Goal: Task Accomplishment & Management: Complete application form

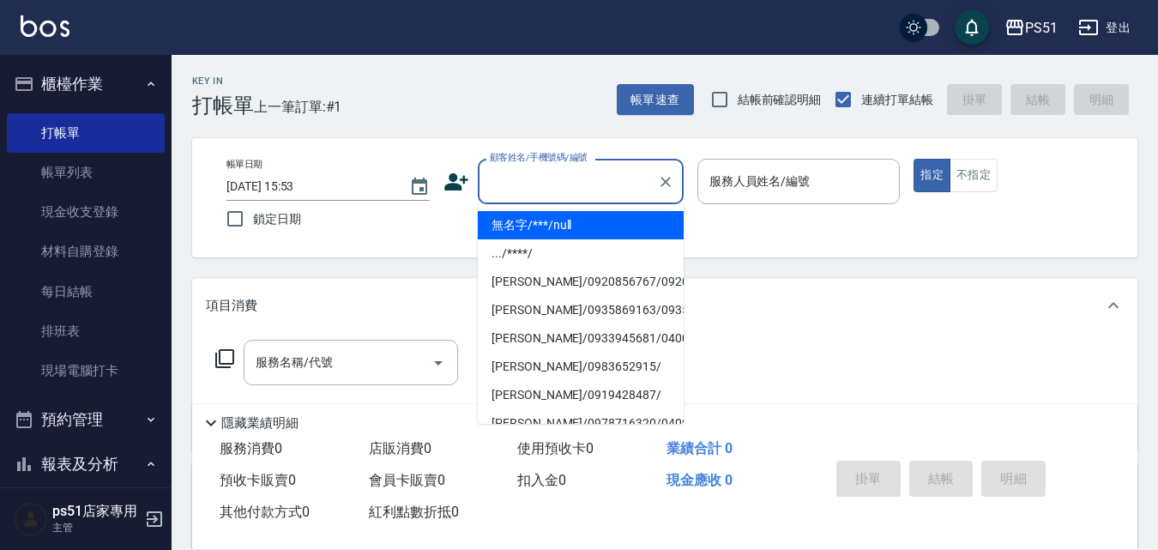
type input "7"
type input "無名字/***/null"
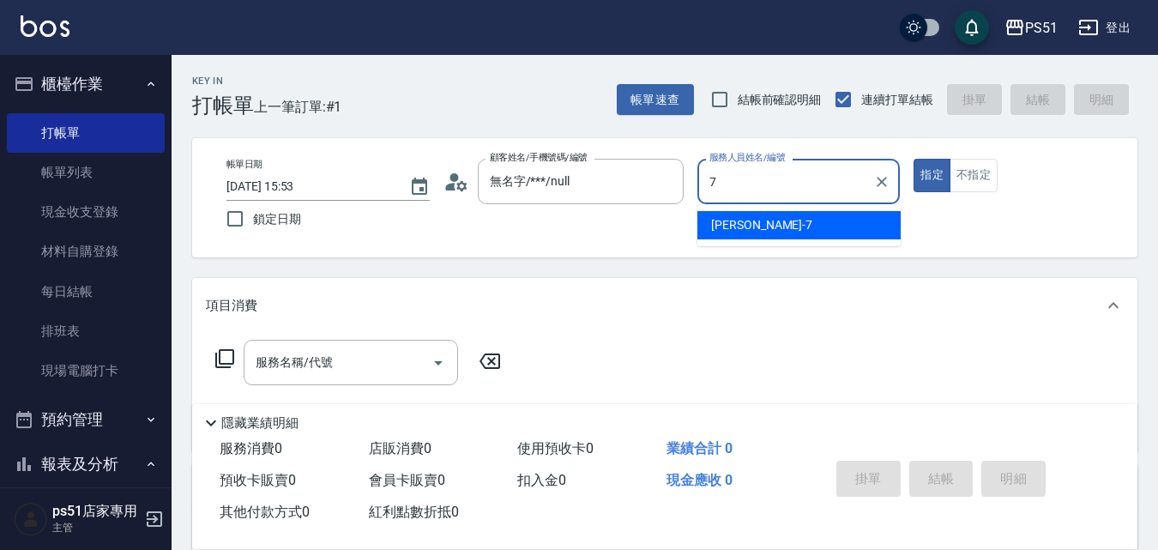
type input "[PERSON_NAME]-7"
type button "true"
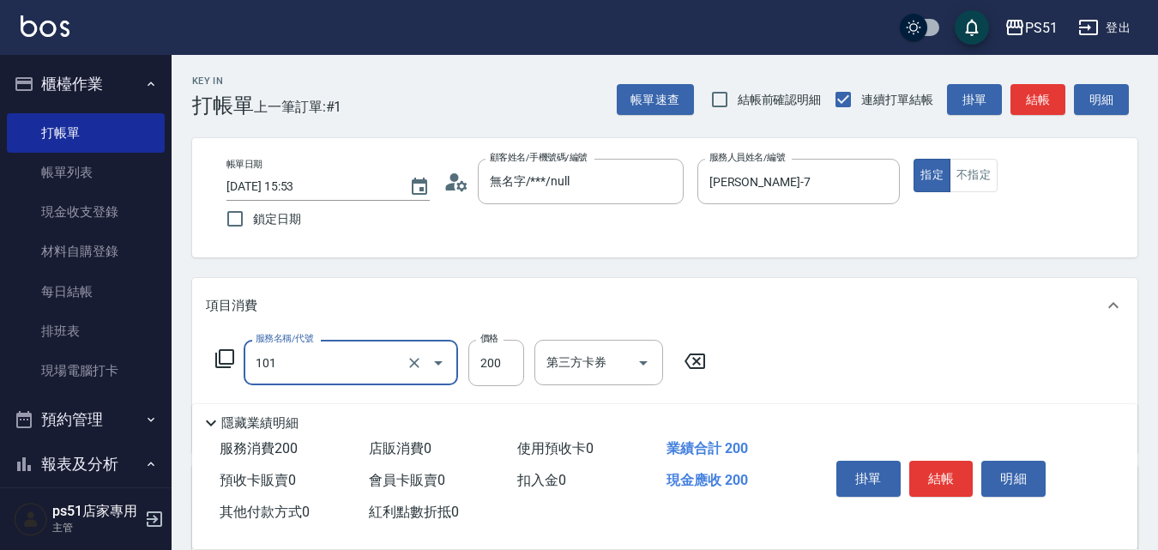
type input "洗髮(101)"
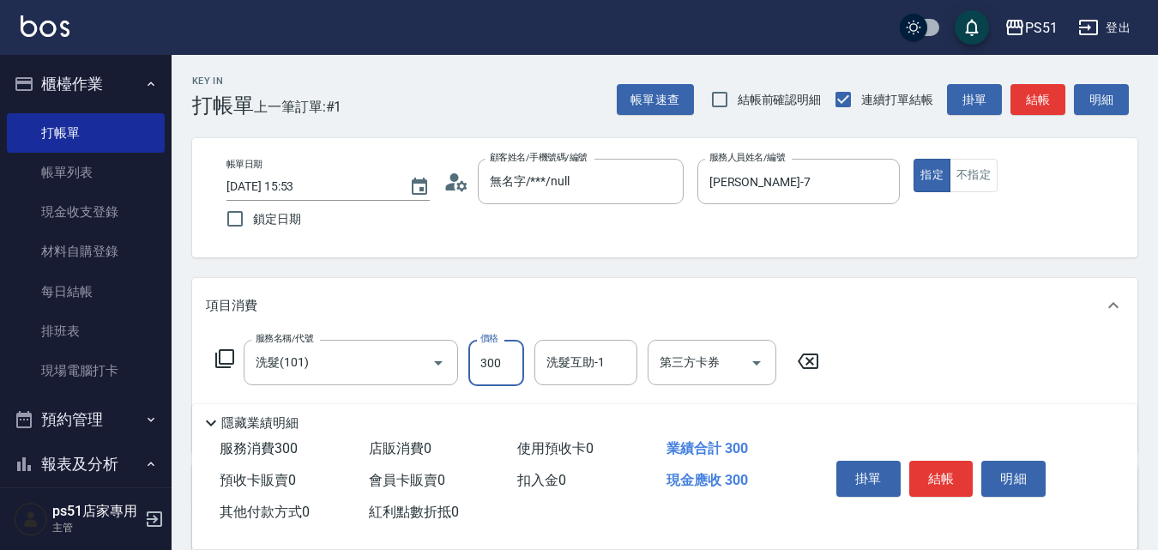
type input "300"
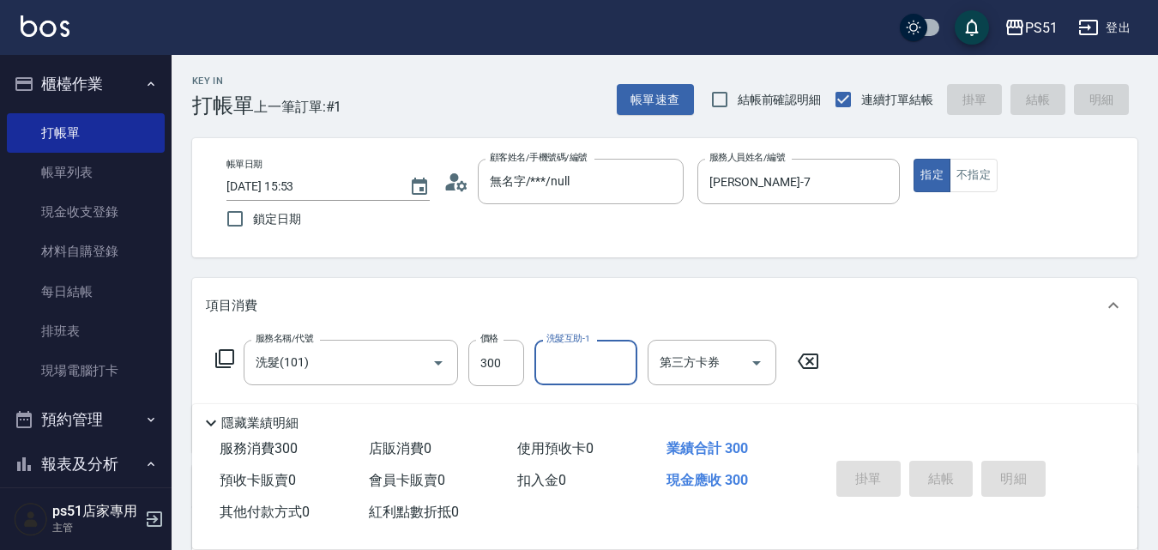
type input "[DATE] 16:47"
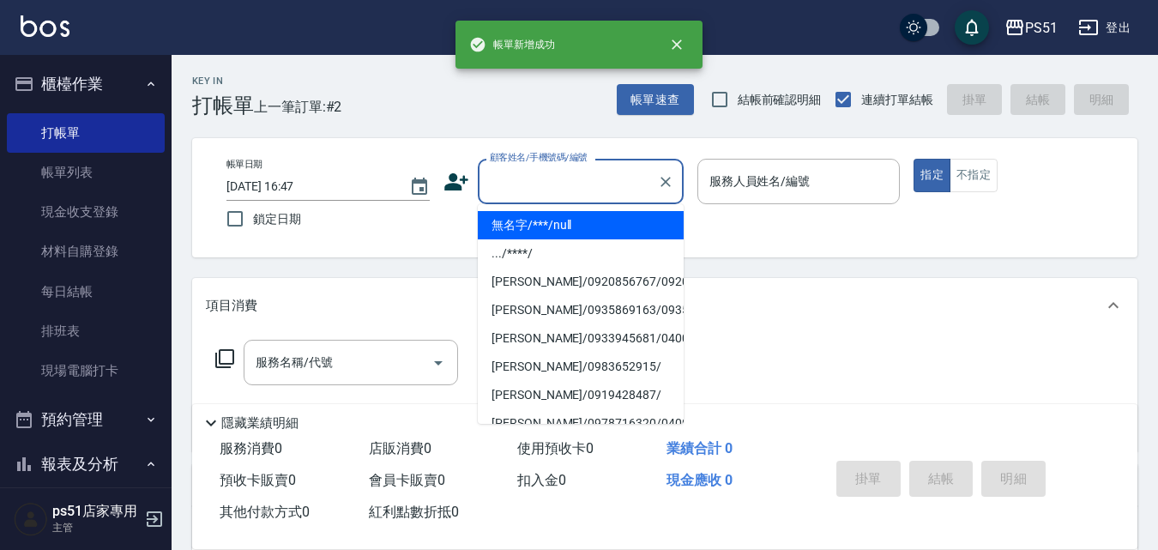
type input "無名字/***/null"
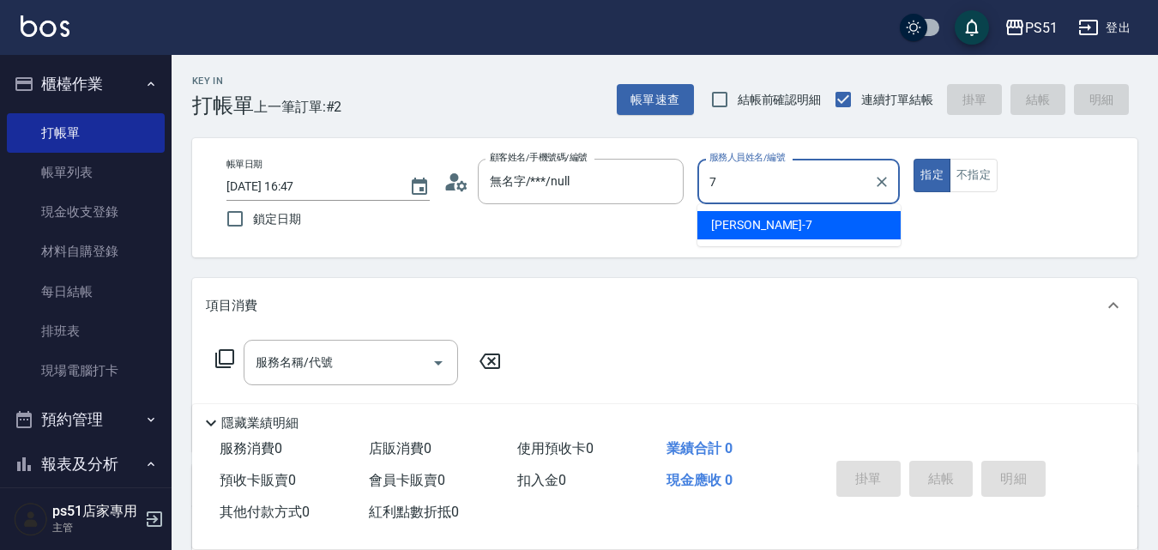
type input "[PERSON_NAME]-7"
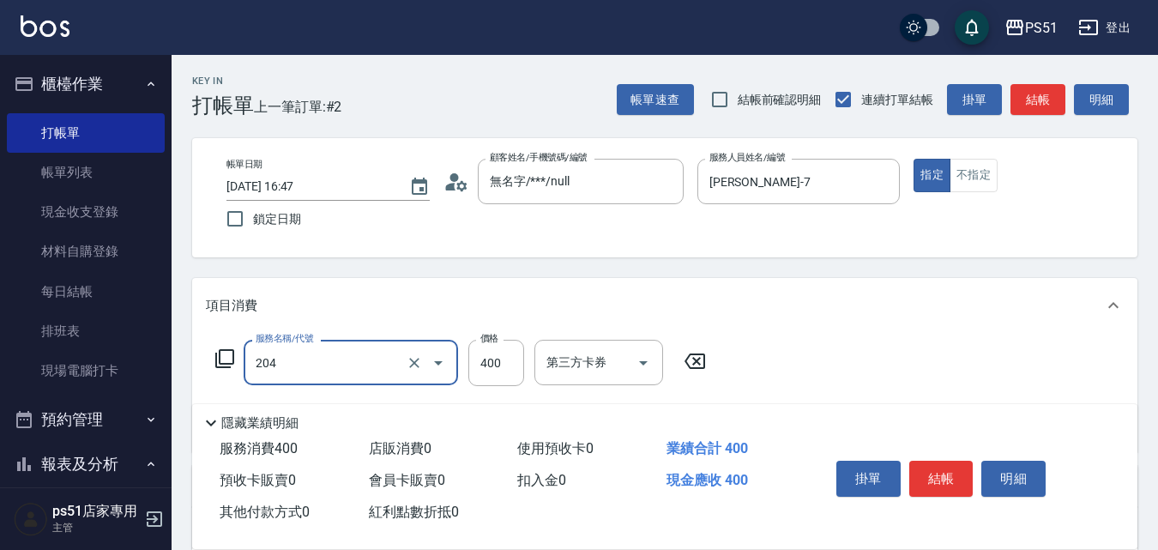
type input "B級洗+剪(204)"
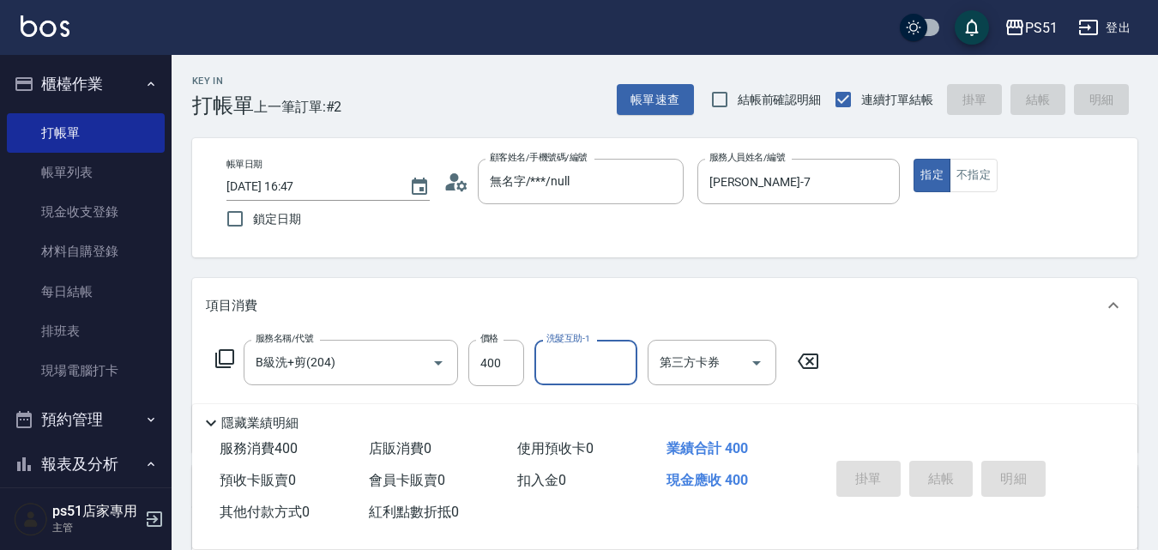
type input "[DATE] 16:48"
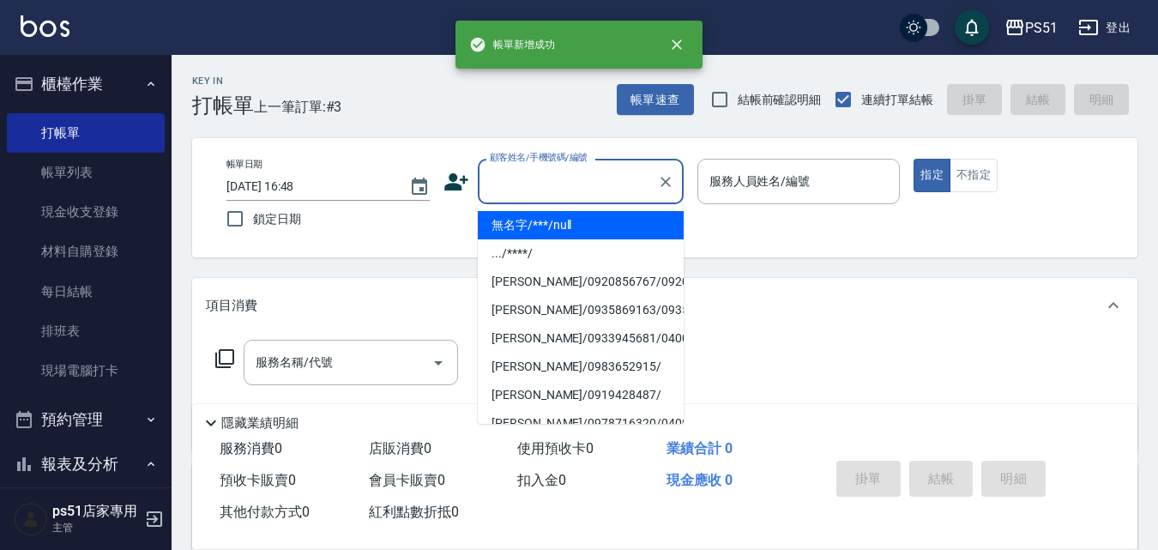
type input "無名字/***/null"
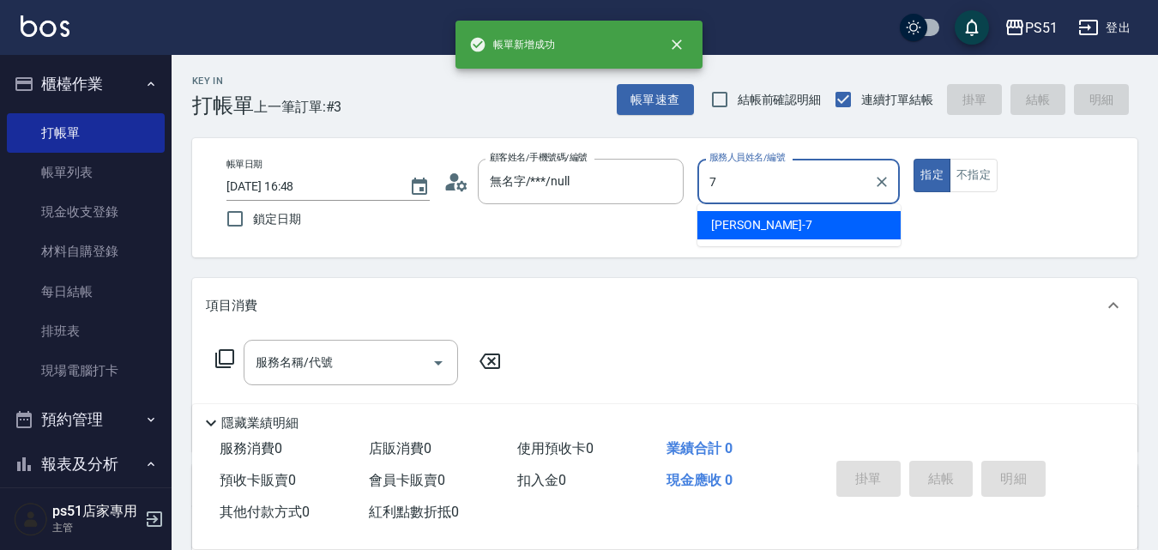
type input "[PERSON_NAME]-7"
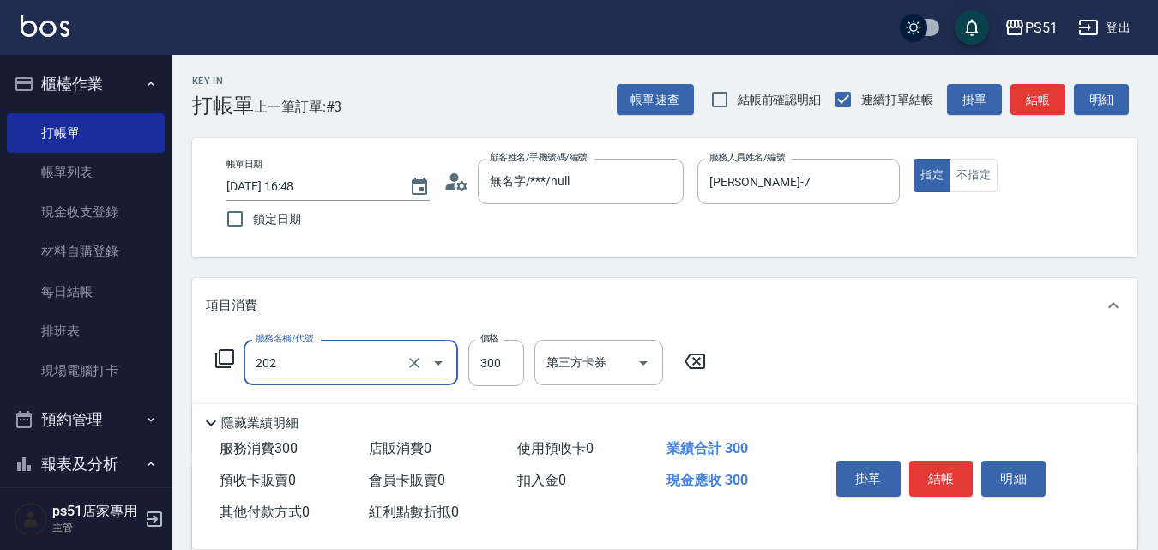
type input "Ｂ級單剪(202)"
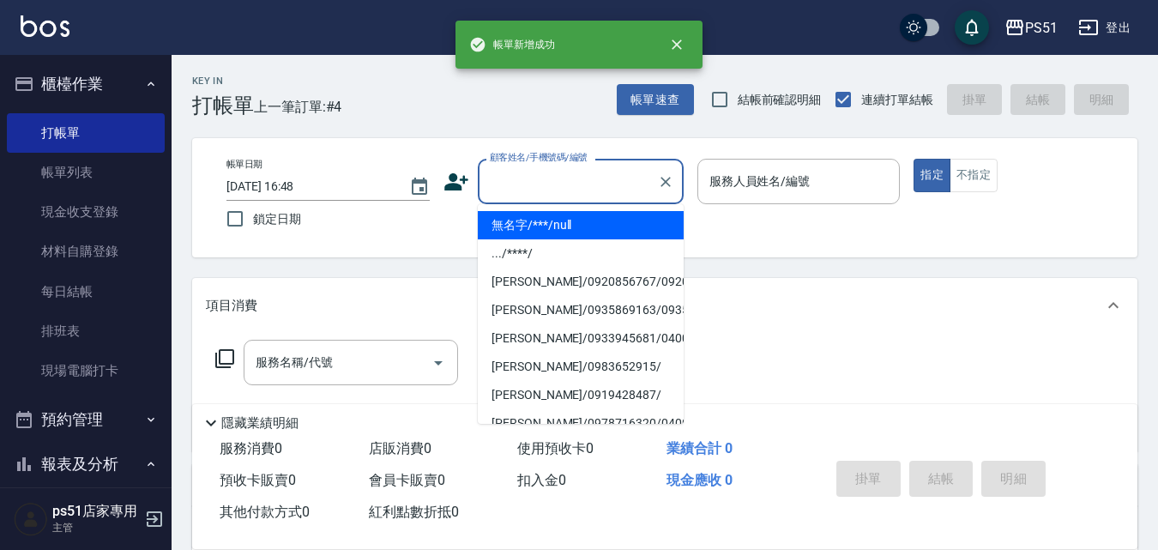
type input "無名字/***/null"
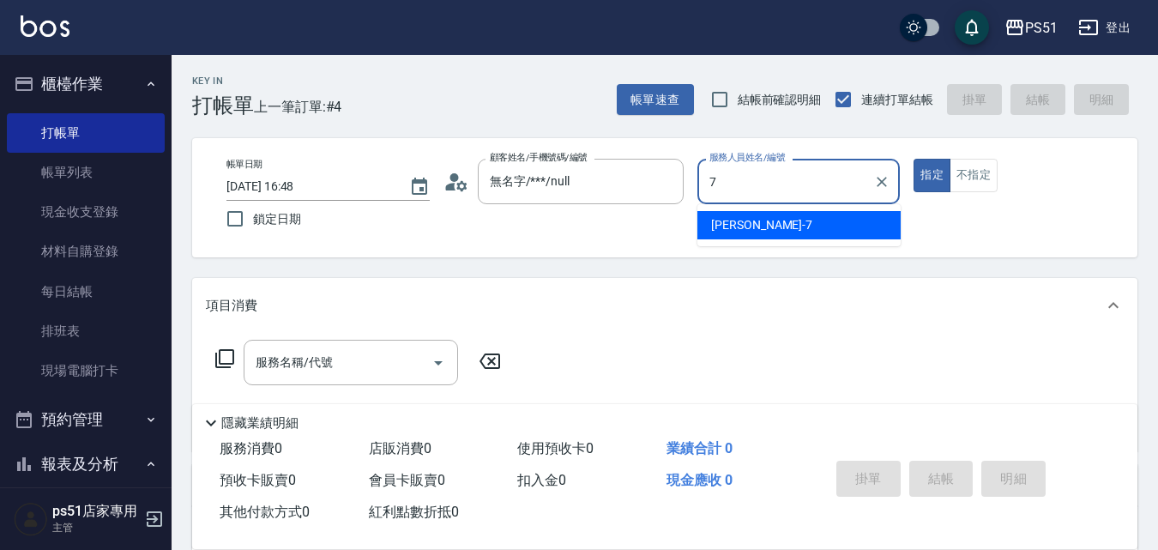
type input "[PERSON_NAME]-7"
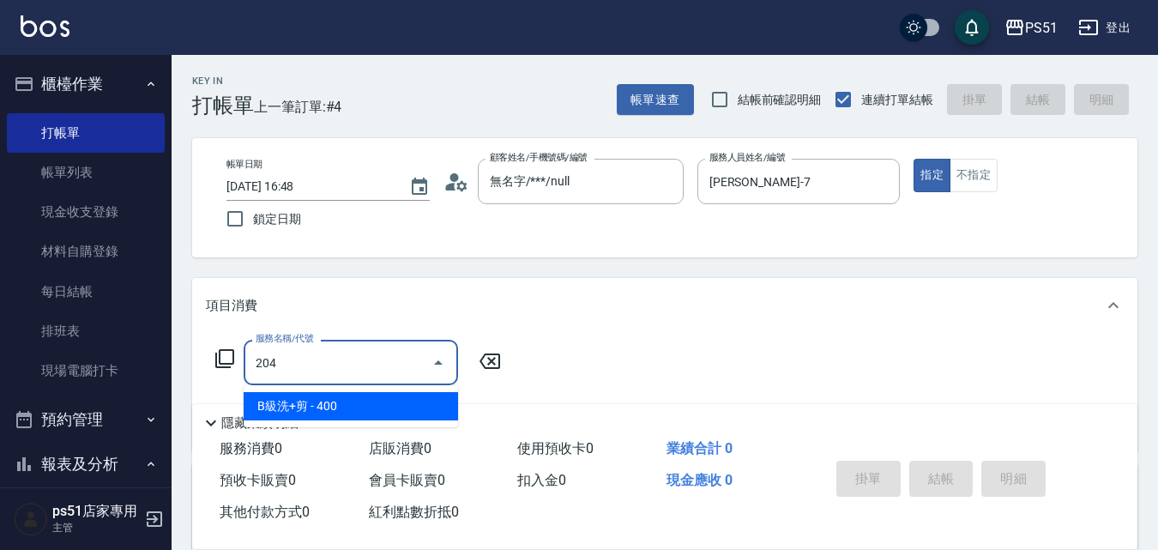
type input "B級洗+剪(204)"
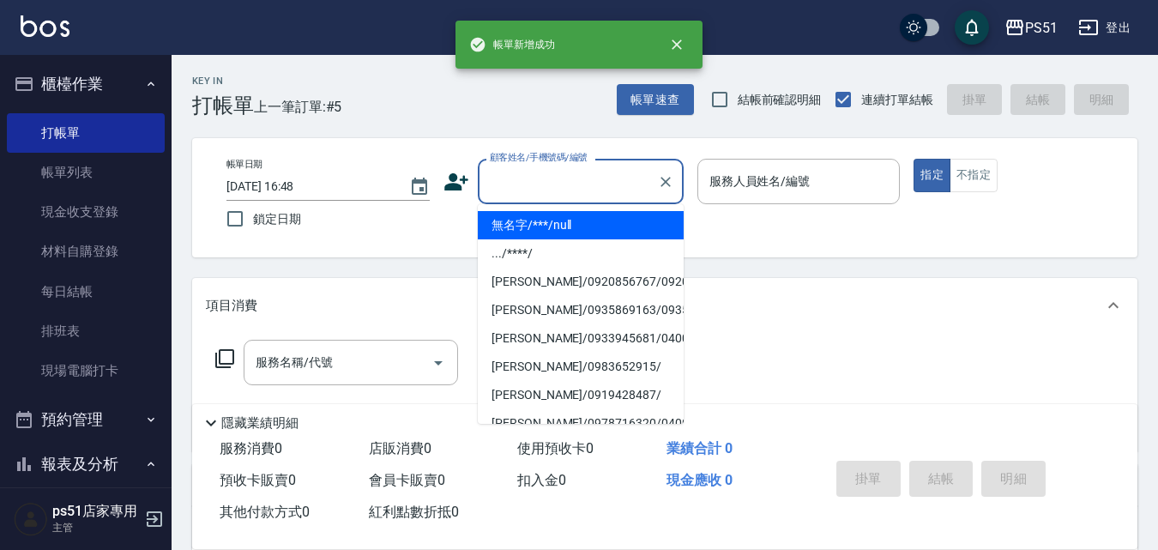
type input "無名字/***/null"
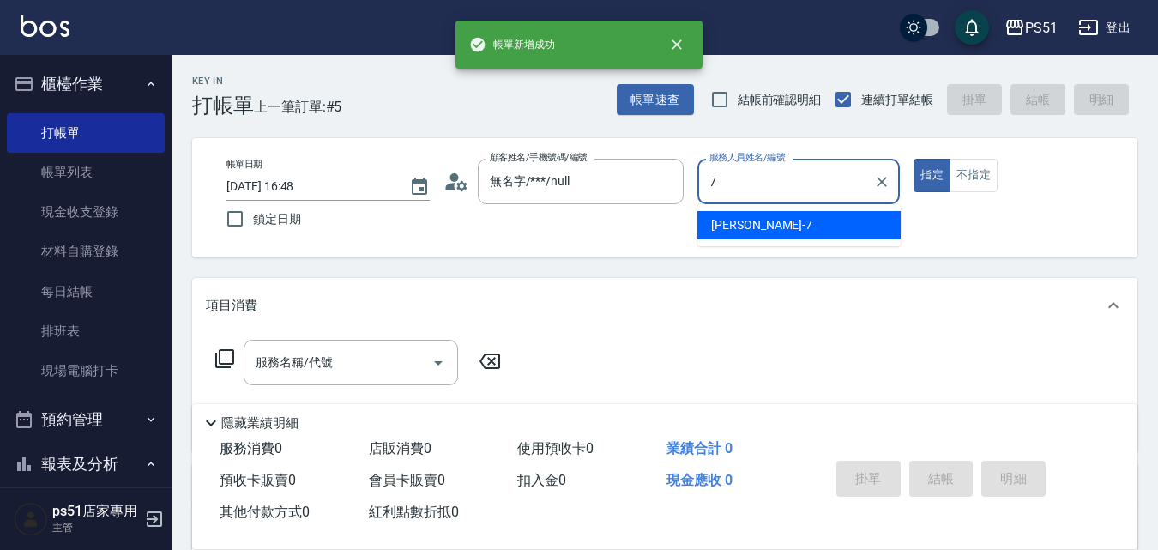
type input "[PERSON_NAME]-7"
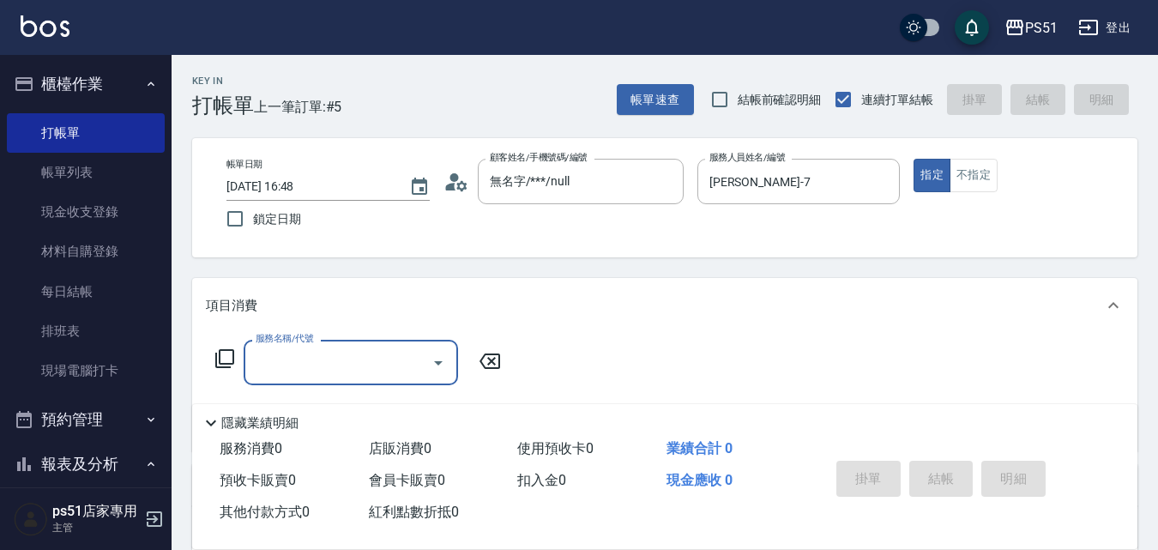
type input "1"
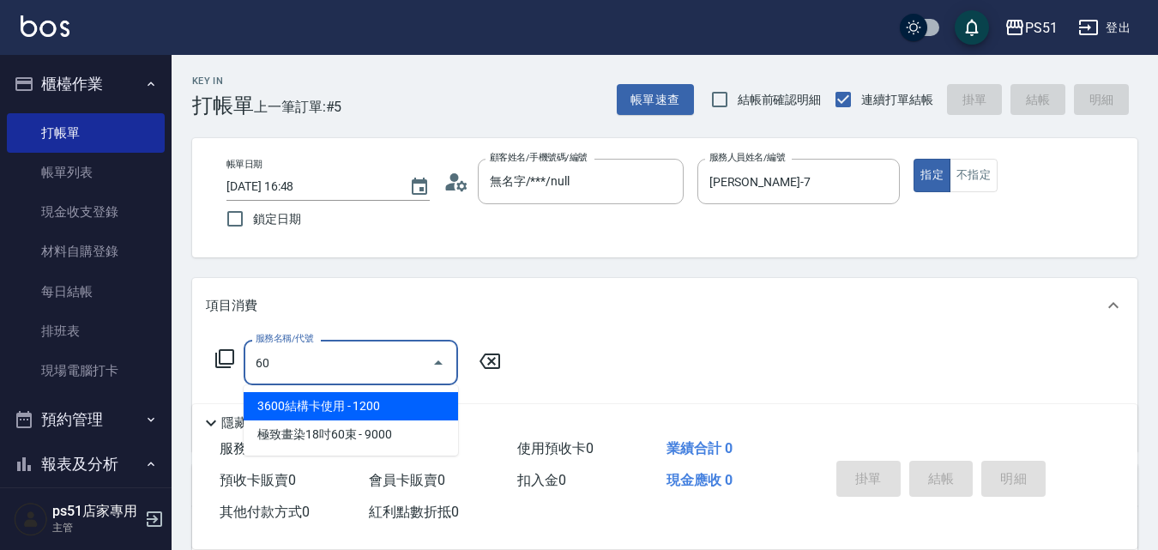
type input "6"
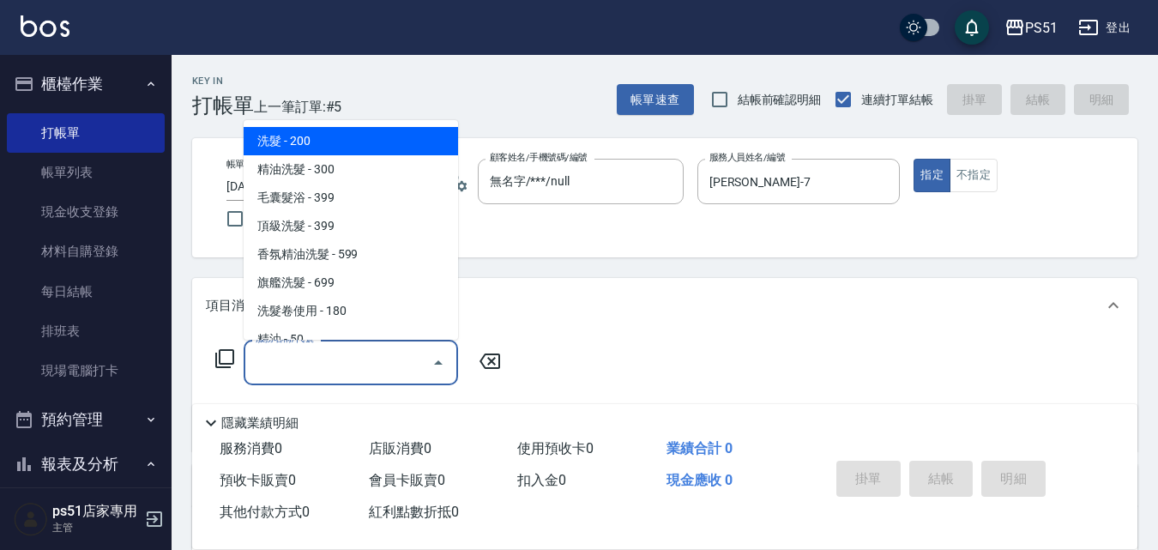
click at [225, 369] on icon at bounding box center [225, 358] width 21 height 21
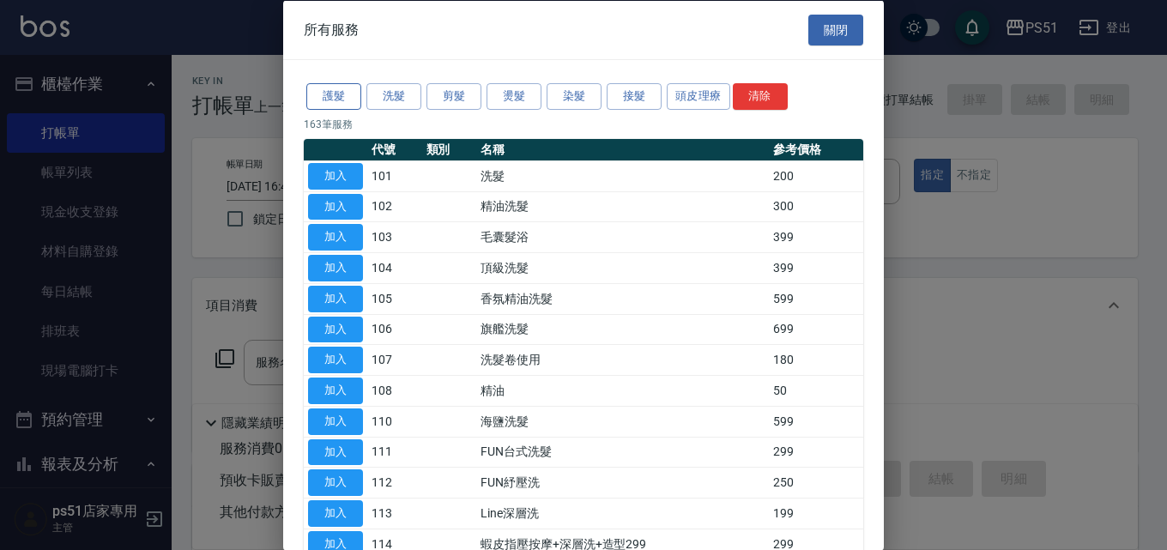
click at [324, 93] on button "護髮" at bounding box center [333, 96] width 55 height 27
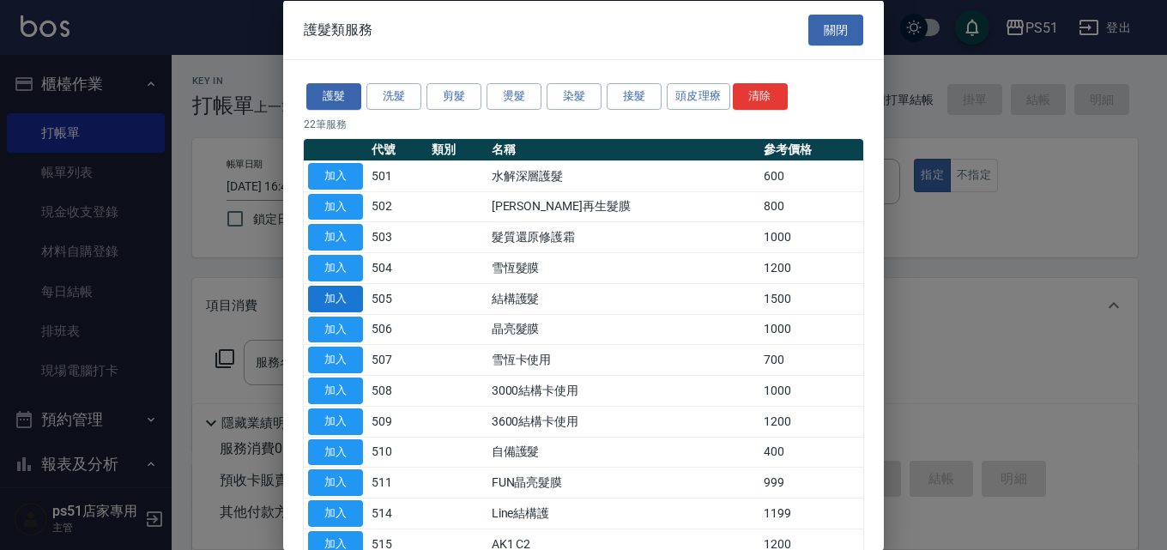
click at [329, 299] on button "加入" at bounding box center [335, 298] width 55 height 27
type input "結構護髮(505)"
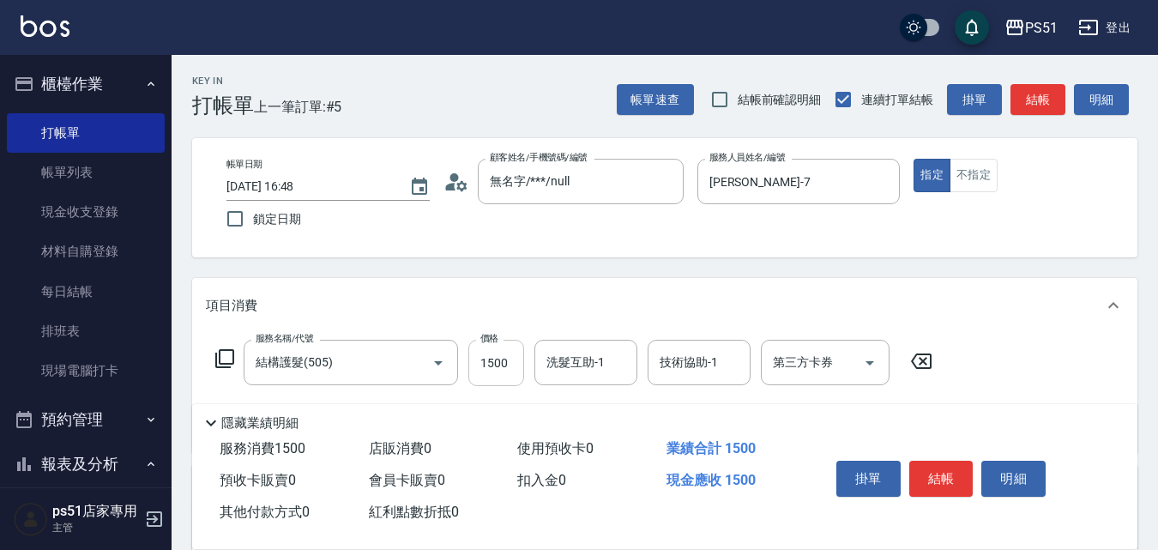
drag, startPoint x: 492, startPoint y: 364, endPoint x: 506, endPoint y: 377, distance: 19.5
click at [493, 366] on input "1500" at bounding box center [496, 363] width 56 height 46
type input "1000"
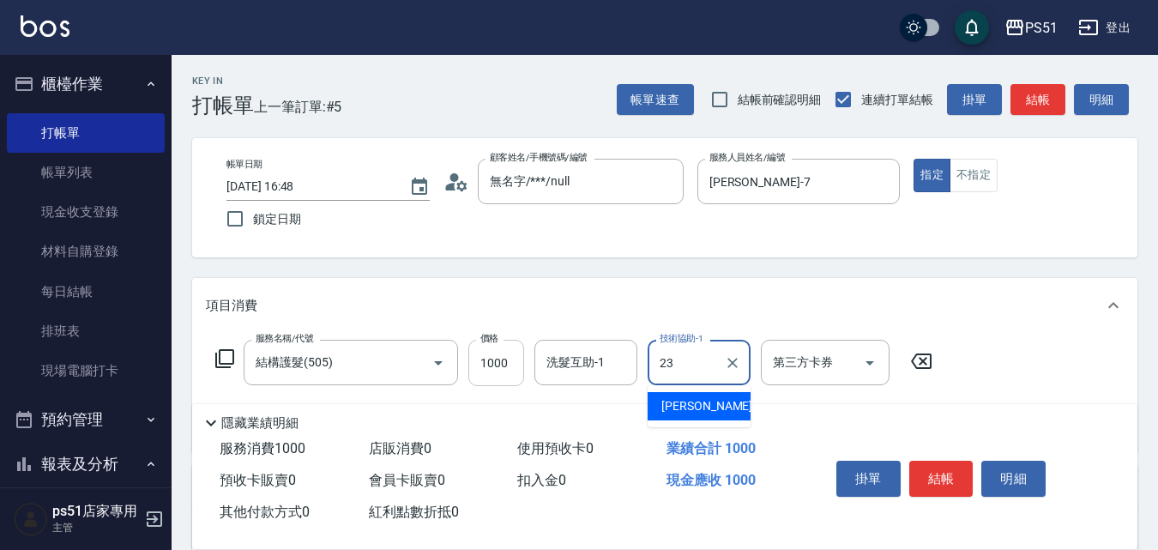
type input "孝恩-23"
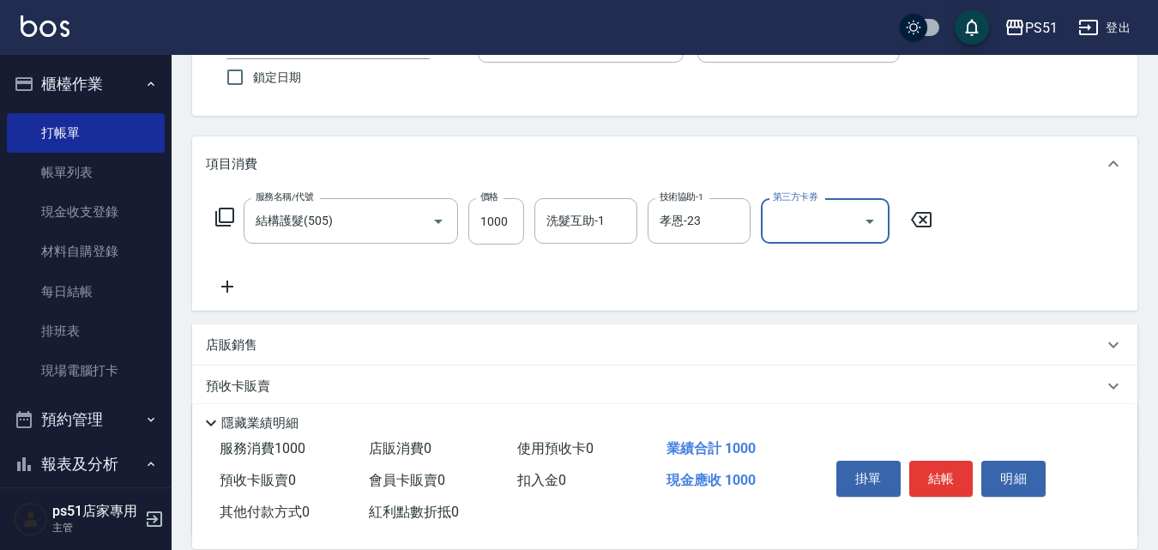
scroll to position [200, 0]
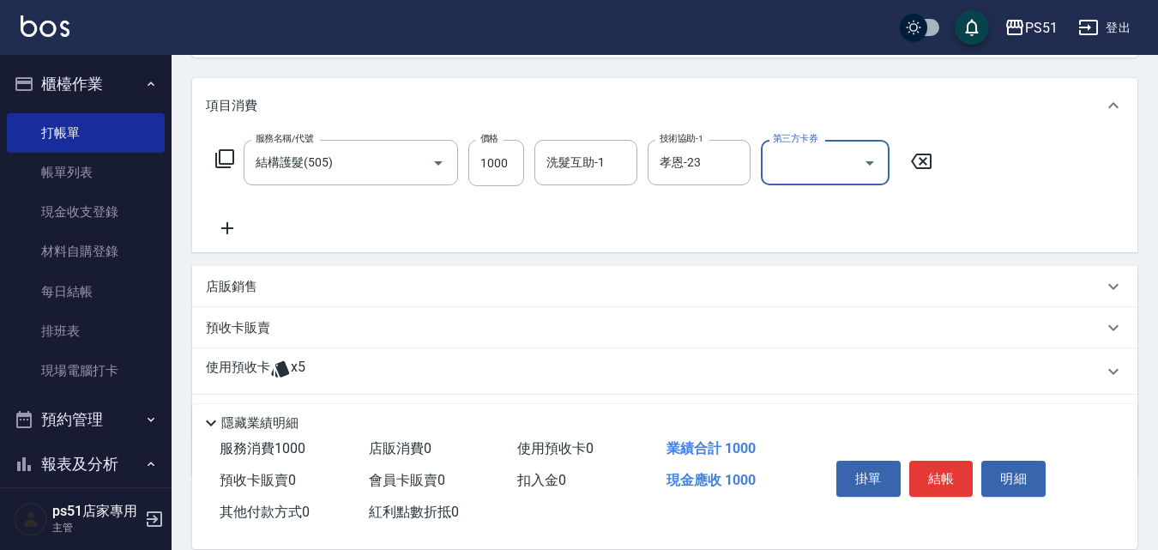
click at [220, 280] on p "店販銷售" at bounding box center [231, 287] width 51 height 18
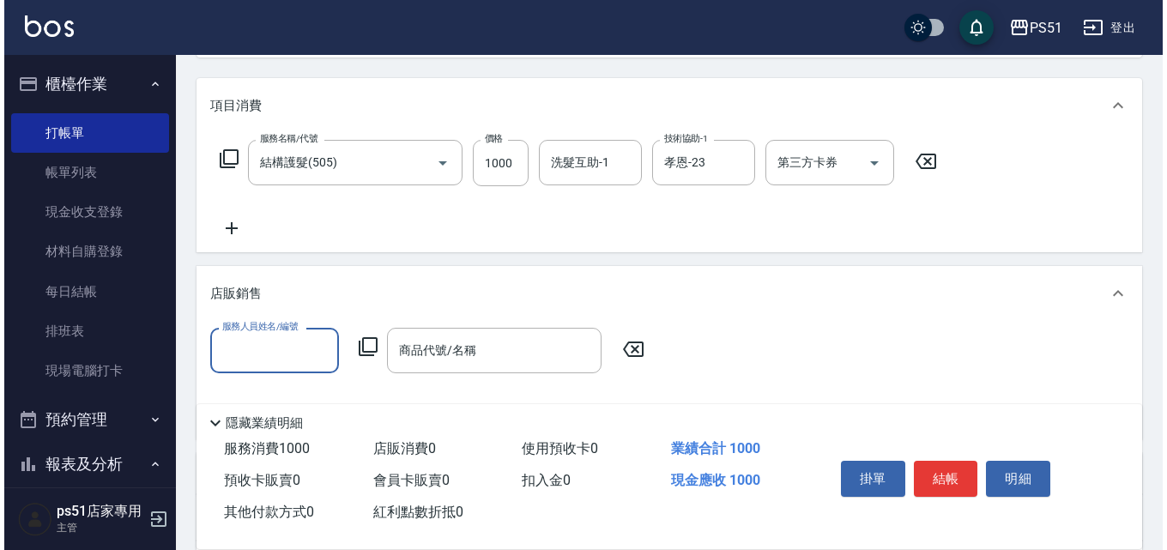
scroll to position [0, 0]
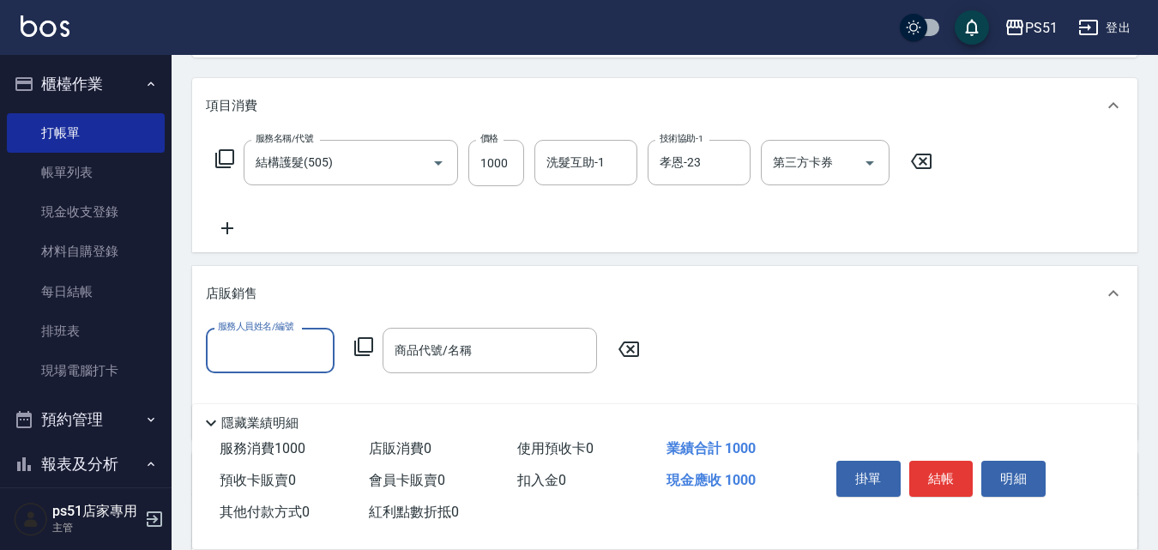
click at [265, 349] on input "服務人員姓名/編號" at bounding box center [270, 350] width 113 height 30
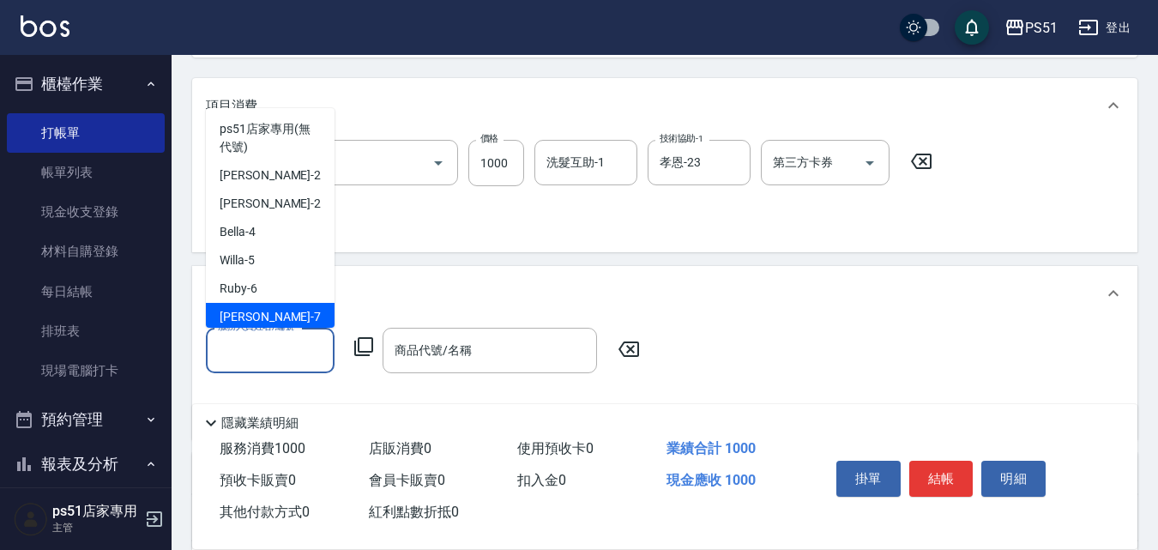
drag, startPoint x: 257, startPoint y: 313, endPoint x: 357, endPoint y: 328, distance: 100.6
click at [259, 314] on div "[PERSON_NAME] -7" at bounding box center [270, 317] width 129 height 28
type input "[PERSON_NAME]-7"
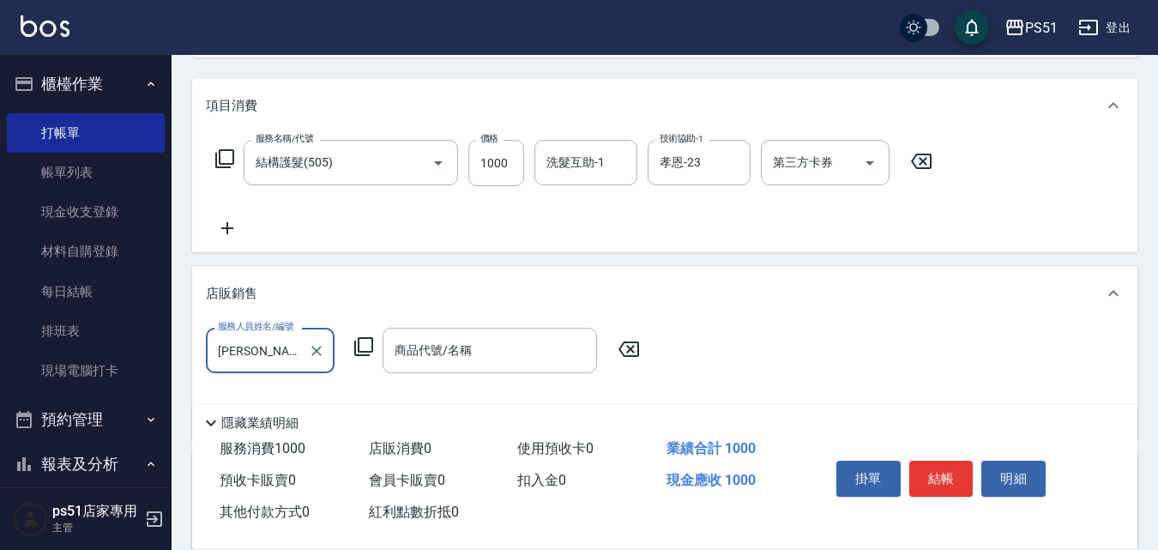
click at [360, 348] on icon at bounding box center [364, 346] width 21 height 21
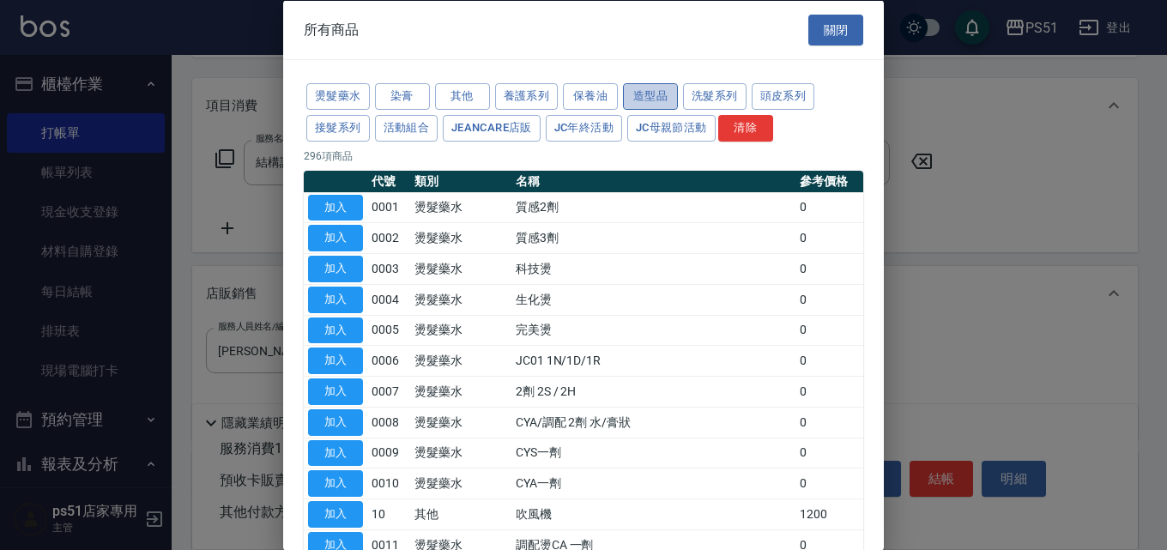
click at [645, 97] on button "造型品" at bounding box center [650, 96] width 55 height 27
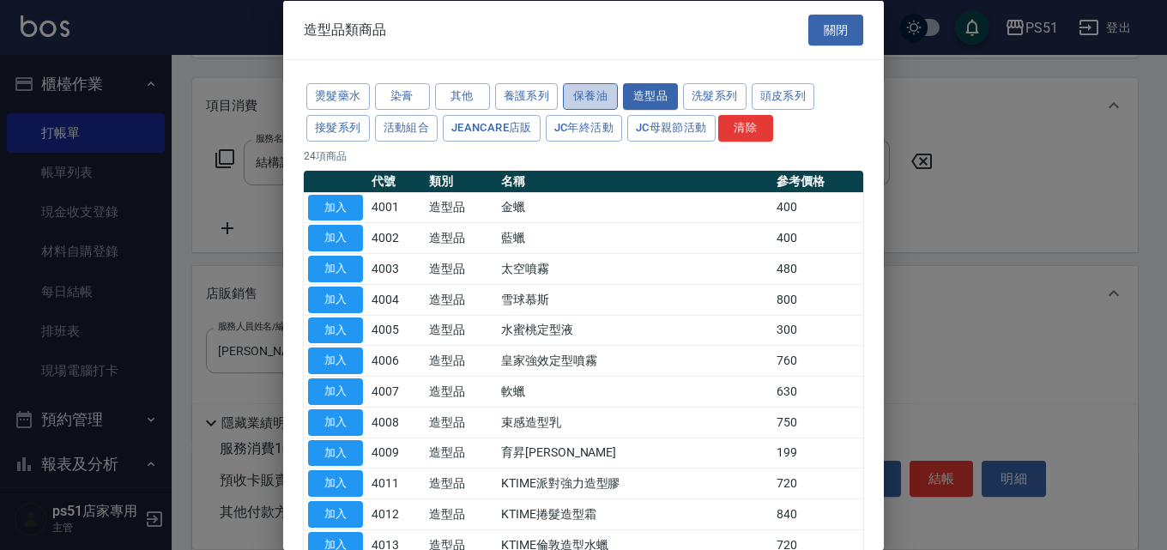
click at [601, 100] on button "保養油" at bounding box center [590, 96] width 55 height 27
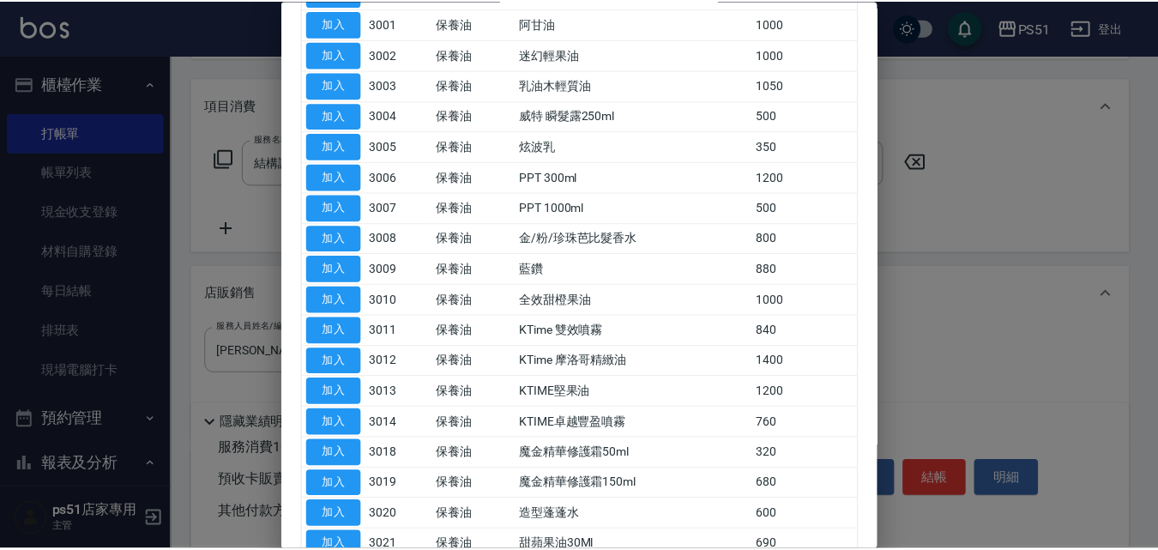
scroll to position [150, 0]
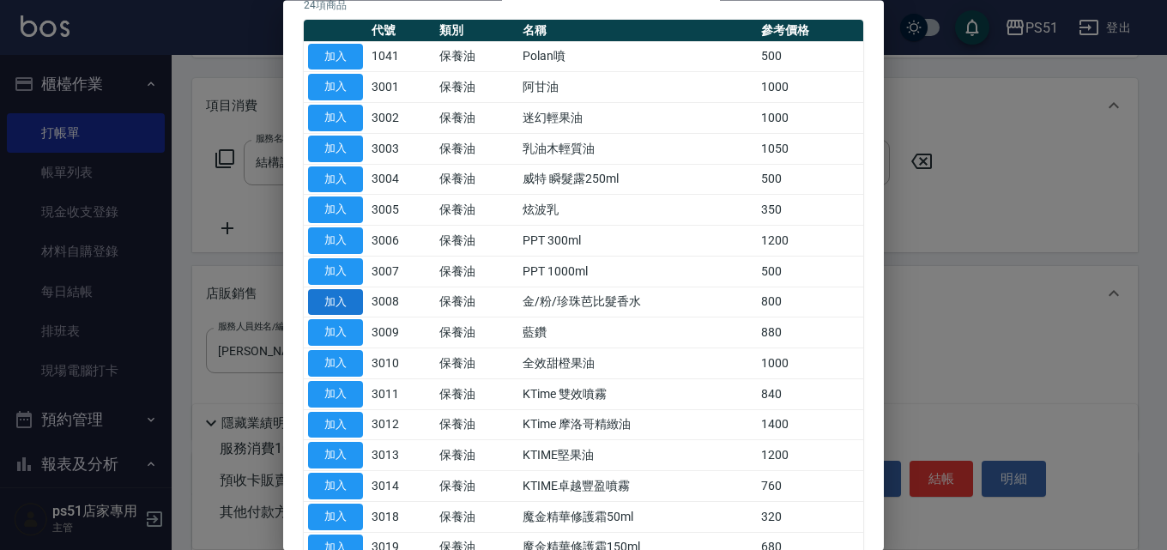
click at [332, 302] on button "加入" at bounding box center [335, 302] width 55 height 27
type input "金/粉/珍珠芭比髮香水"
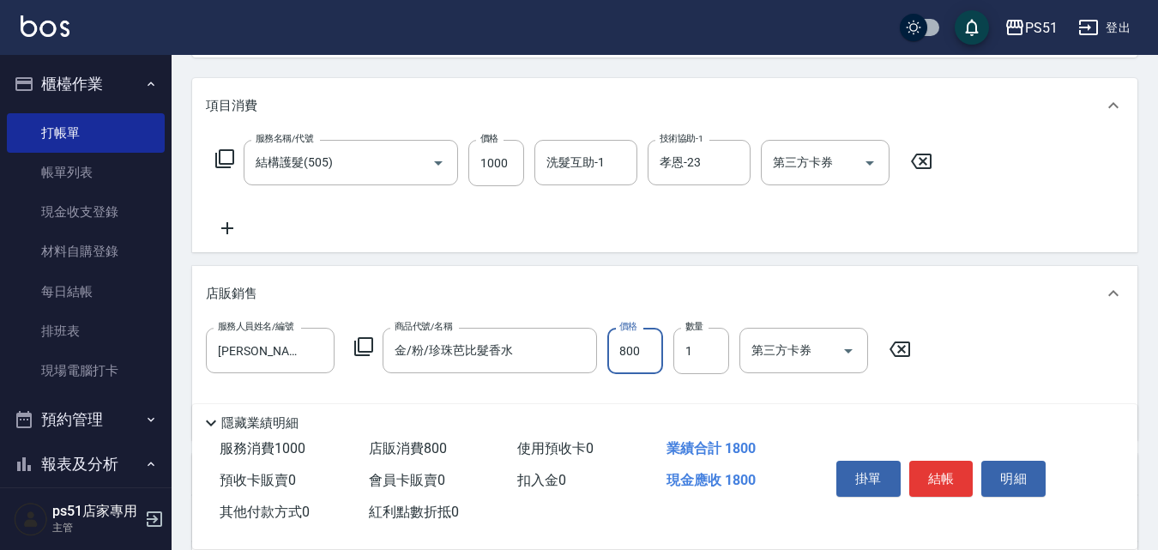
click at [618, 353] on input "800" at bounding box center [635, 351] width 56 height 46
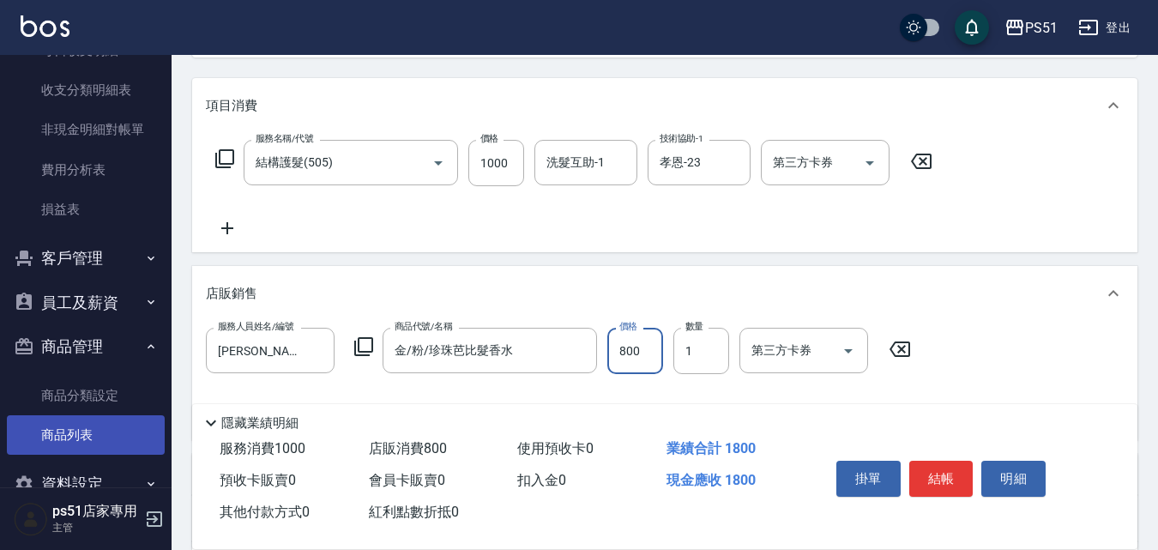
scroll to position [1533, 0]
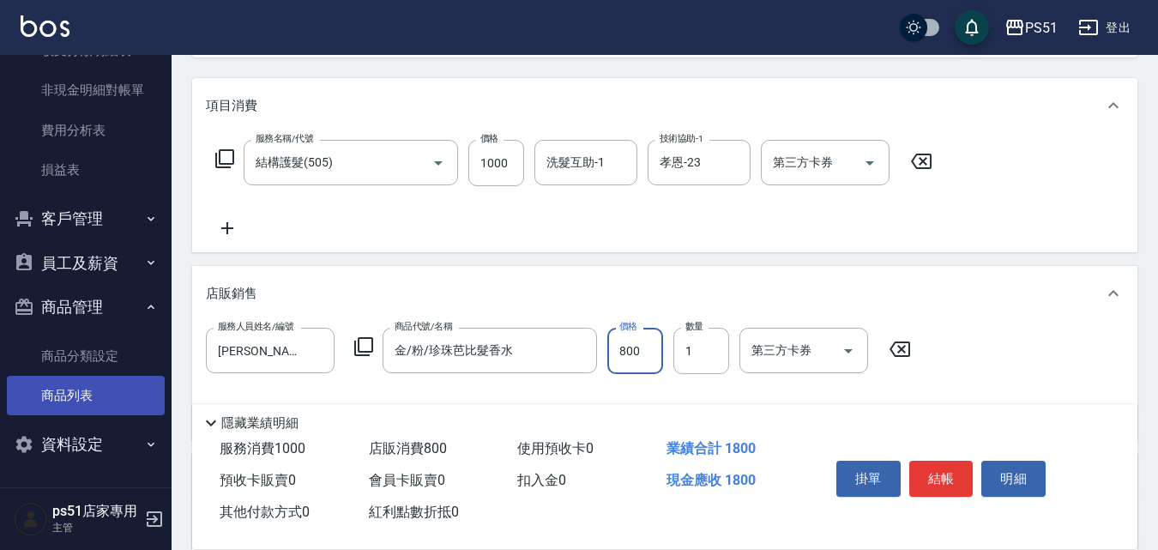
click at [94, 378] on link "商品列表" at bounding box center [86, 395] width 158 height 39
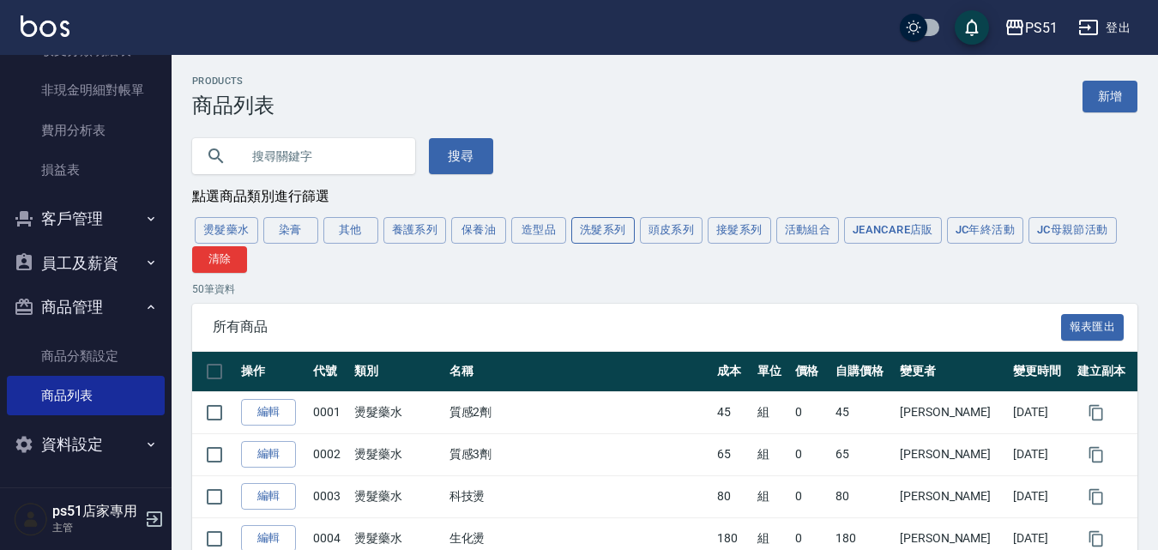
click at [620, 235] on button "洗髮系列" at bounding box center [602, 230] width 63 height 27
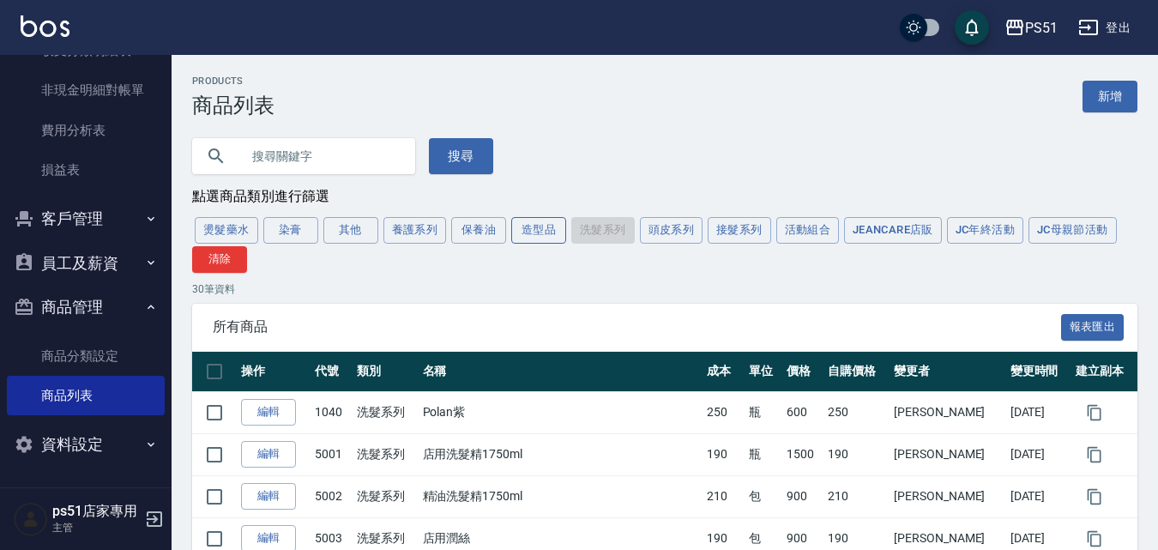
click at [565, 233] on button "造型品" at bounding box center [538, 230] width 55 height 27
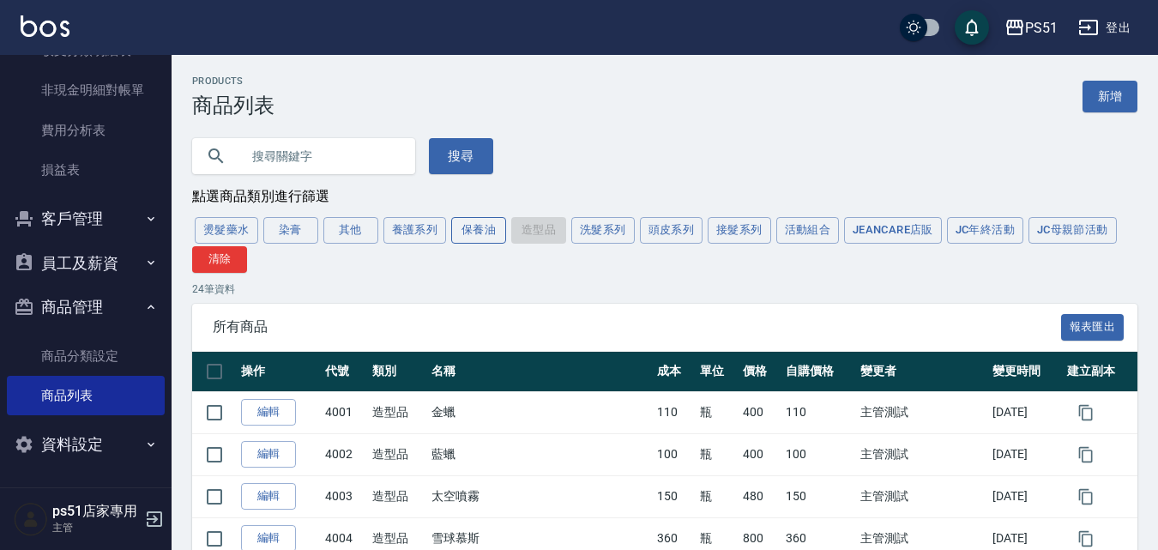
click at [481, 226] on button "保養油" at bounding box center [478, 230] width 55 height 27
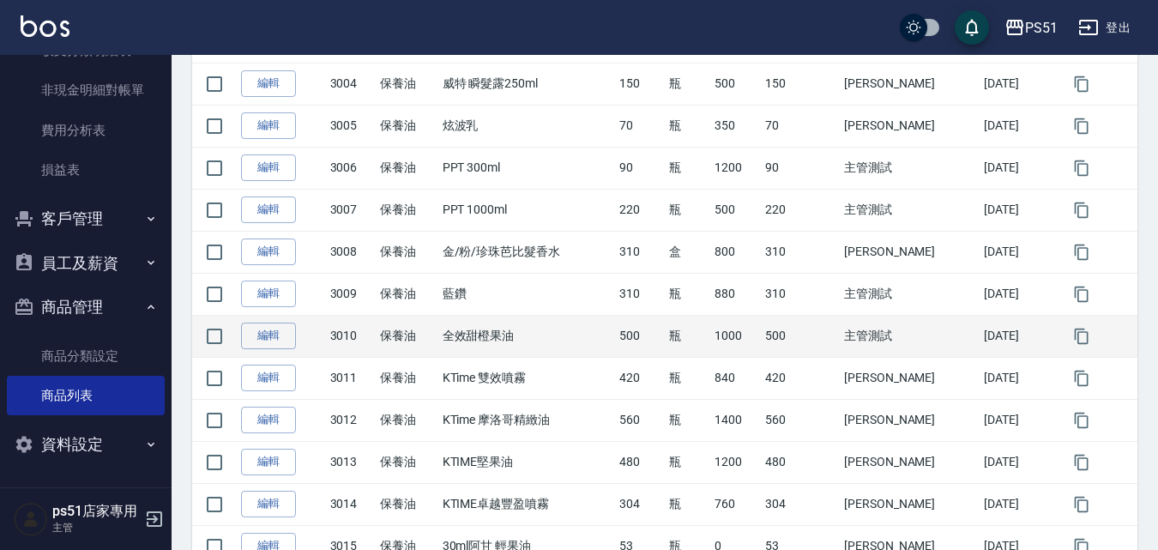
scroll to position [534, 0]
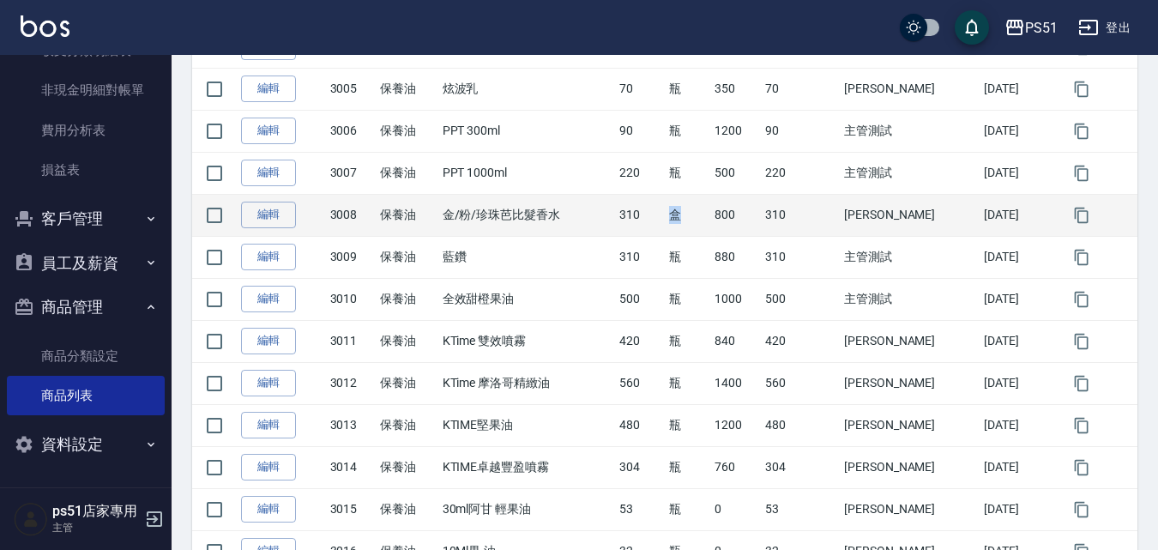
drag, startPoint x: 698, startPoint y: 219, endPoint x: 689, endPoint y: 215, distance: 9.2
click at [689, 215] on td "盒" at bounding box center [687, 215] width 45 height 42
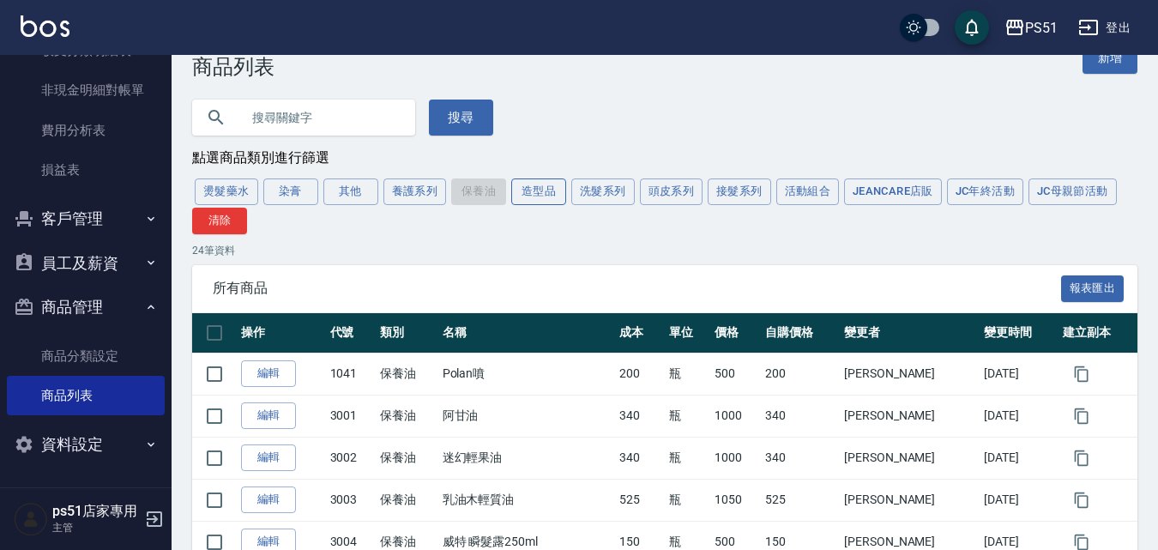
scroll to position [0, 0]
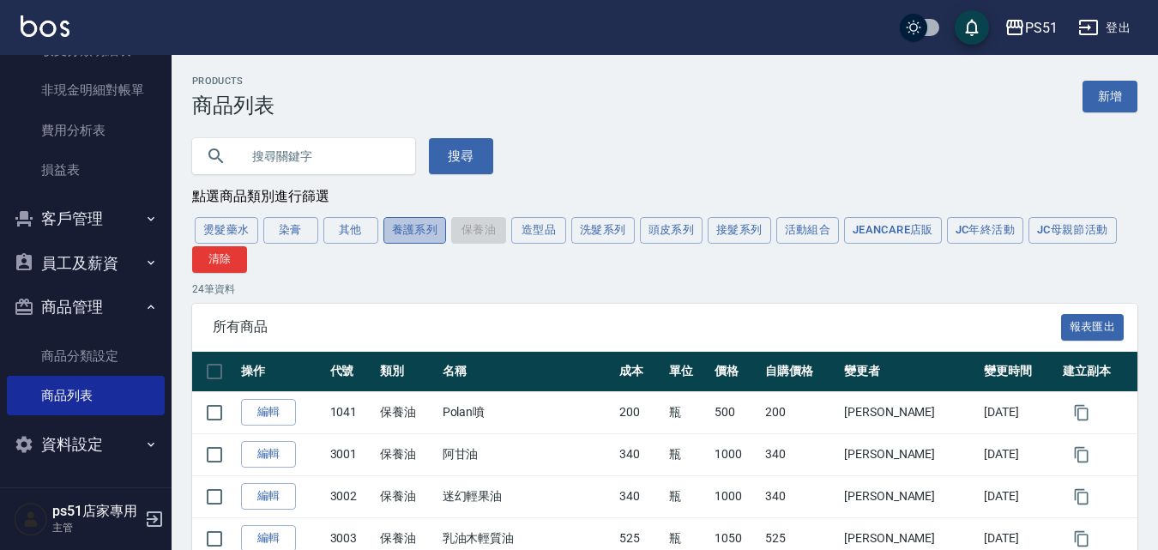
click at [439, 236] on button "養護系列" at bounding box center [415, 230] width 63 height 27
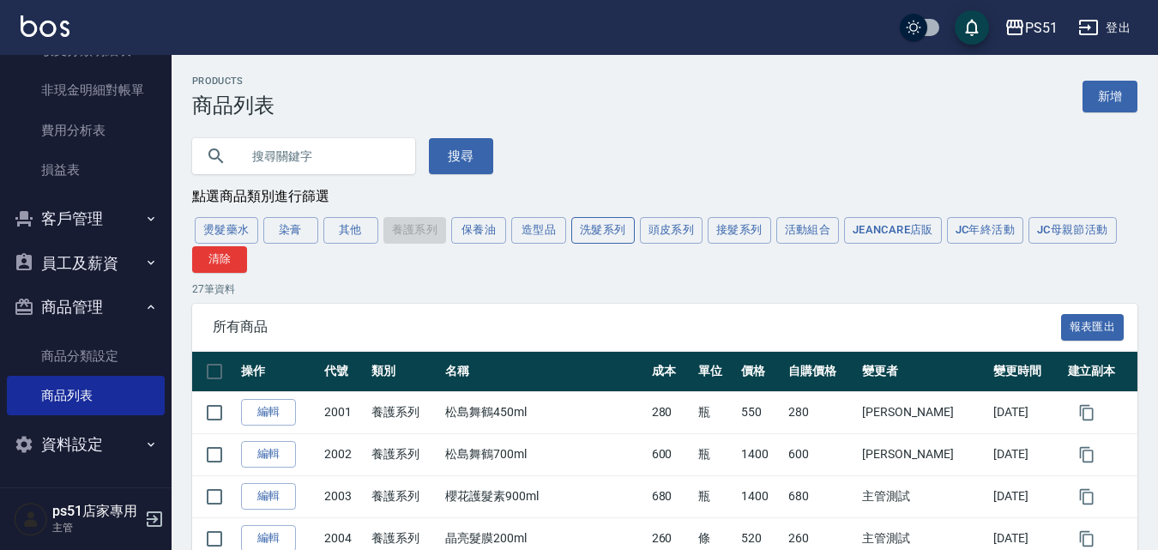
click at [612, 236] on button "洗髮系列" at bounding box center [602, 230] width 63 height 27
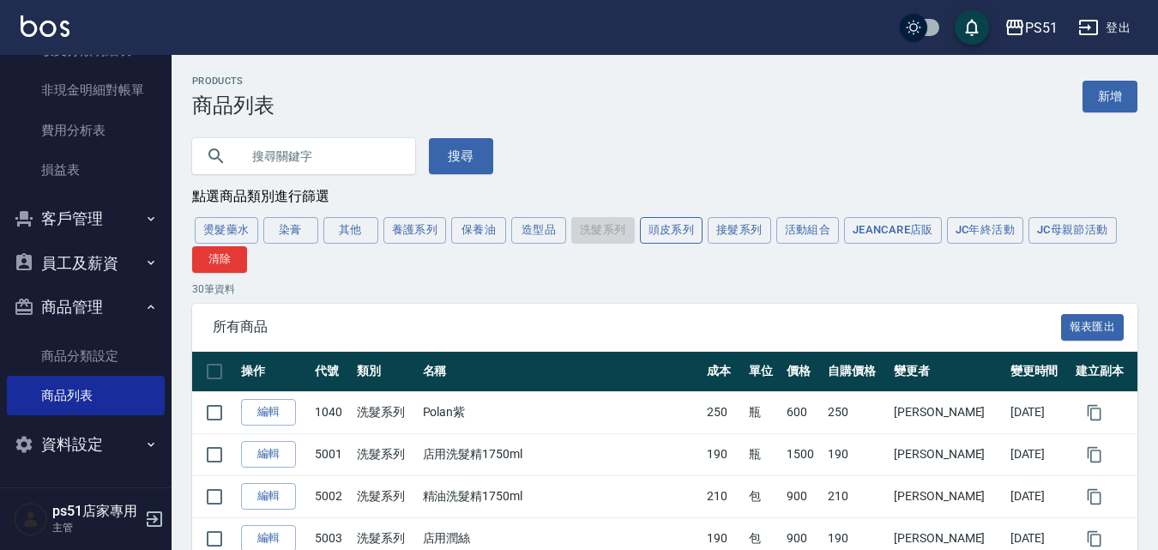
click at [682, 235] on button "頭皮系列" at bounding box center [671, 230] width 63 height 27
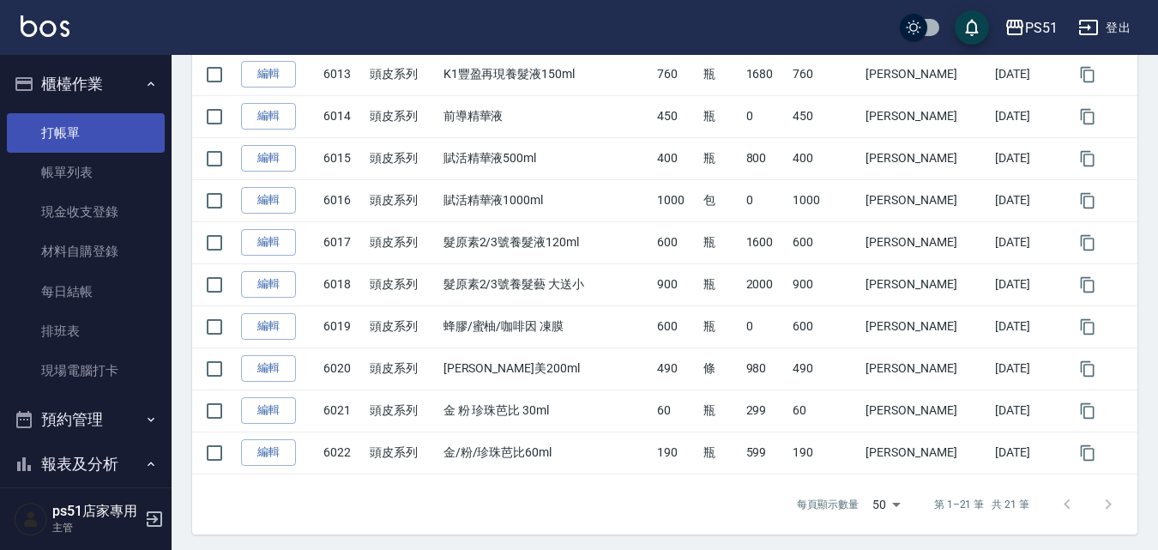
click at [78, 137] on link "打帳單" at bounding box center [86, 132] width 158 height 39
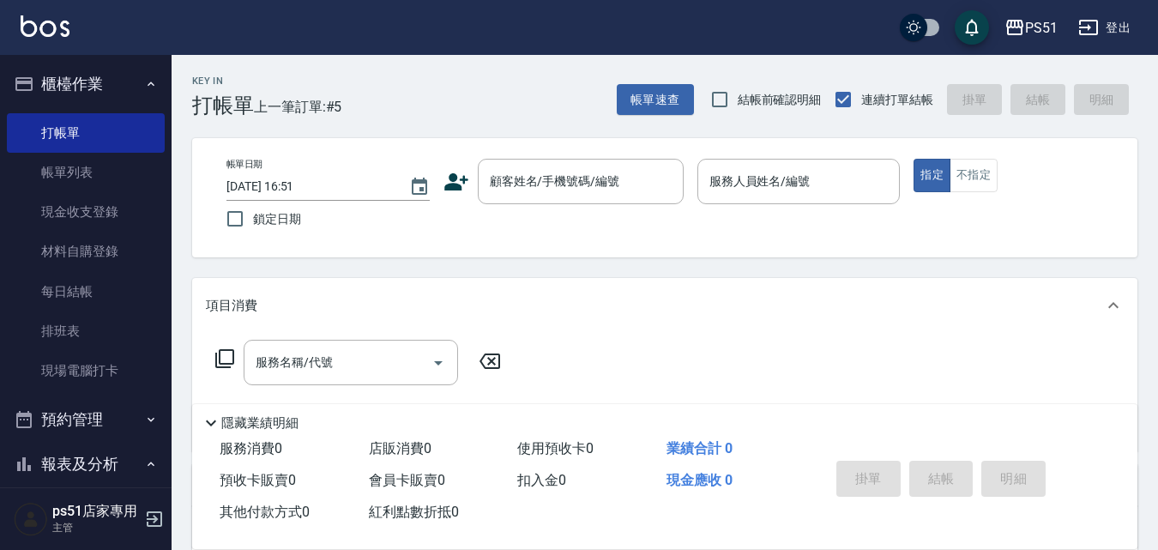
click at [455, 190] on icon at bounding box center [456, 181] width 24 height 17
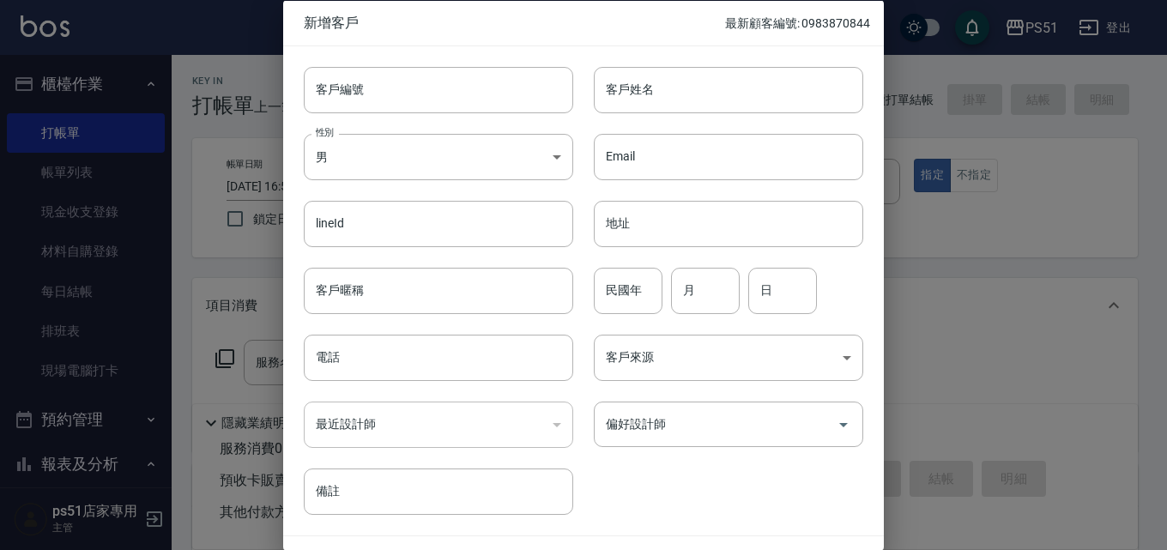
click at [945, 173] on div at bounding box center [583, 275] width 1167 height 550
click at [1064, 374] on div at bounding box center [583, 275] width 1167 height 550
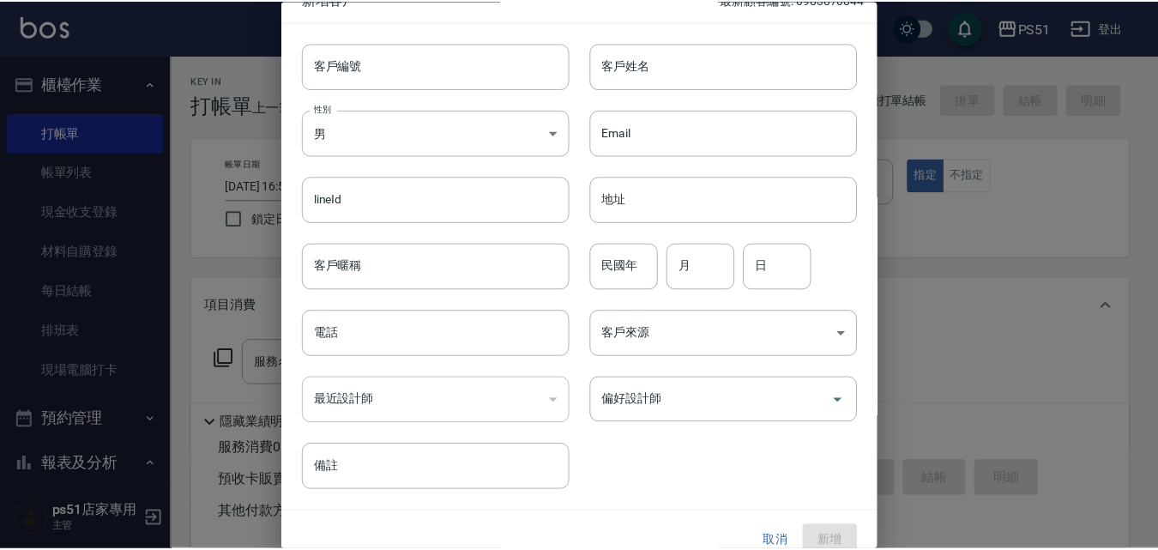
scroll to position [45, 0]
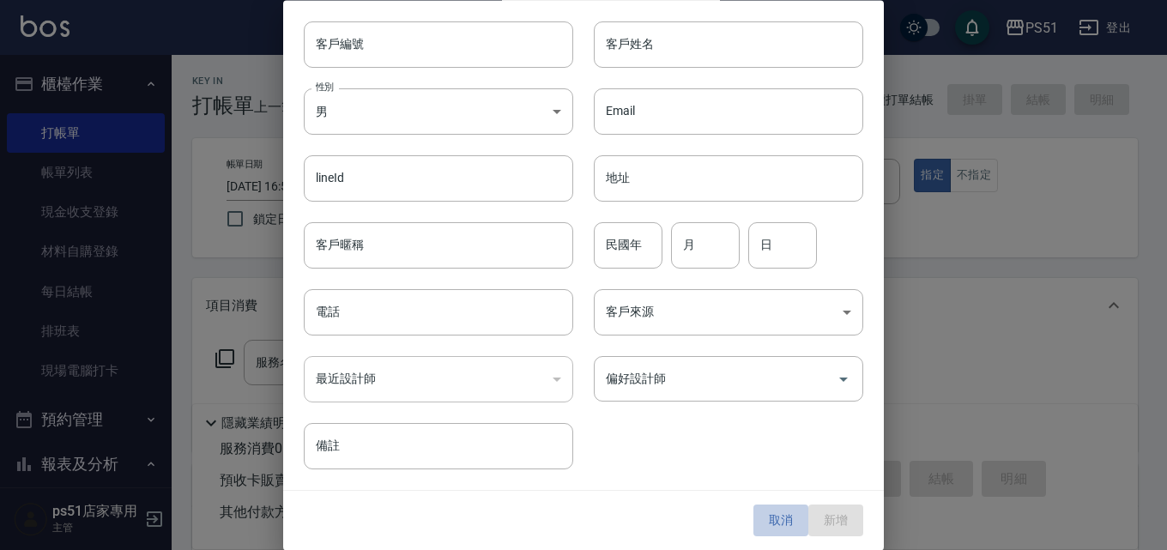
click at [777, 515] on button "取消" at bounding box center [780, 521] width 55 height 32
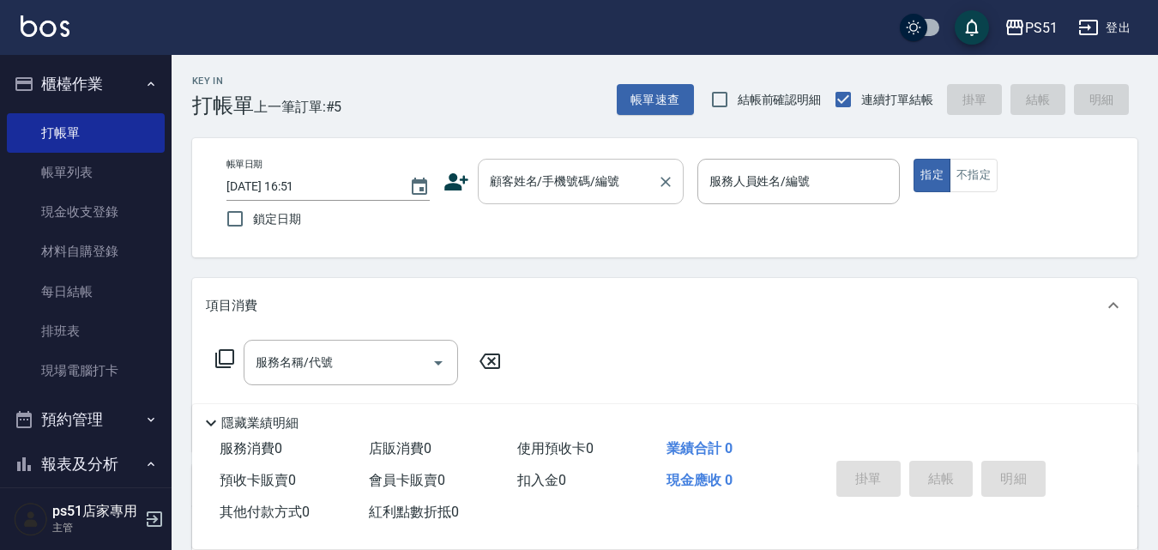
drag, startPoint x: 530, startPoint y: 198, endPoint x: 556, endPoint y: 186, distance: 28.4
click at [531, 198] on div "顧客姓名/手機號碼/編號" at bounding box center [581, 181] width 206 height 45
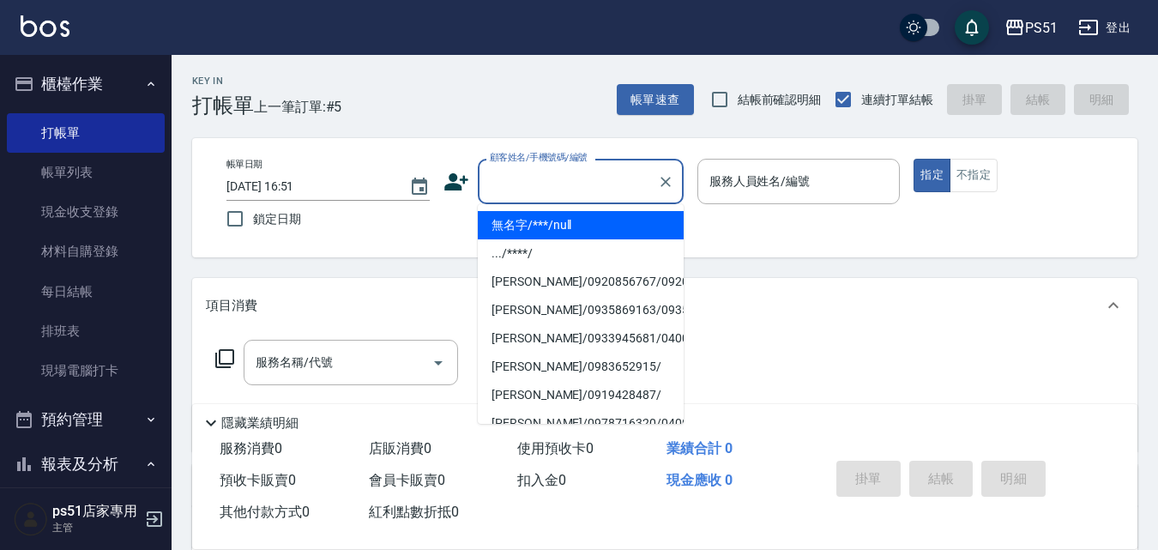
drag, startPoint x: 571, startPoint y: 227, endPoint x: 800, endPoint y: 183, distance: 233.4
click at [585, 223] on li "無名字/***/null" at bounding box center [581, 225] width 206 height 28
type input "無名字/***/null"
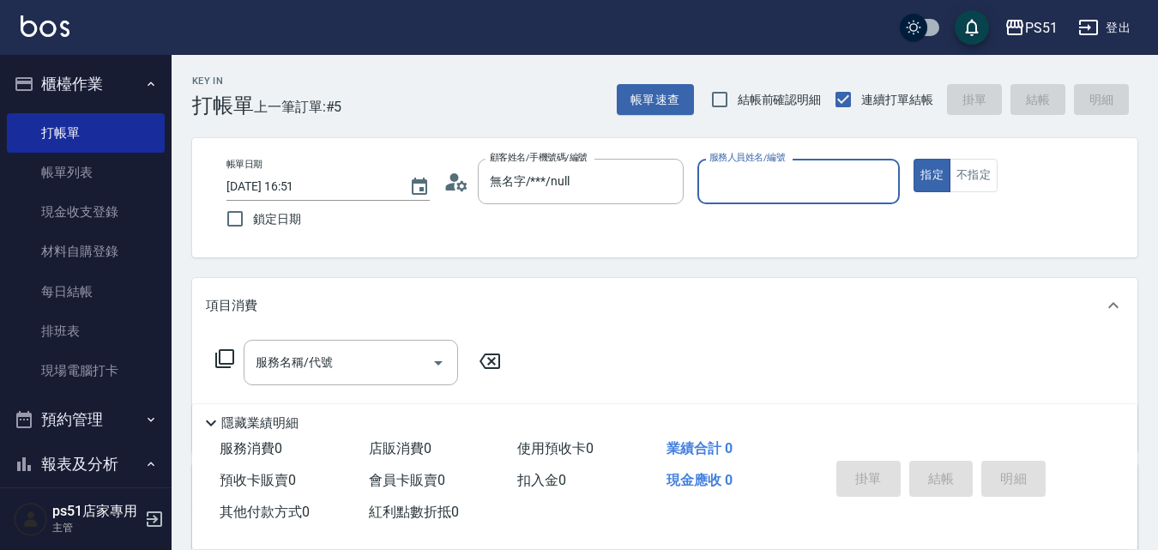
click at [828, 167] on input "服務人員姓名/編號" at bounding box center [799, 181] width 188 height 30
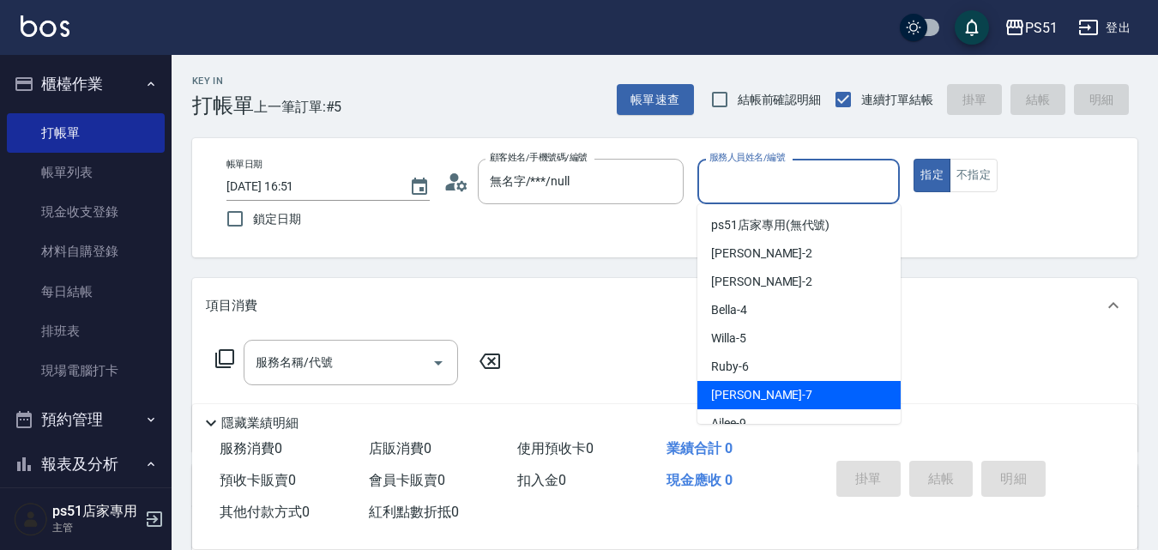
click at [756, 399] on div "[PERSON_NAME] -7" at bounding box center [799, 395] width 203 height 28
type input "[PERSON_NAME]-7"
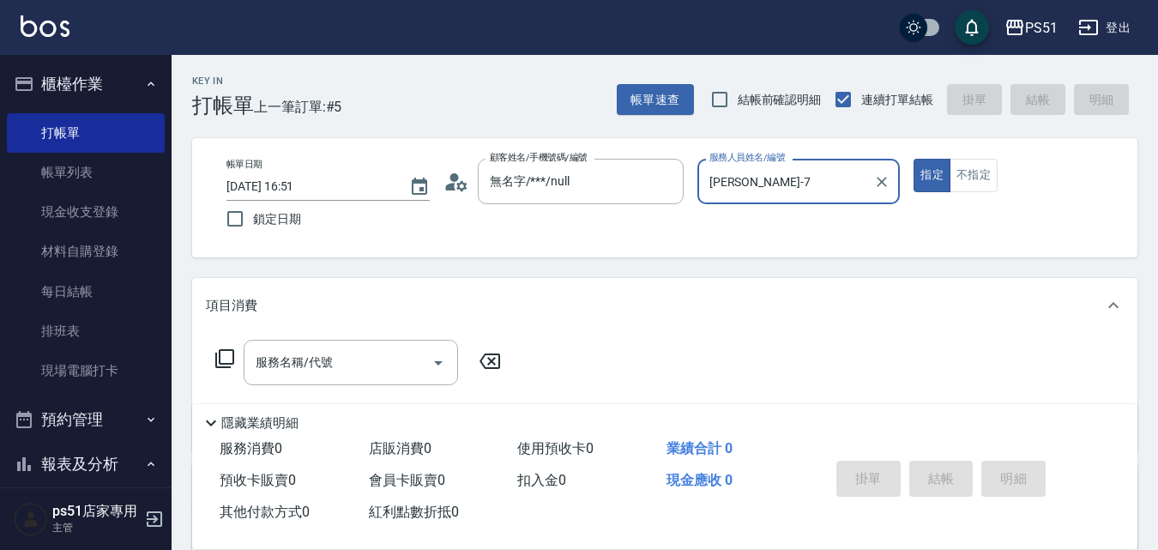
click at [223, 360] on icon at bounding box center [225, 358] width 21 height 21
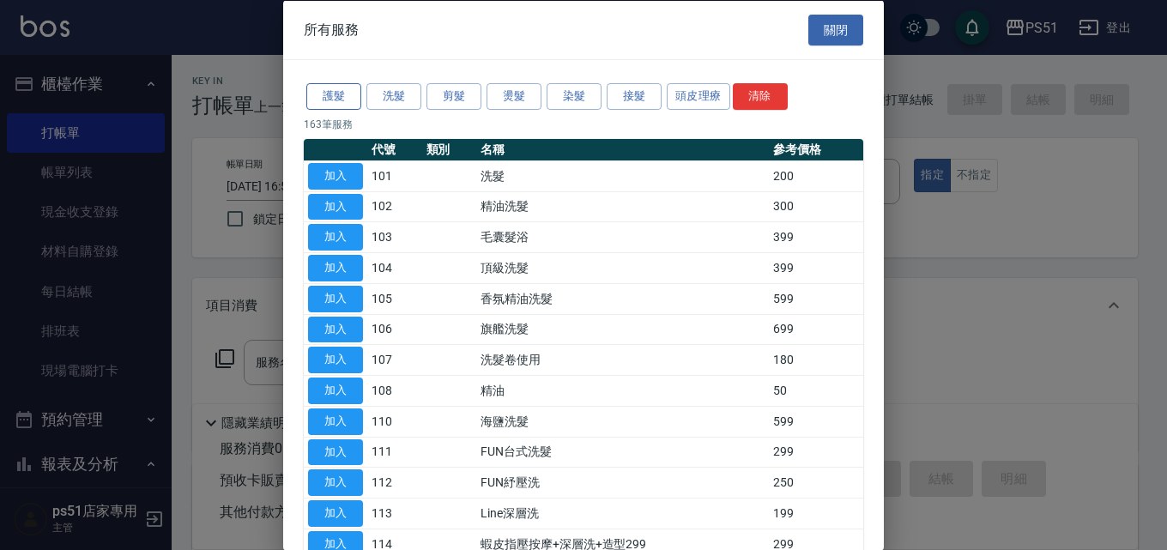
click at [344, 97] on button "護髮" at bounding box center [333, 96] width 55 height 27
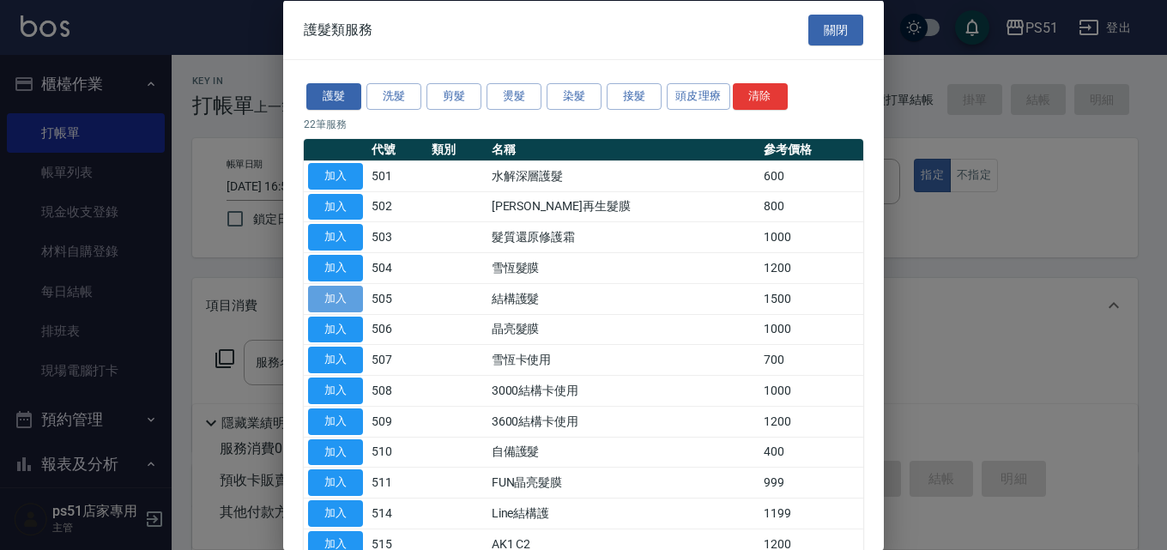
click at [320, 298] on button "加入" at bounding box center [335, 298] width 55 height 27
type input "結構護髮(505)"
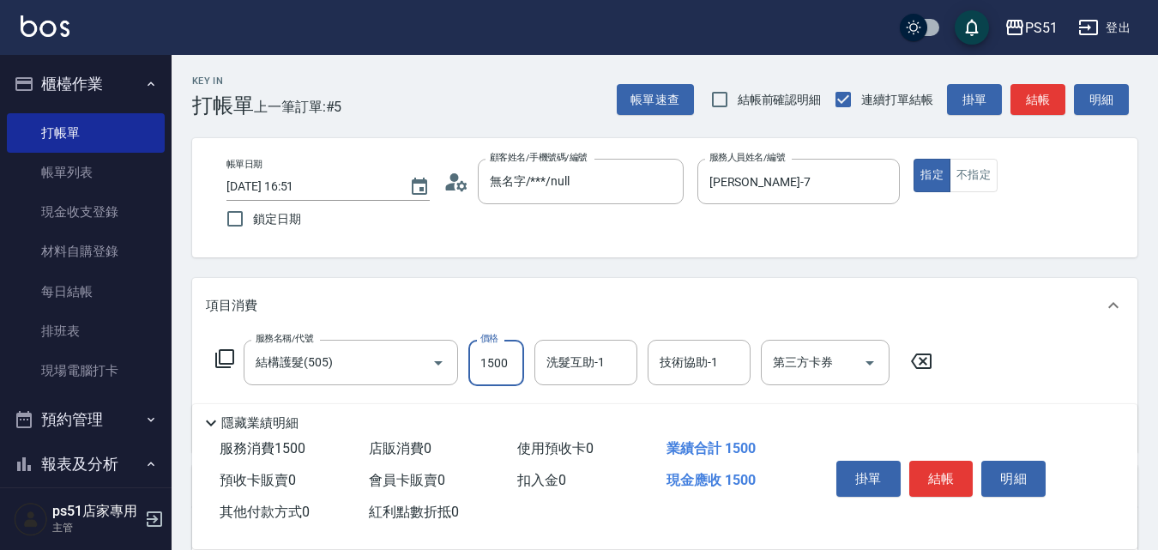
click at [510, 366] on input "1500" at bounding box center [496, 363] width 56 height 46
type input "1000"
type input "2"
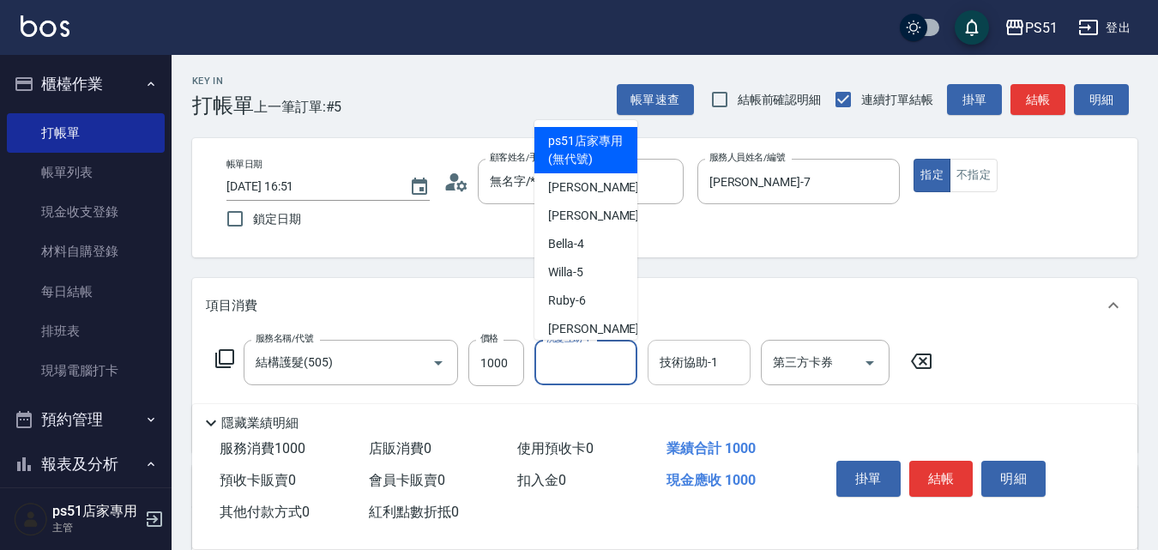
click at [710, 365] on input "技術協助-1" at bounding box center [700, 363] width 88 height 30
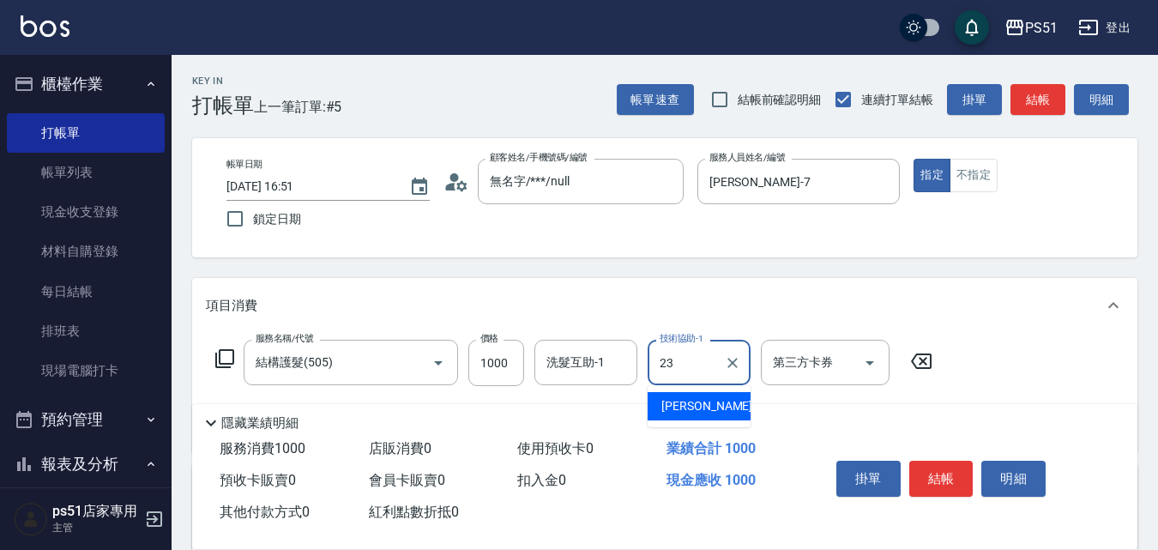
type input "孝恩-23"
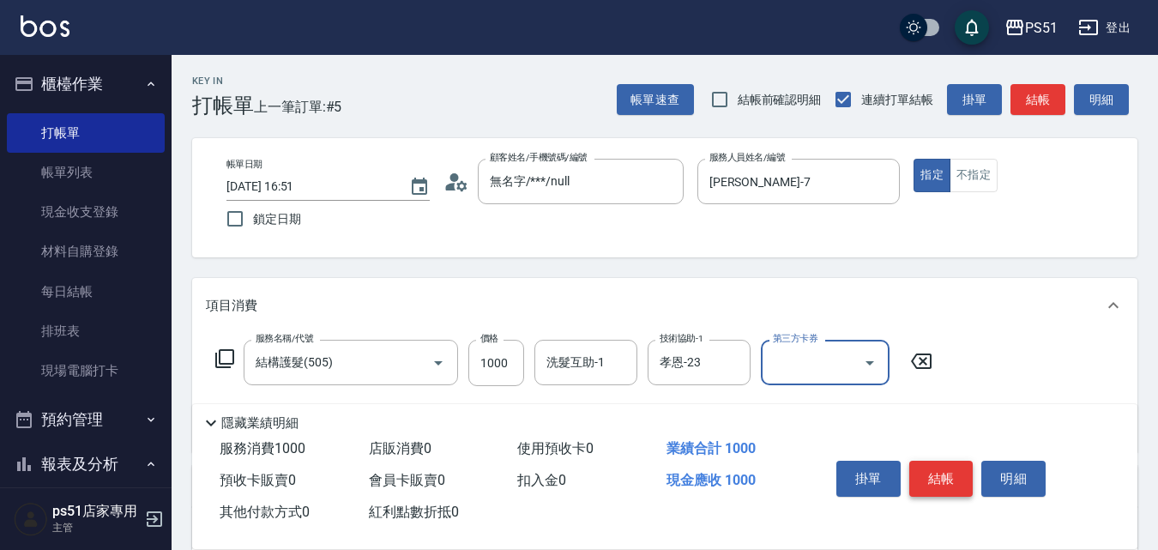
click at [940, 474] on button "結帳" at bounding box center [942, 479] width 64 height 36
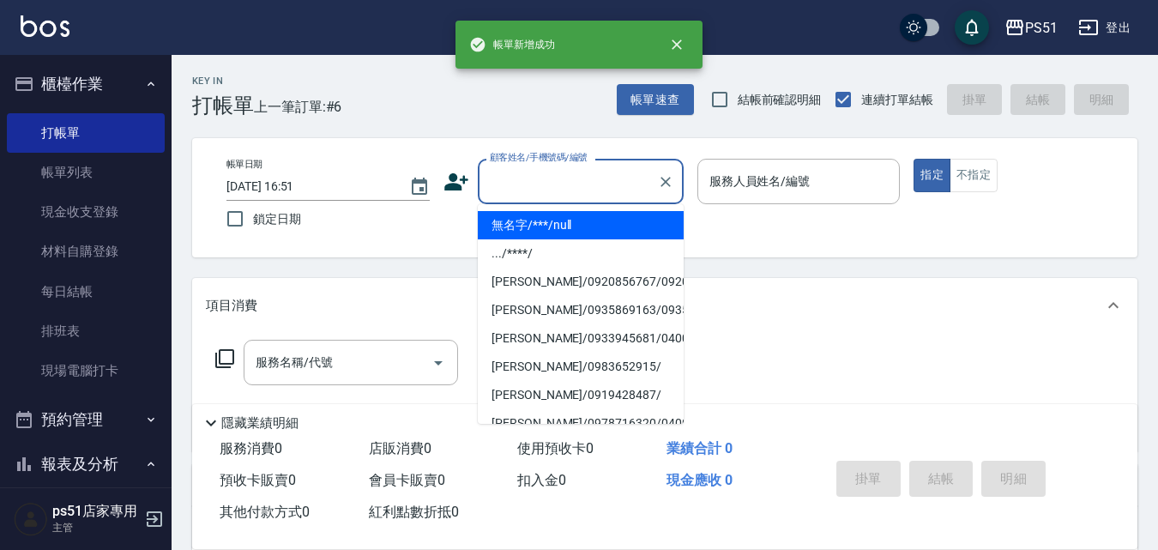
click at [537, 169] on input "顧客姓名/手機號碼/編號" at bounding box center [568, 181] width 165 height 30
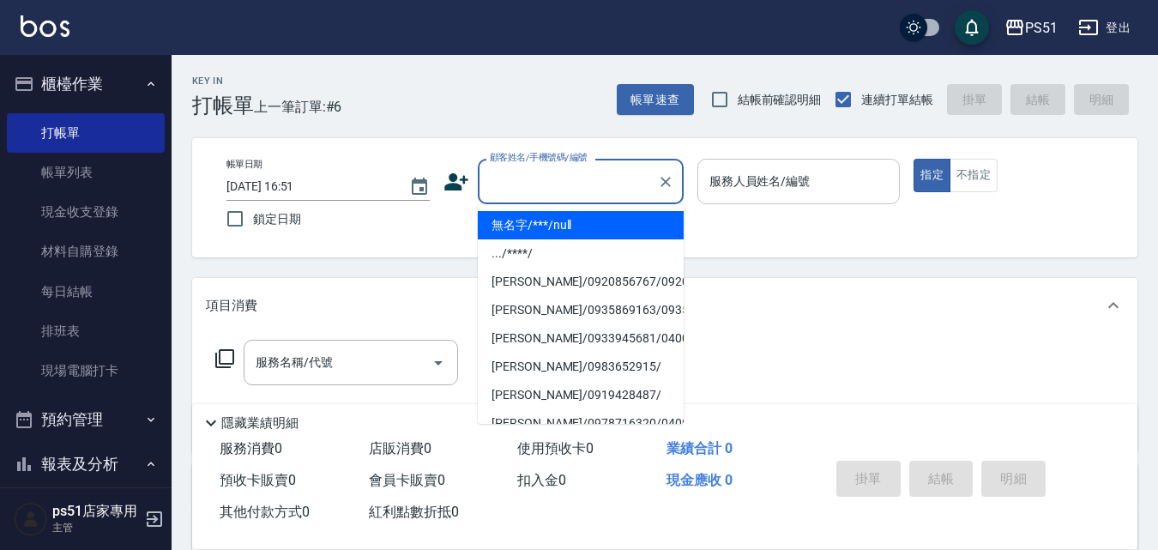
drag, startPoint x: 541, startPoint y: 224, endPoint x: 717, endPoint y: 191, distance: 178.9
click at [562, 220] on li "無名字/***/null" at bounding box center [581, 225] width 206 height 28
type input "無名字/***/null"
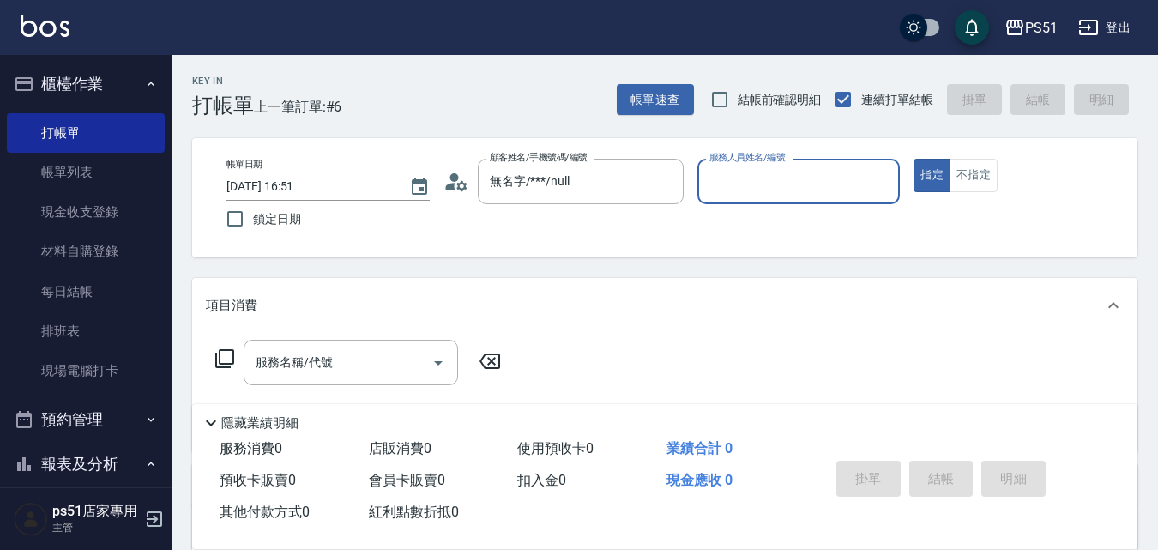
click at [728, 189] on input "服務人員姓名/編號" at bounding box center [799, 181] width 188 height 30
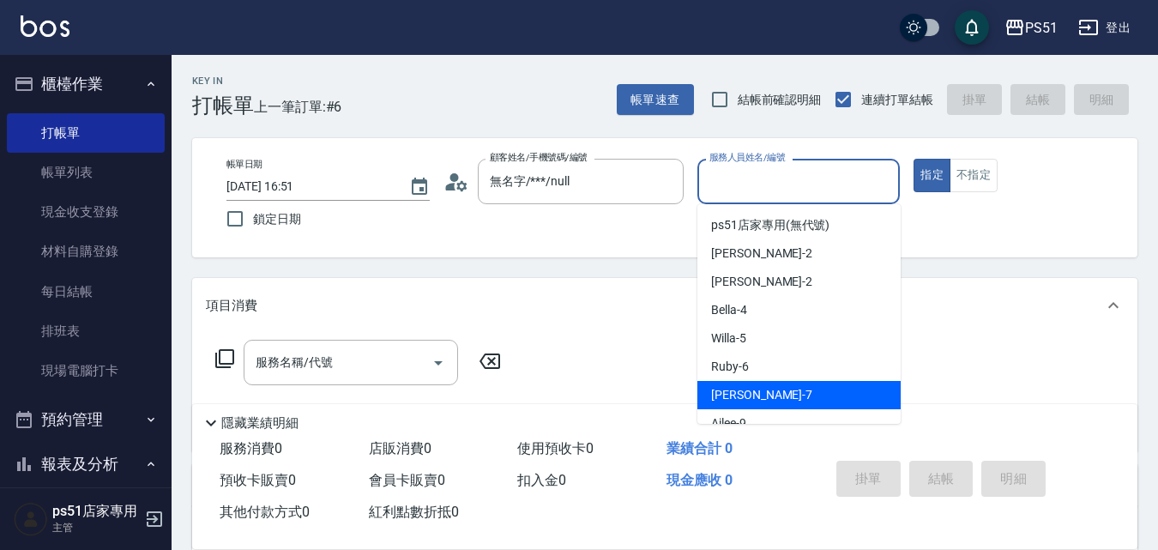
click at [743, 390] on span "[PERSON_NAME] -7" at bounding box center [761, 395] width 101 height 18
type input "[PERSON_NAME]-7"
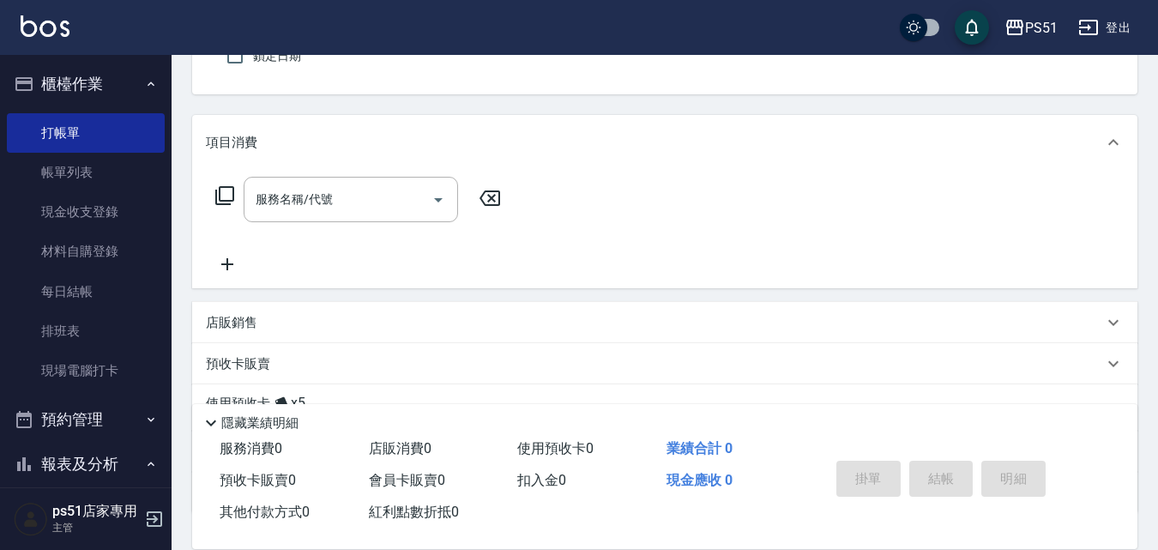
scroll to position [200, 0]
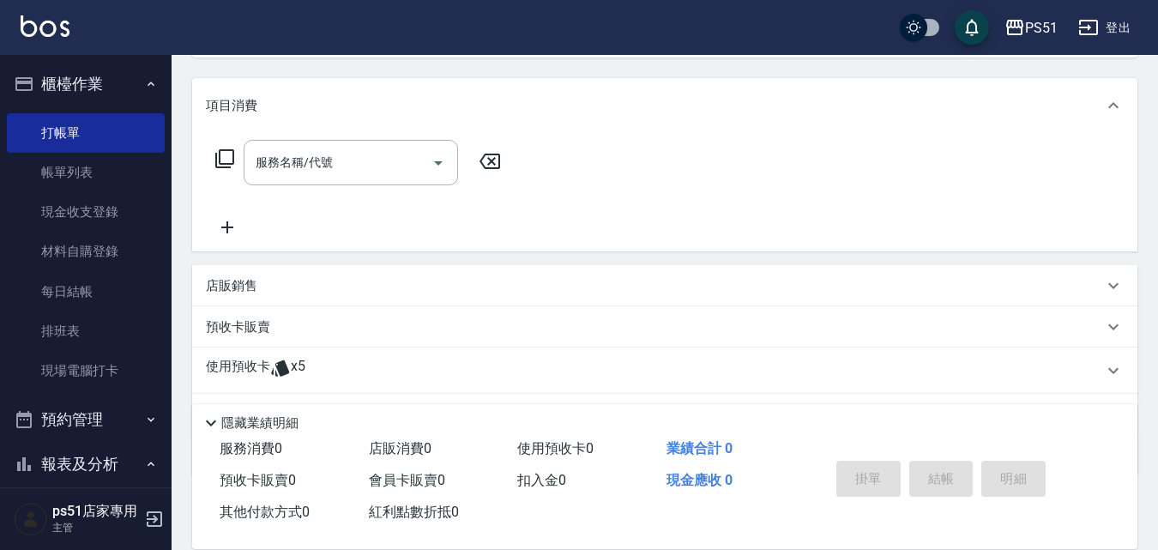
click at [293, 296] on div "店販銷售" at bounding box center [665, 285] width 946 height 41
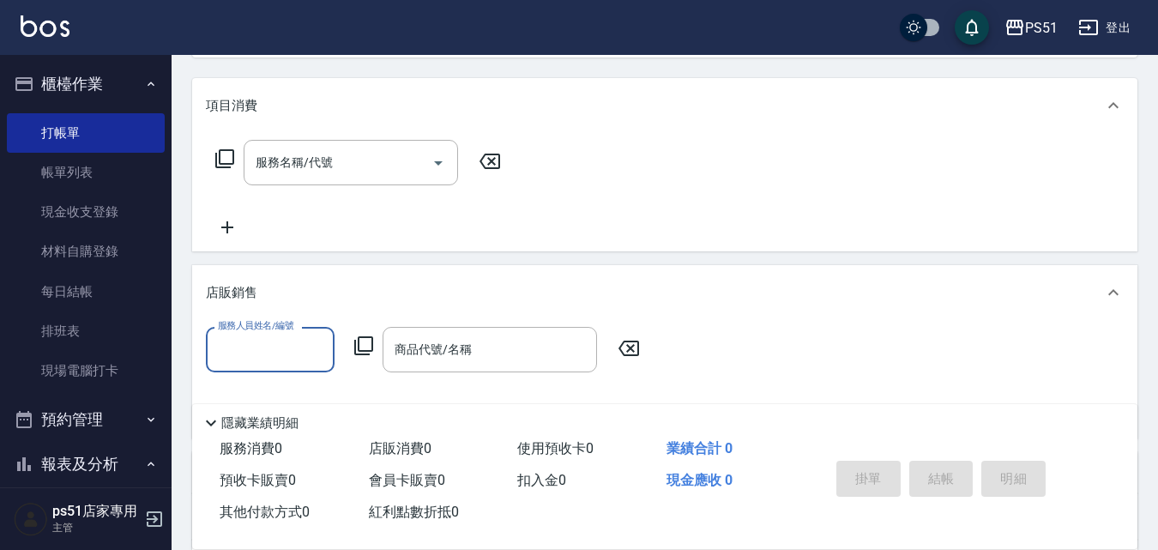
scroll to position [0, 0]
click at [288, 319] on div "店販銷售" at bounding box center [665, 292] width 946 height 55
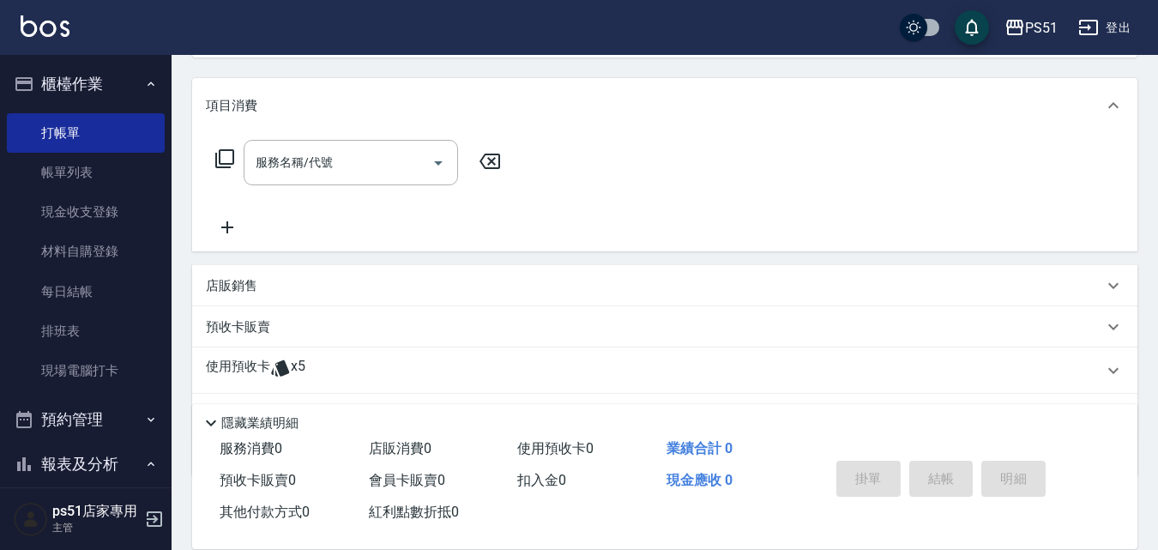
click at [294, 286] on div "店販銷售" at bounding box center [655, 286] width 898 height 18
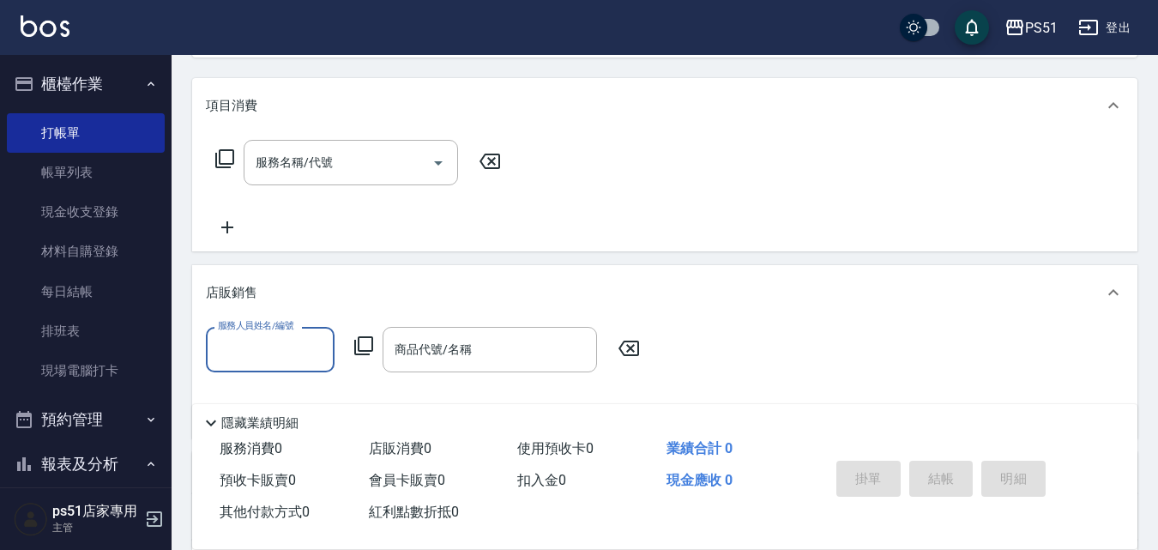
click at [287, 327] on label "服務人員姓名/編號" at bounding box center [256, 325] width 76 height 13
click at [287, 335] on input "服務人員姓名/編號" at bounding box center [270, 350] width 113 height 30
click at [275, 348] on input "服務人員姓名/編號" at bounding box center [270, 350] width 113 height 30
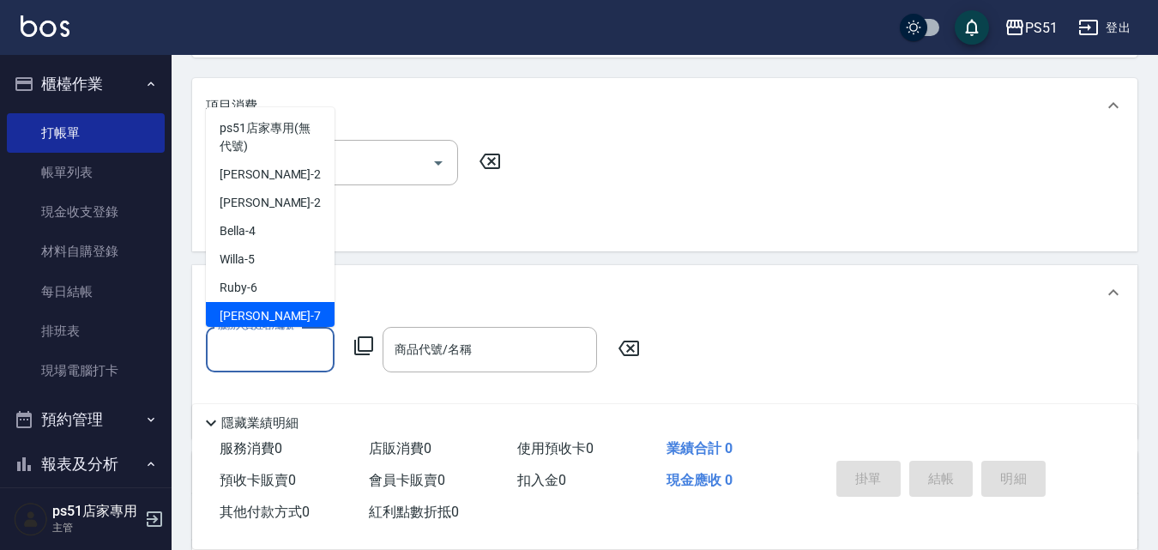
drag, startPoint x: 263, startPoint y: 323, endPoint x: 354, endPoint y: 327, distance: 91.1
click at [269, 325] on div "[PERSON_NAME] -7" at bounding box center [270, 316] width 129 height 28
type input "[PERSON_NAME]-7"
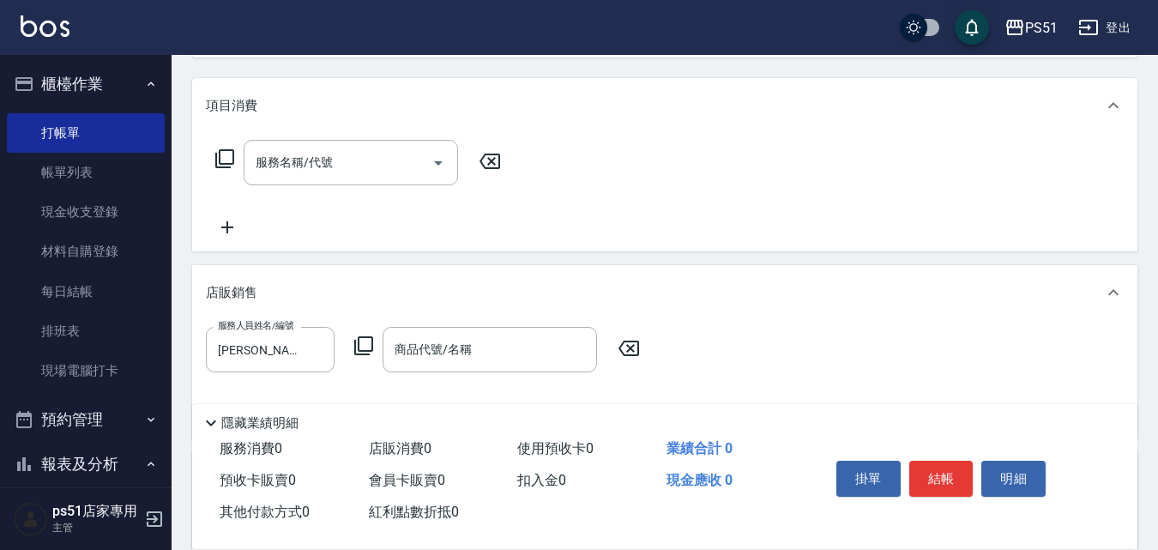
click at [363, 340] on icon at bounding box center [364, 345] width 21 height 21
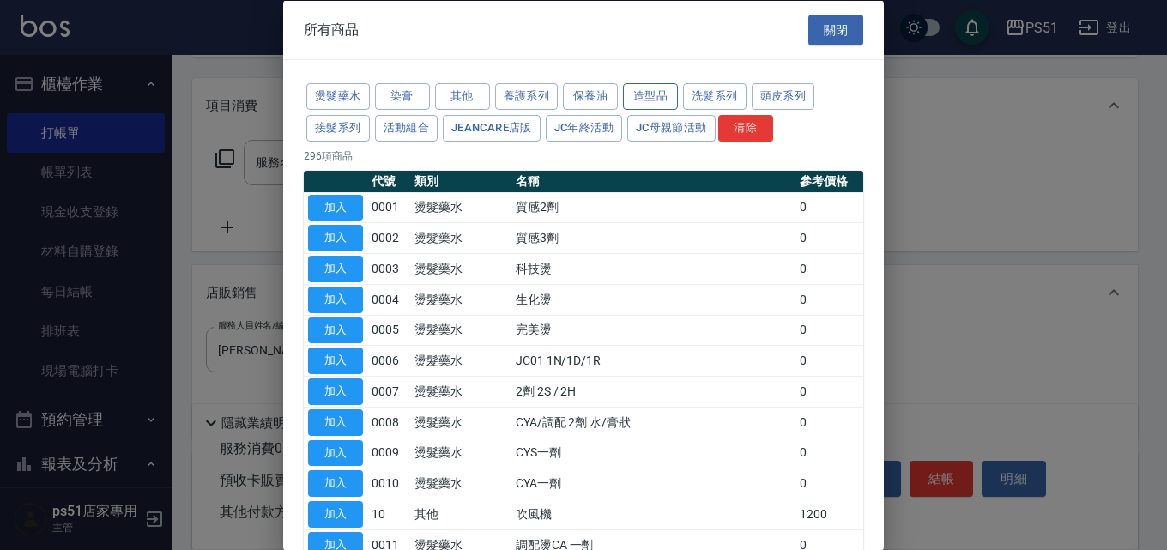
click at [641, 96] on button "造型品" at bounding box center [650, 96] width 55 height 27
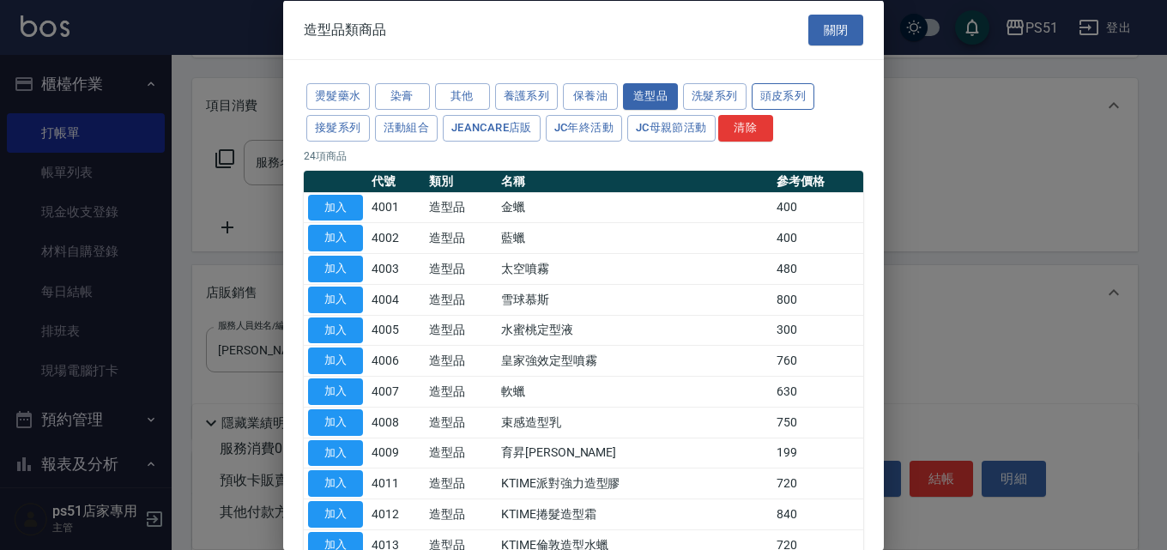
click at [770, 88] on button "頭皮系列" at bounding box center [783, 96] width 63 height 27
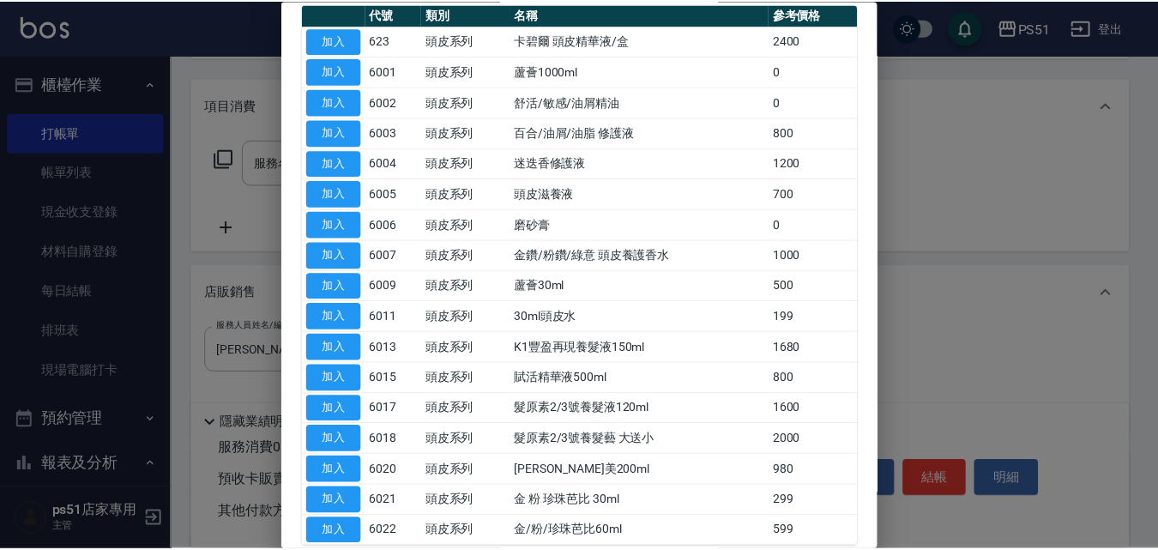
scroll to position [200, 0]
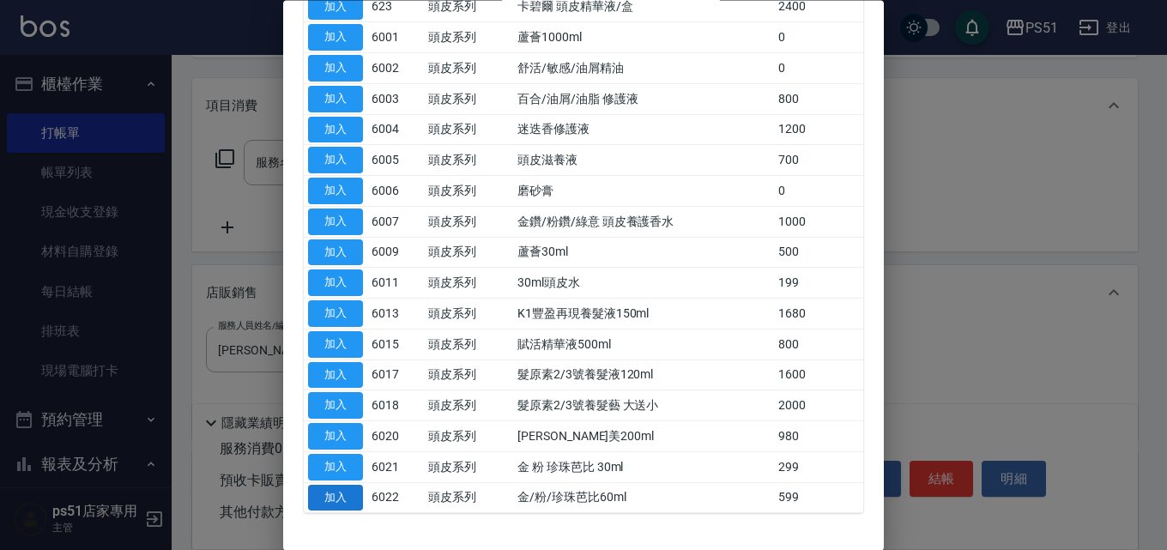
click at [341, 498] on button "加入" at bounding box center [335, 498] width 55 height 27
type input "金/粉/珍珠芭比60ml"
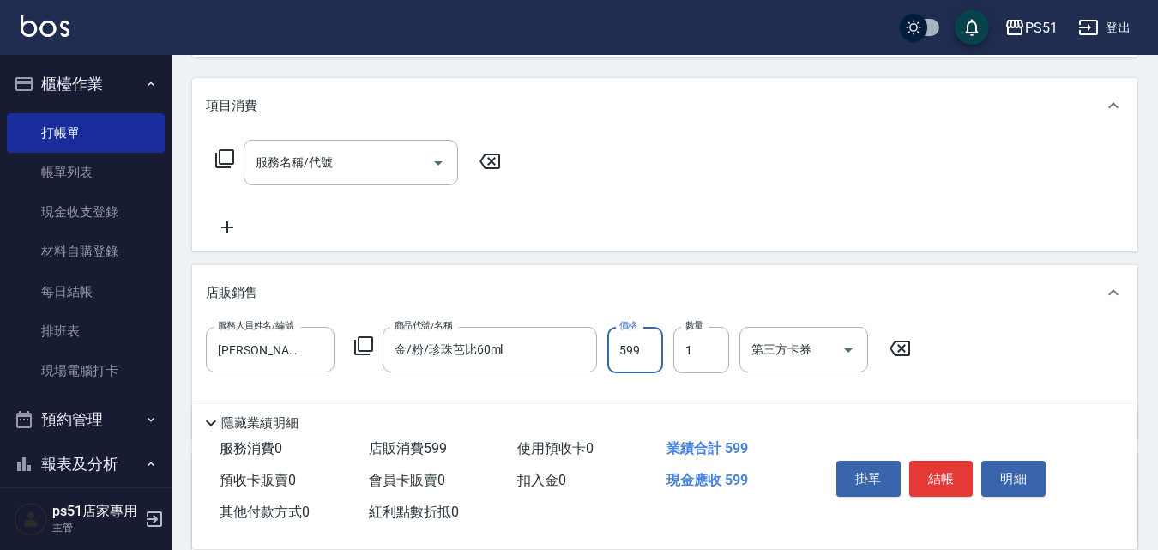
click at [654, 354] on input "599" at bounding box center [635, 350] width 56 height 46
type input "300"
click at [961, 468] on button "結帳" at bounding box center [942, 479] width 64 height 36
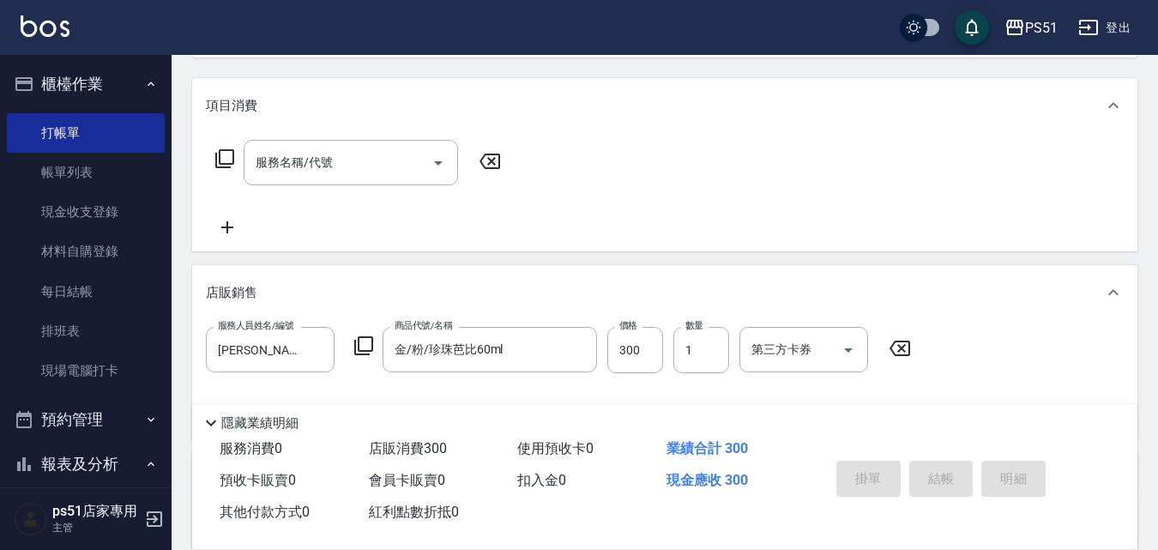
type input "[DATE] 16:52"
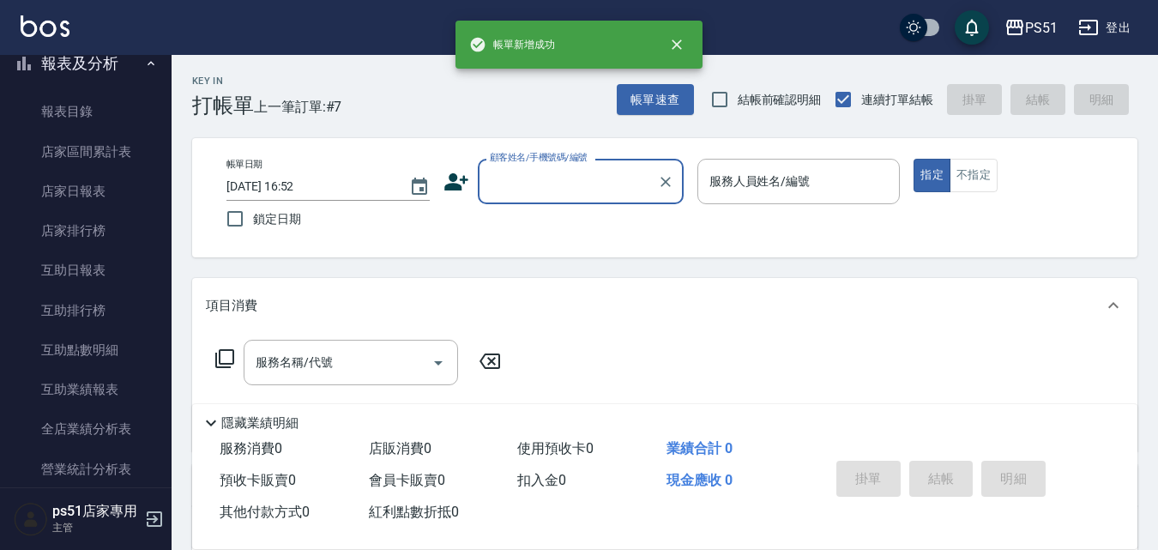
scroll to position [601, 0]
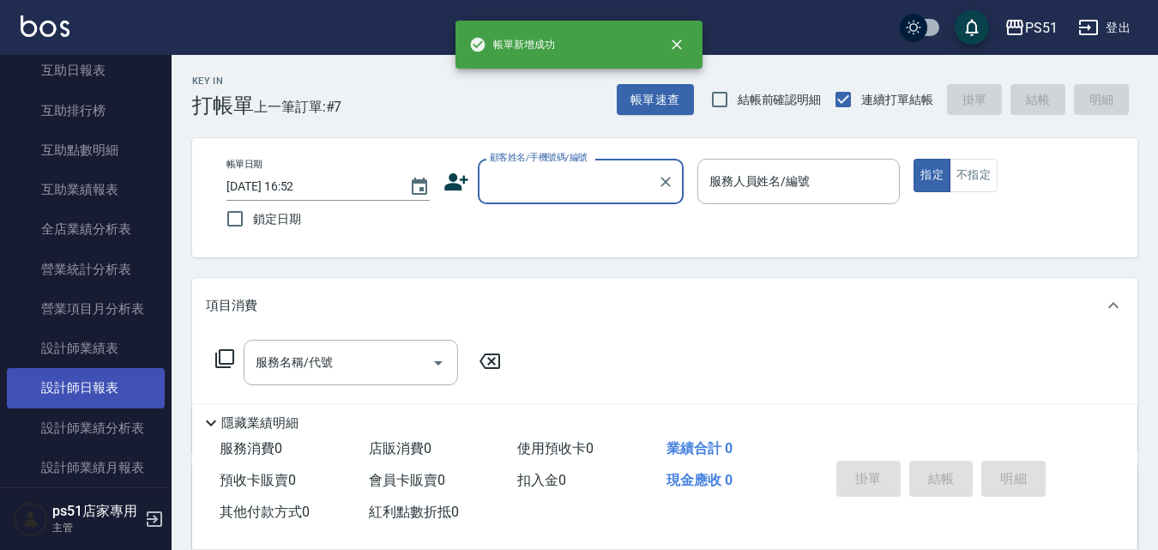
click at [131, 389] on link "設計師日報表" at bounding box center [86, 387] width 158 height 39
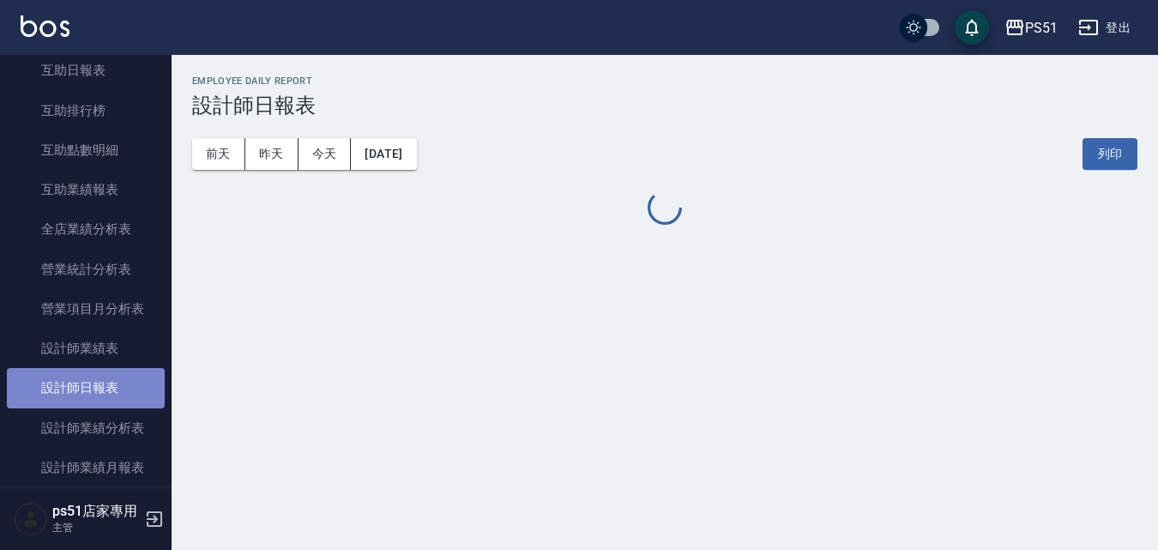
click at [131, 389] on link "設計師日報表" at bounding box center [86, 387] width 158 height 39
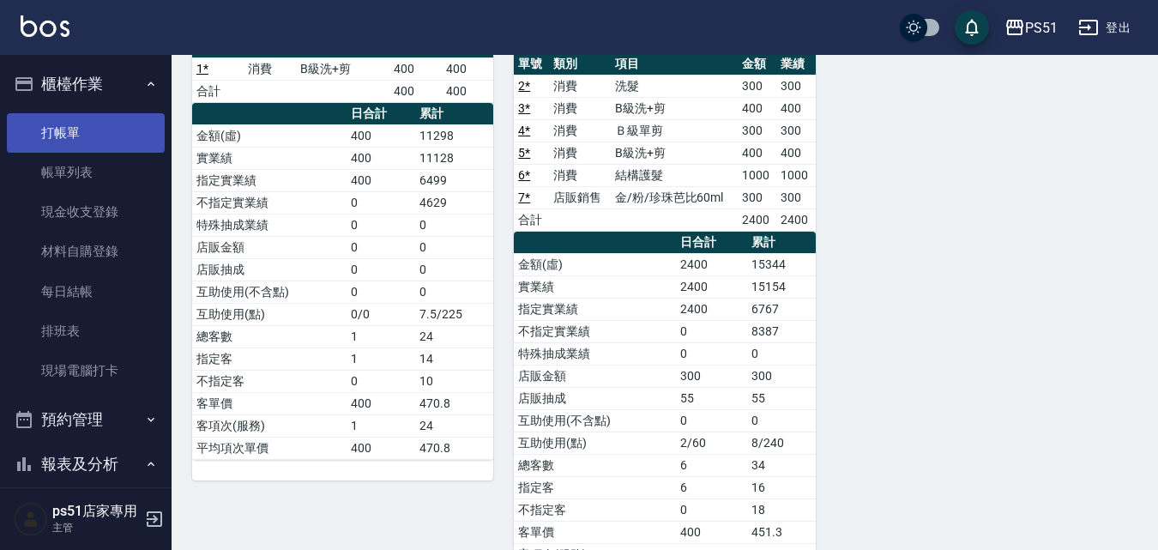
click at [76, 126] on link "打帳單" at bounding box center [86, 132] width 158 height 39
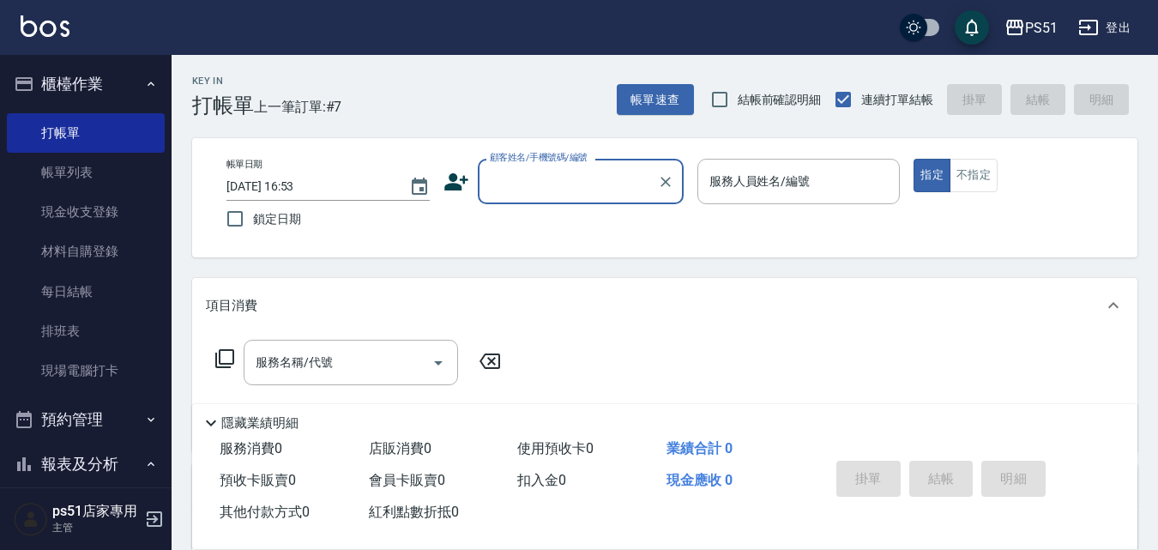
drag, startPoint x: 531, startPoint y: 179, endPoint x: 538, endPoint y: 195, distance: 16.9
click at [532, 180] on input "顧客姓名/手機號碼/編號" at bounding box center [568, 181] width 165 height 30
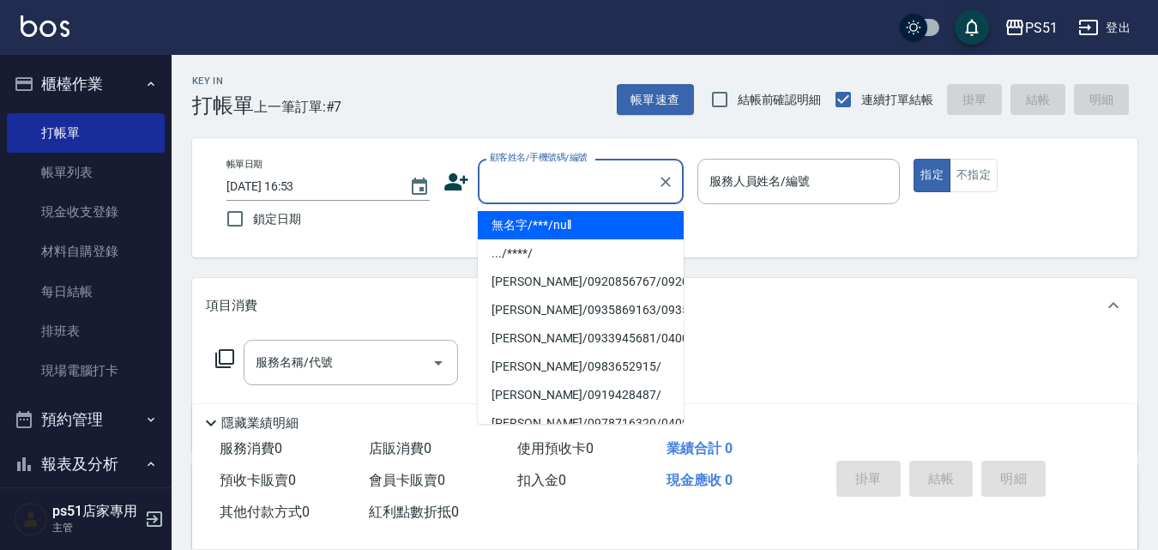
drag, startPoint x: 546, startPoint y: 223, endPoint x: 646, endPoint y: 176, distance: 110.9
click at [547, 223] on li "無名字/***/null" at bounding box center [581, 225] width 206 height 28
type input "無名字/***/null"
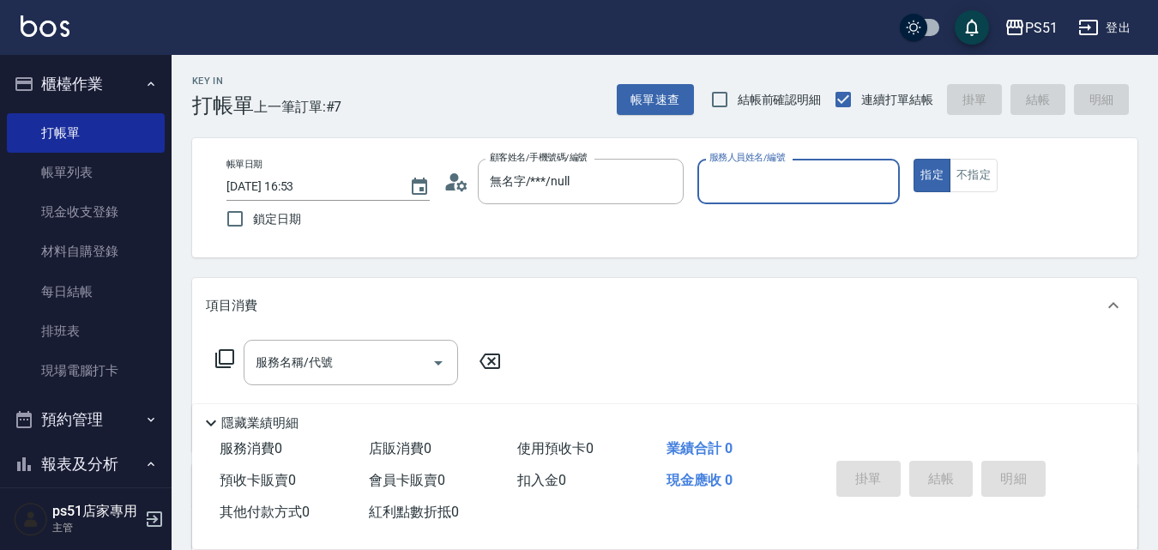
click at [812, 175] on input "服務人員姓名/編號" at bounding box center [799, 181] width 188 height 30
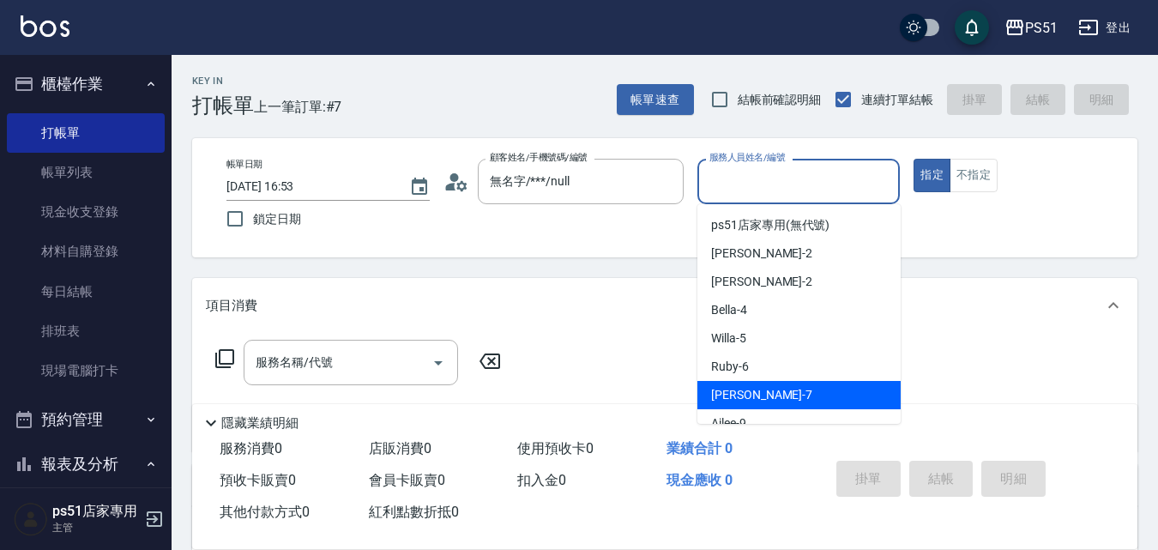
click at [823, 396] on div "[PERSON_NAME] -7" at bounding box center [799, 395] width 203 height 28
type input "[PERSON_NAME]-7"
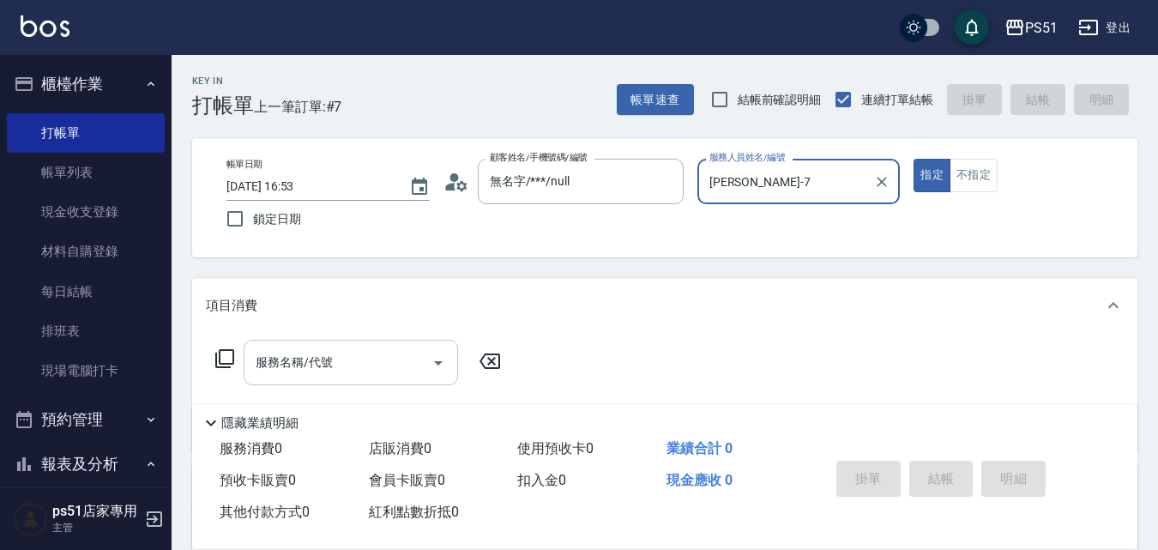
click at [422, 378] on input "服務名稱/代號" at bounding box center [337, 363] width 173 height 30
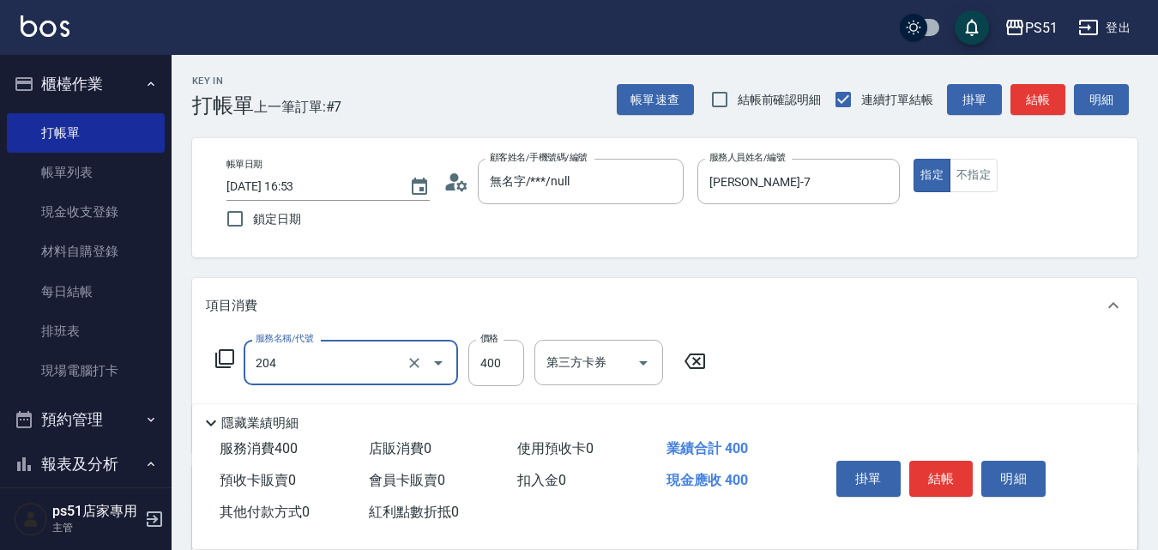
type input "B級洗+剪(204)"
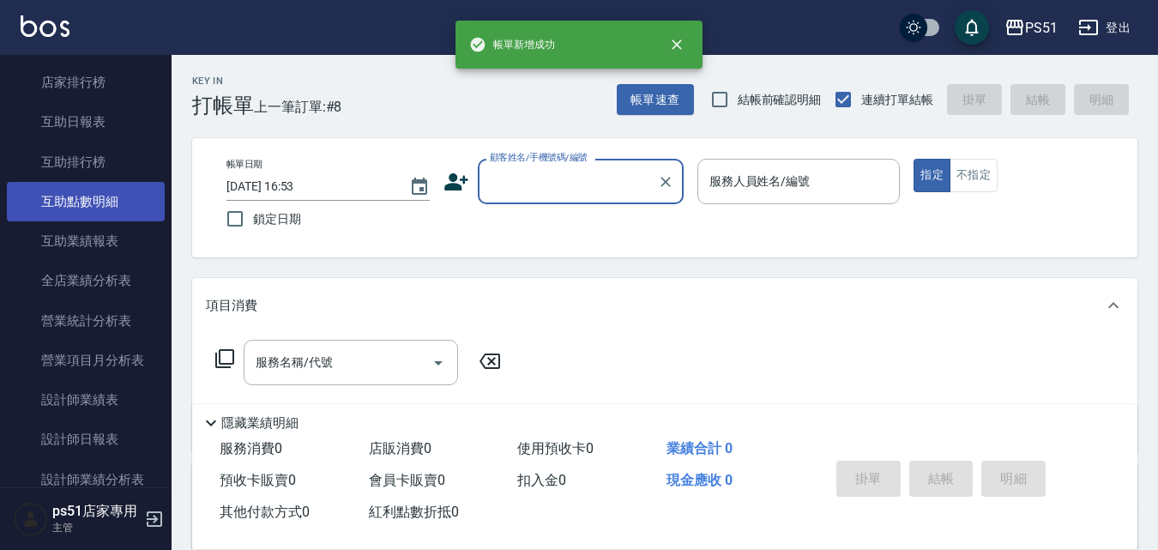
scroll to position [601, 0]
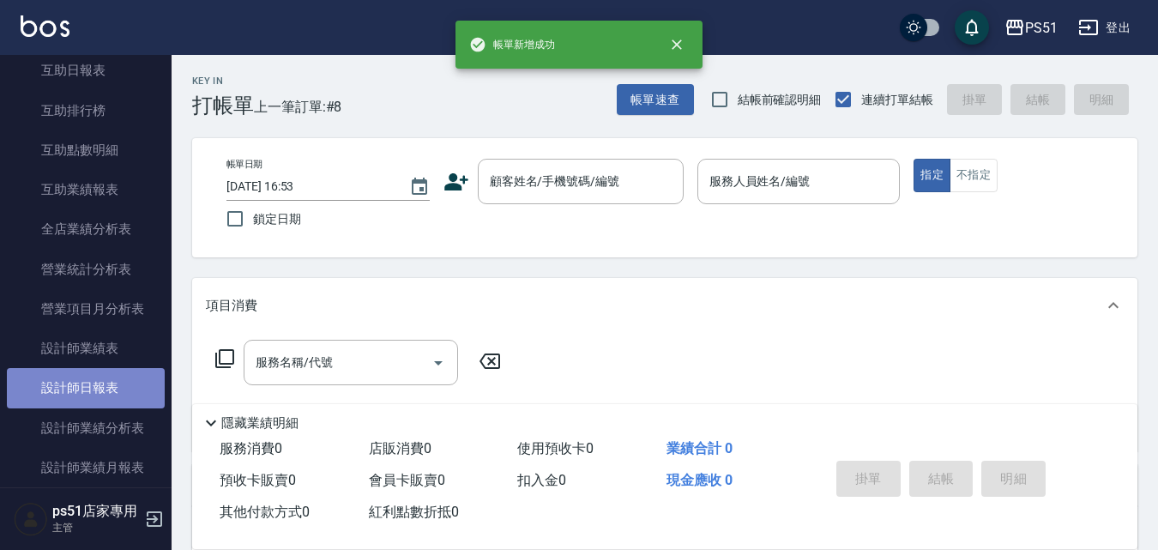
click at [106, 384] on link "設計師日報表" at bounding box center [86, 387] width 158 height 39
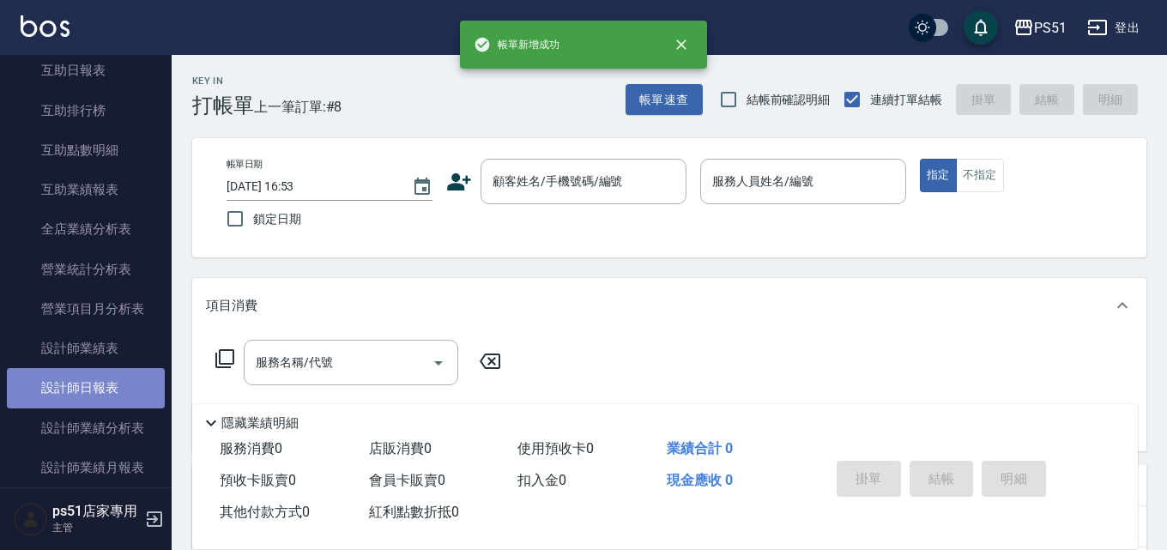
click at [106, 384] on link "設計師日報表" at bounding box center [86, 387] width 158 height 39
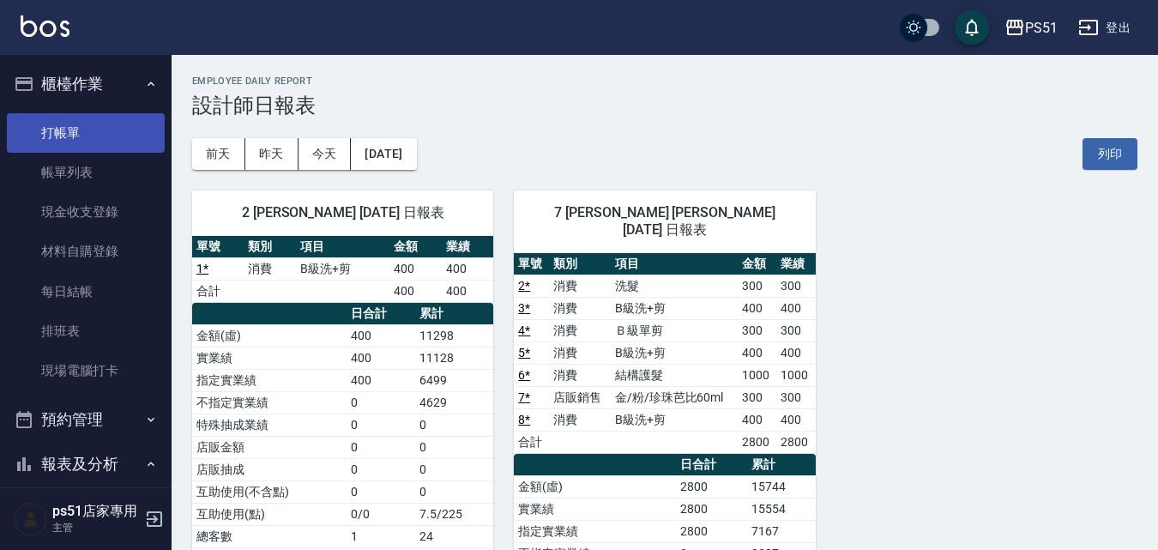
click at [95, 136] on link "打帳單" at bounding box center [86, 132] width 158 height 39
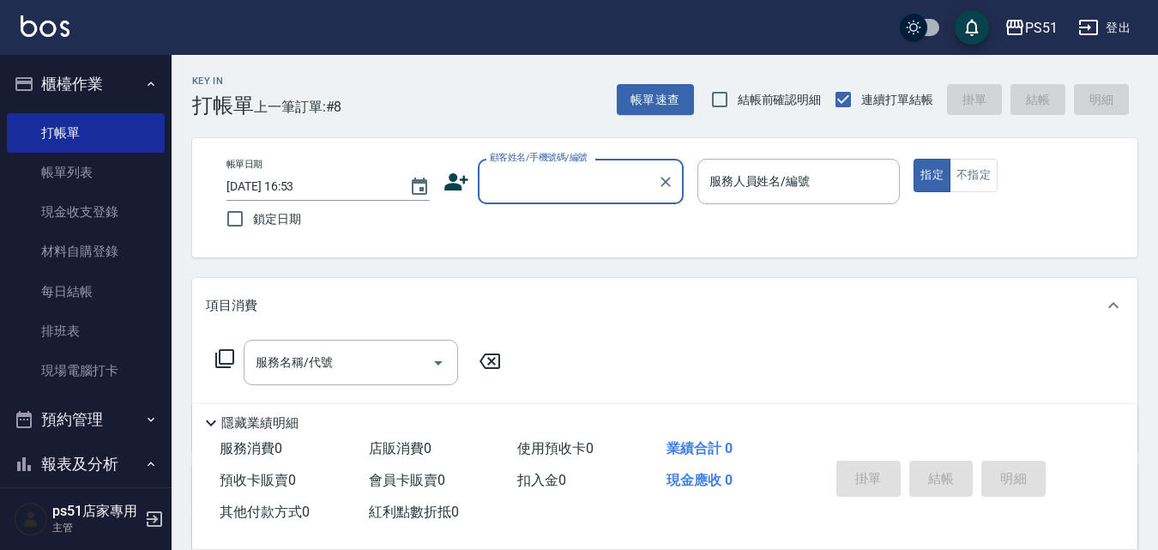
click at [600, 198] on div "顧客姓名/手機號碼/編號" at bounding box center [581, 181] width 206 height 45
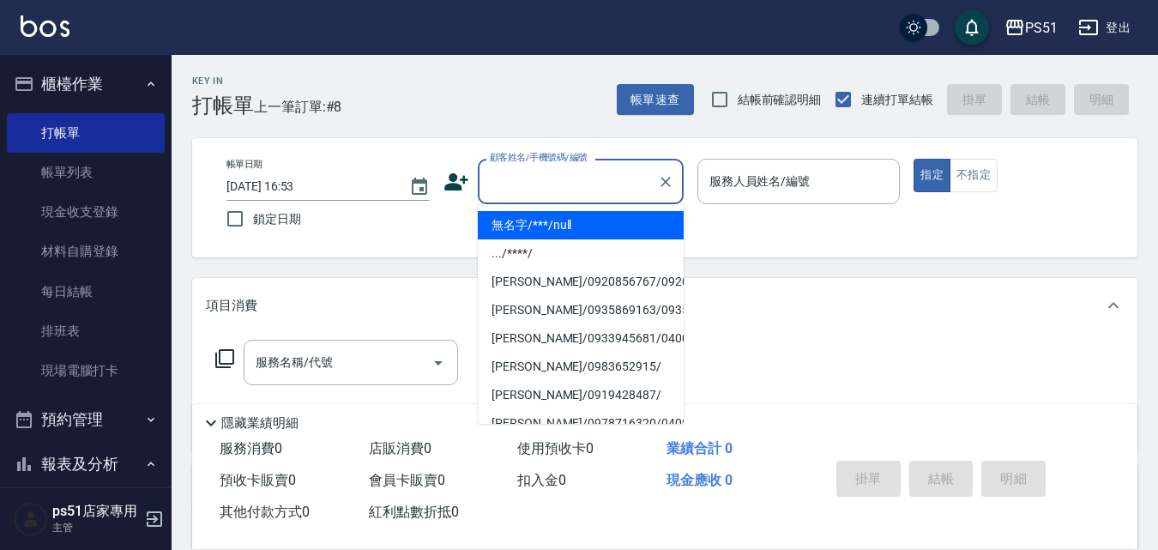
click at [577, 218] on li "無名字/***/null" at bounding box center [581, 225] width 206 height 28
type input "無名字/***/null"
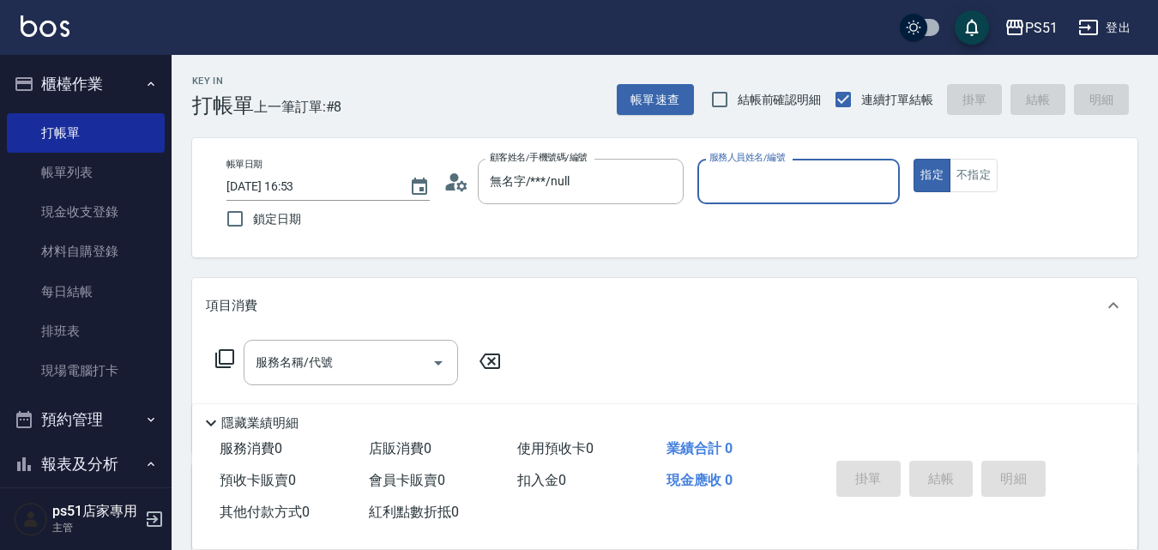
click at [773, 183] on input "服務人員姓名/編號" at bounding box center [799, 181] width 188 height 30
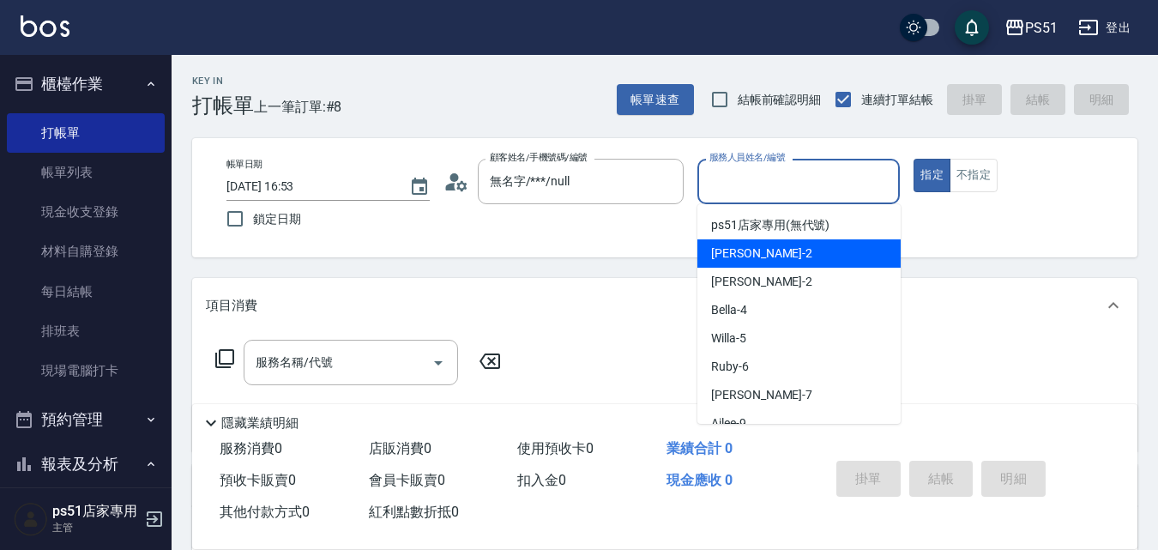
click at [767, 245] on div "[PERSON_NAME] -2" at bounding box center [799, 253] width 203 height 28
type input "[PERSON_NAME]-2"
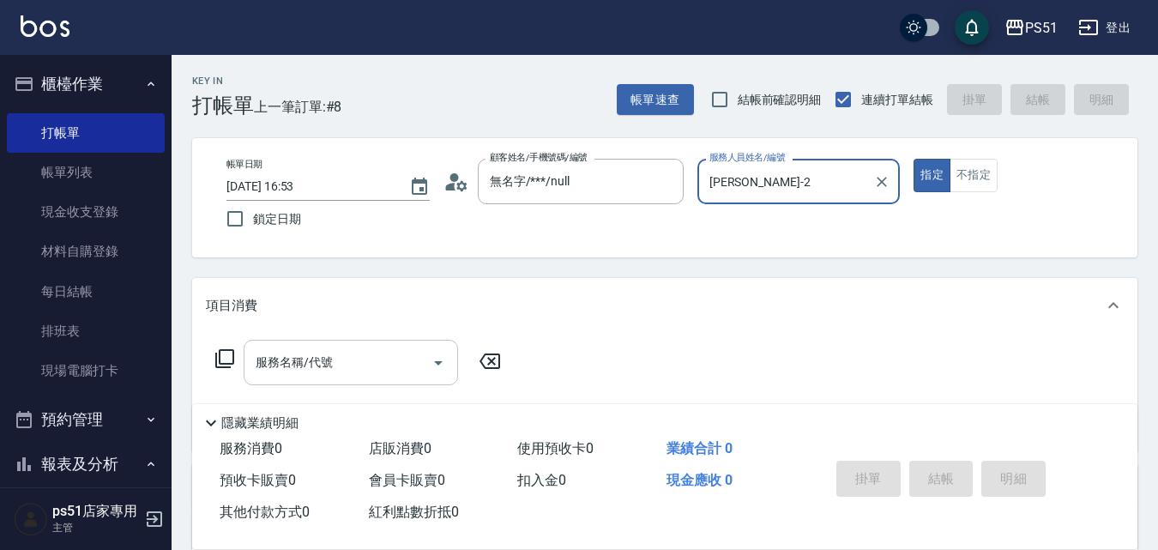
click at [282, 381] on div "服務名稱/代號" at bounding box center [351, 362] width 215 height 45
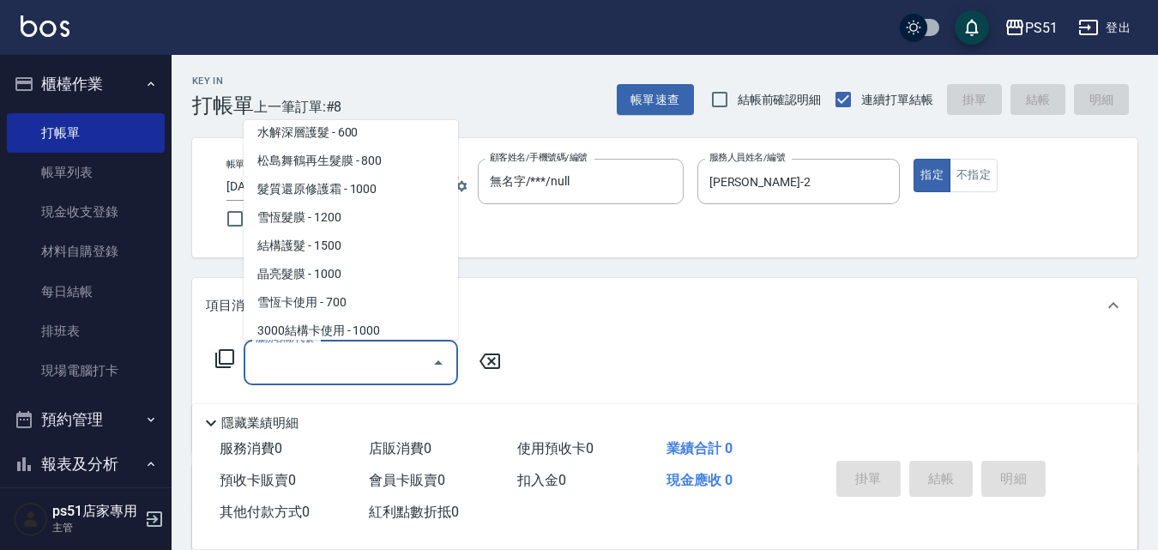
scroll to position [1802, 0]
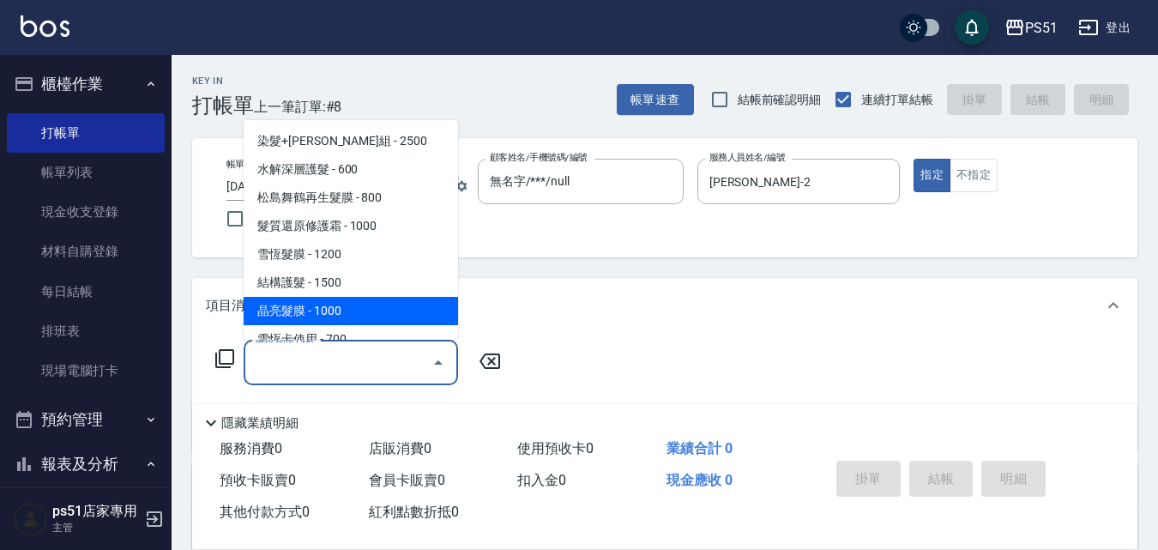
click at [348, 301] on span "晶亮髮膜 - 1000" at bounding box center [351, 311] width 215 height 28
type input "晶亮髮膜(506)"
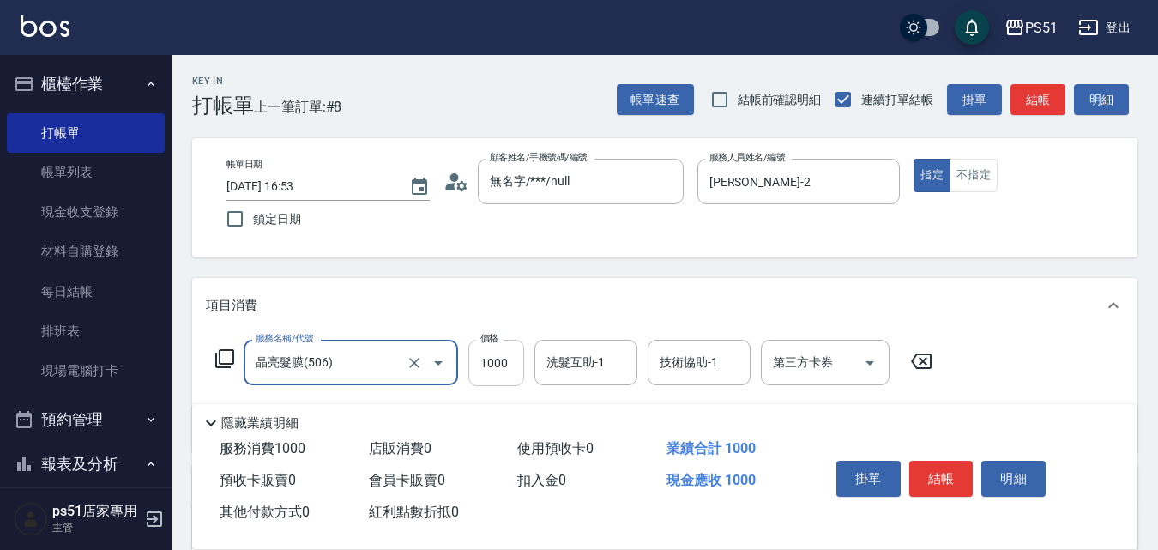
click at [503, 353] on input "1000" at bounding box center [496, 363] width 56 height 46
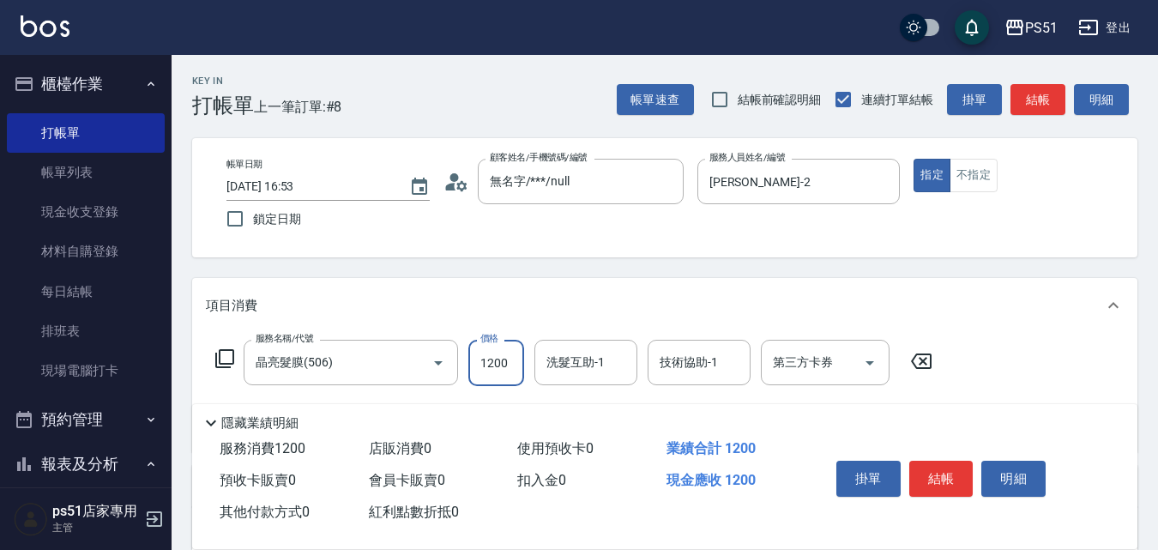
click at [493, 360] on input "1200" at bounding box center [496, 363] width 56 height 46
drag, startPoint x: 507, startPoint y: 366, endPoint x: 473, endPoint y: 361, distance: 34.7
click at [473, 361] on input "1200" at bounding box center [496, 363] width 56 height 46
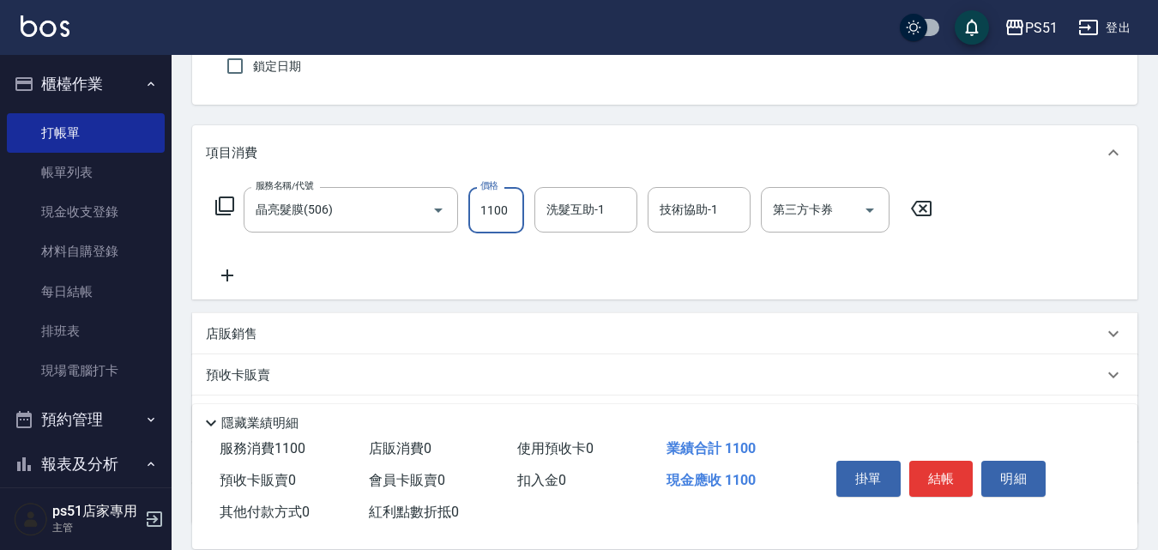
scroll to position [292, 0]
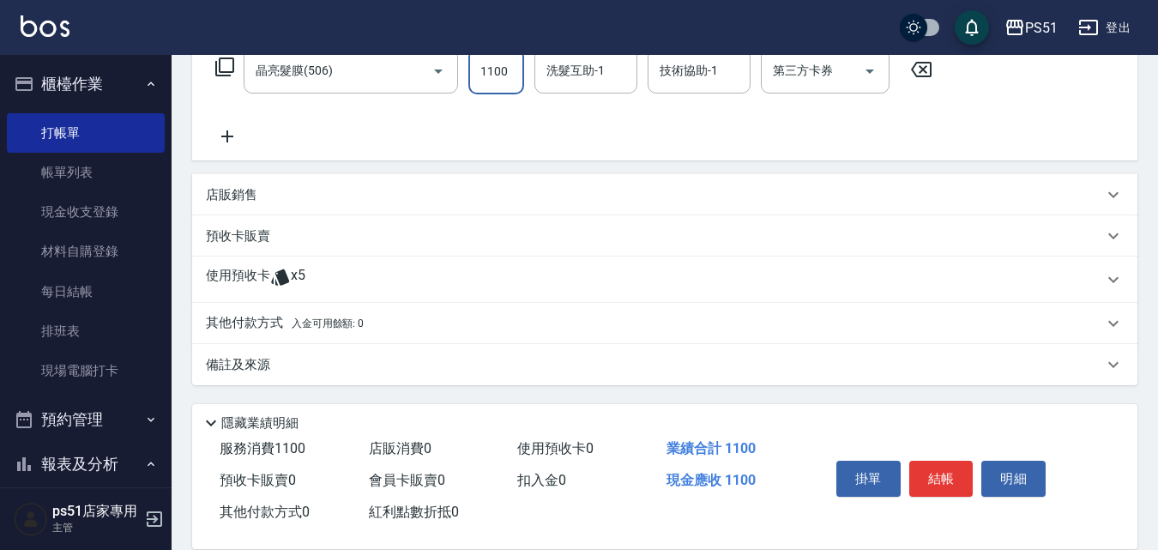
type input "1100"
click at [242, 201] on p "店販銷售" at bounding box center [231, 195] width 51 height 18
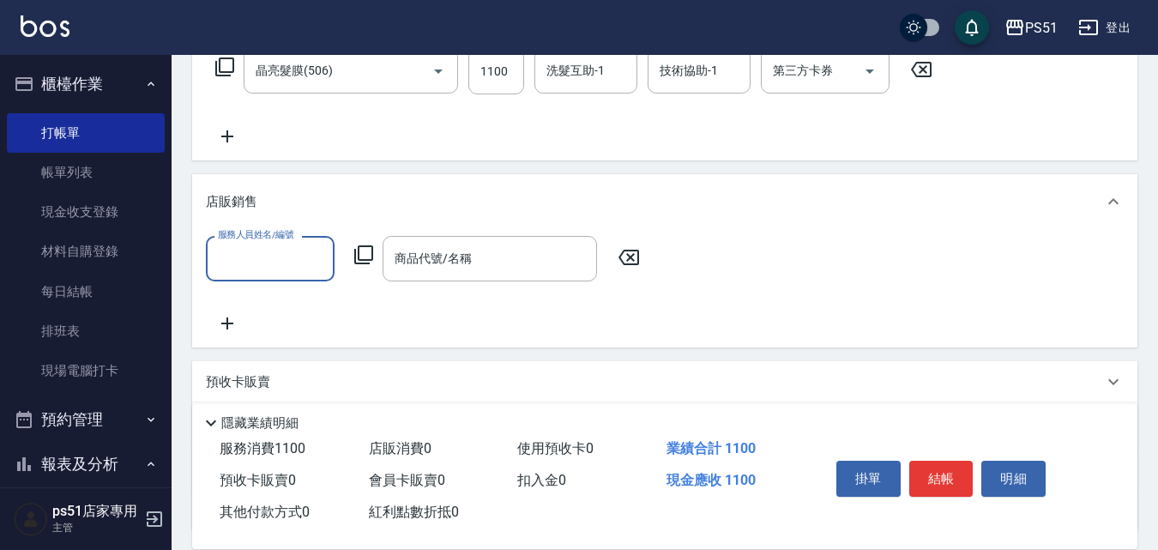
scroll to position [0, 0]
click at [265, 260] on input "服務人員姓名/編號" at bounding box center [270, 259] width 113 height 30
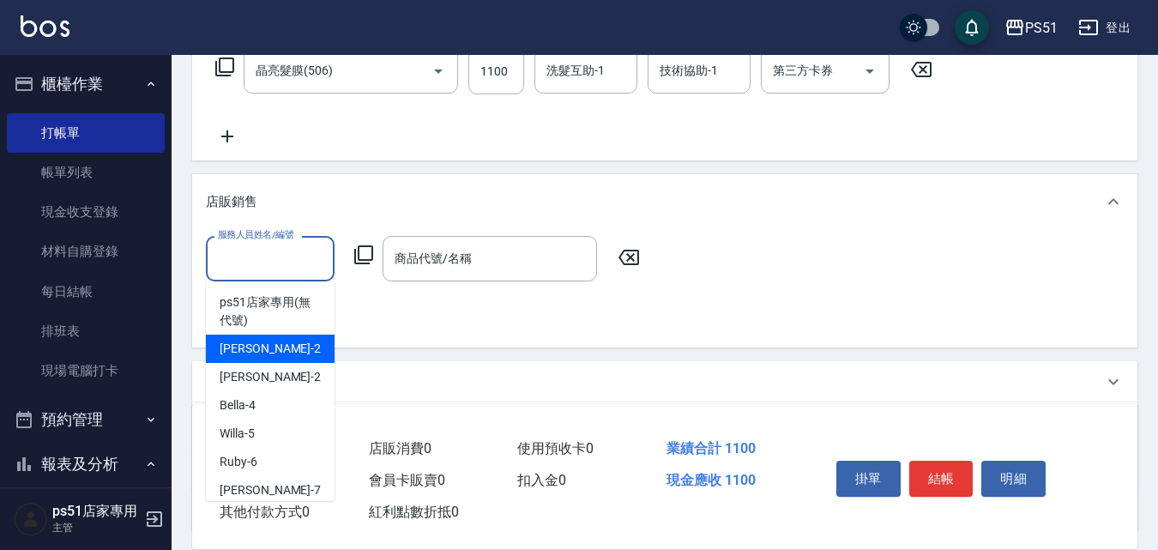
click at [280, 335] on div "[PERSON_NAME] -2" at bounding box center [270, 349] width 129 height 28
type input "[PERSON_NAME]-2"
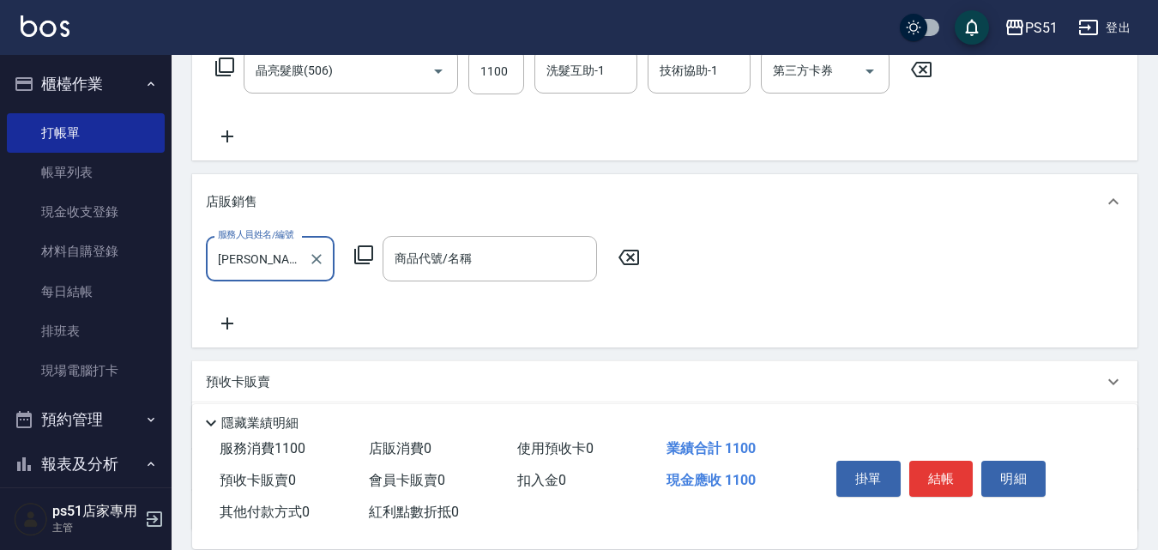
click at [365, 263] on icon at bounding box center [364, 255] width 21 height 21
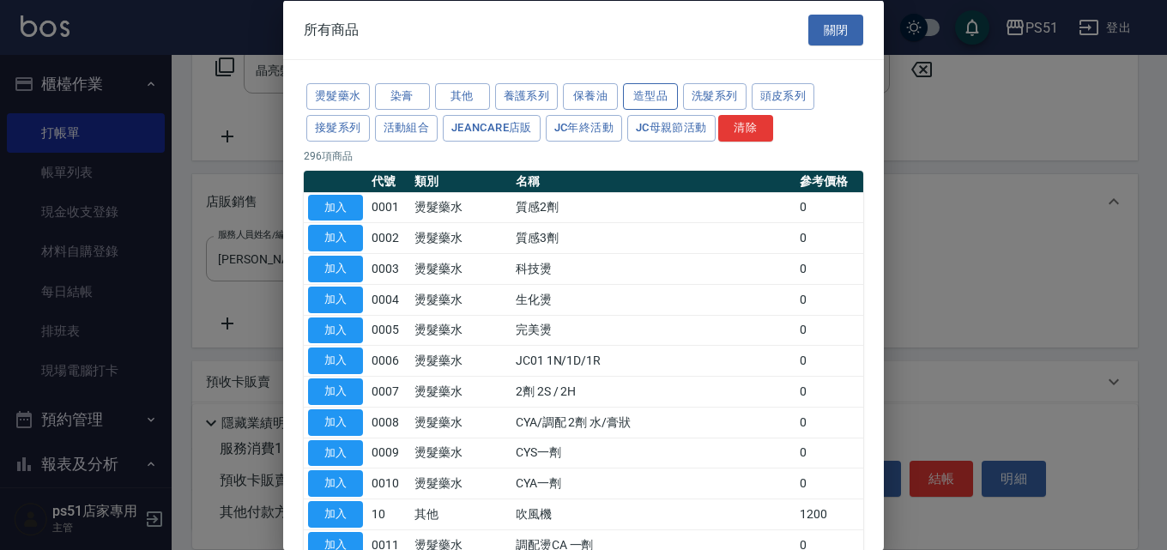
click at [646, 89] on button "造型品" at bounding box center [650, 96] width 55 height 27
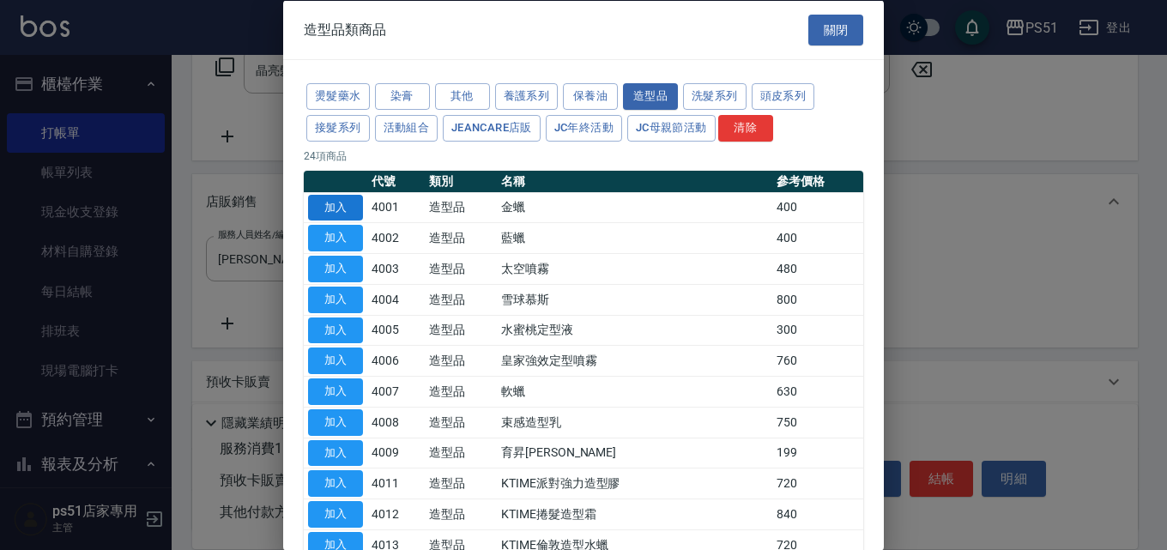
click at [348, 210] on button "加入" at bounding box center [335, 207] width 55 height 27
type input "金蠟"
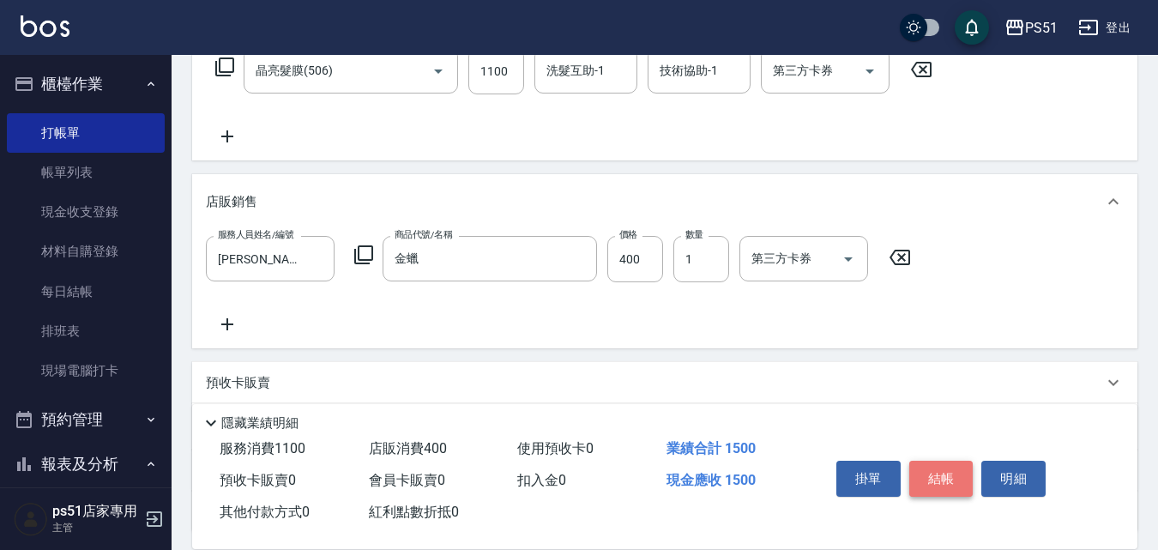
click at [960, 462] on button "結帳" at bounding box center [942, 479] width 64 height 36
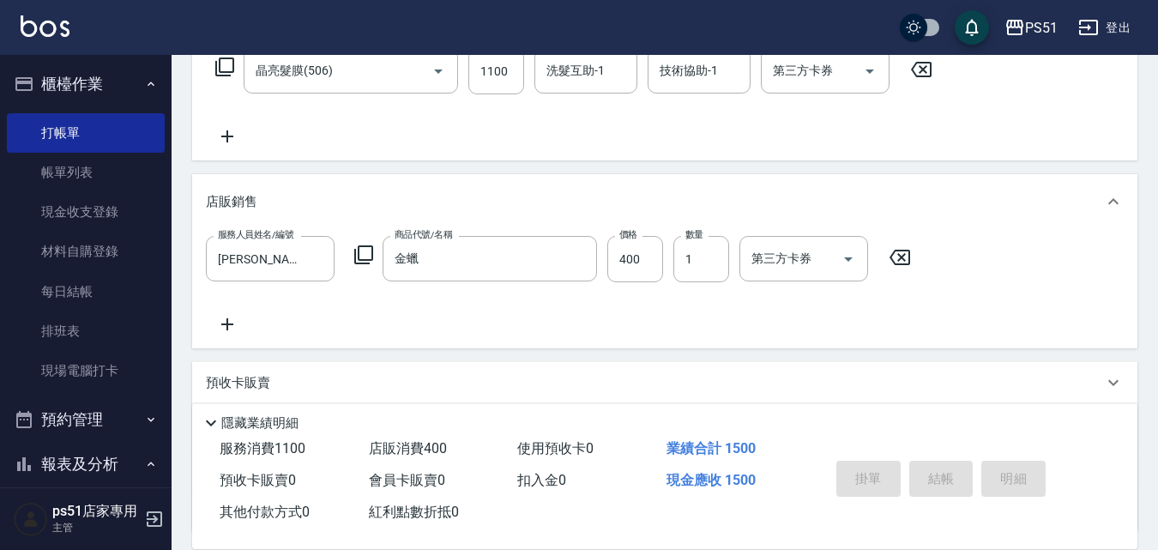
type input "[DATE] 16:54"
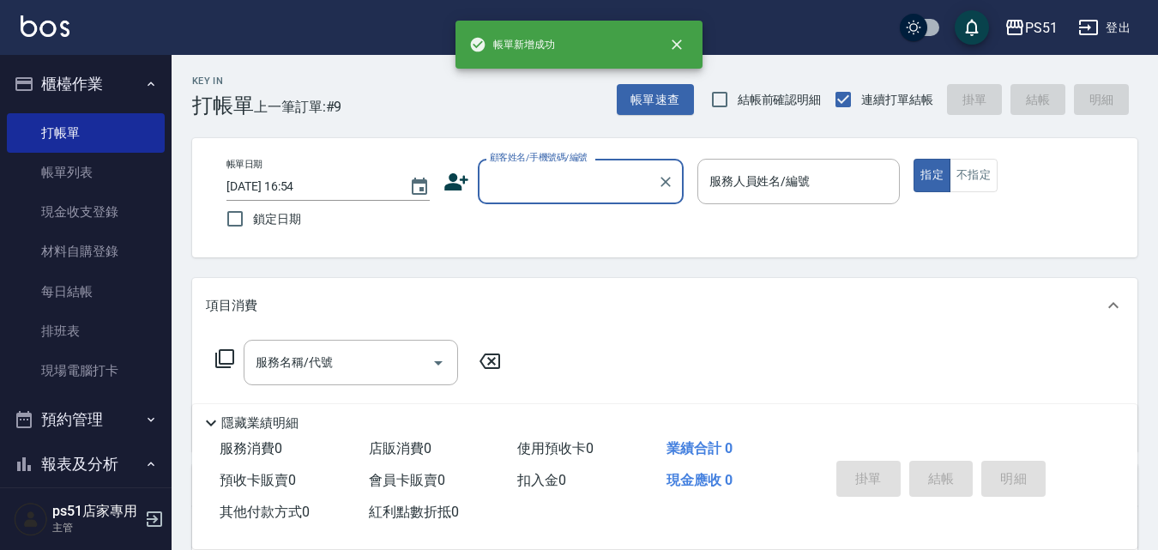
click at [528, 178] on input "顧客姓名/手機號碼/編號" at bounding box center [568, 181] width 165 height 30
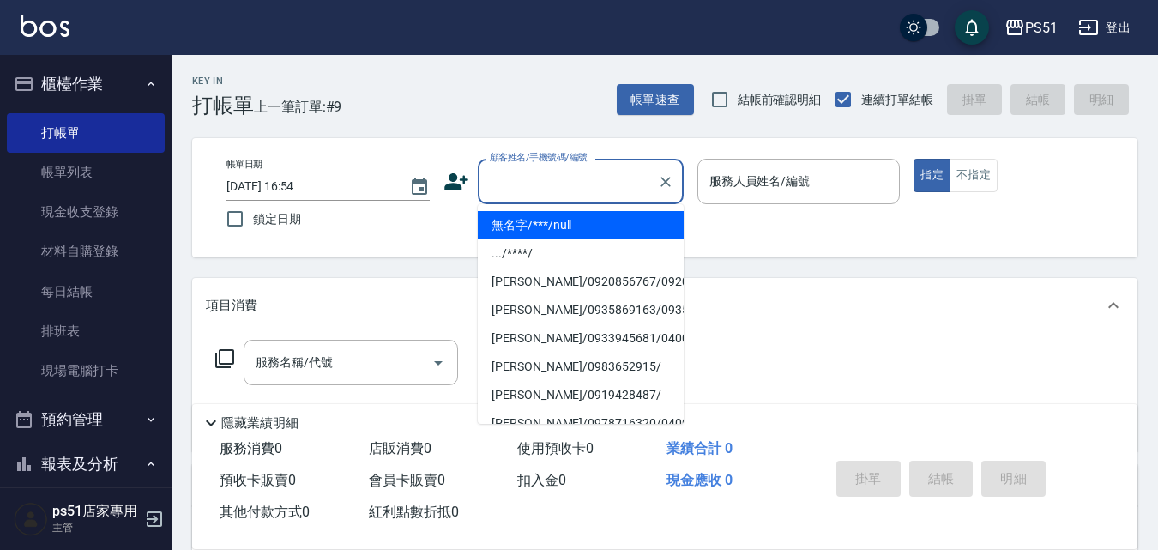
click at [607, 221] on li "無名字/***/null" at bounding box center [581, 225] width 206 height 28
type input "無名字/***/null"
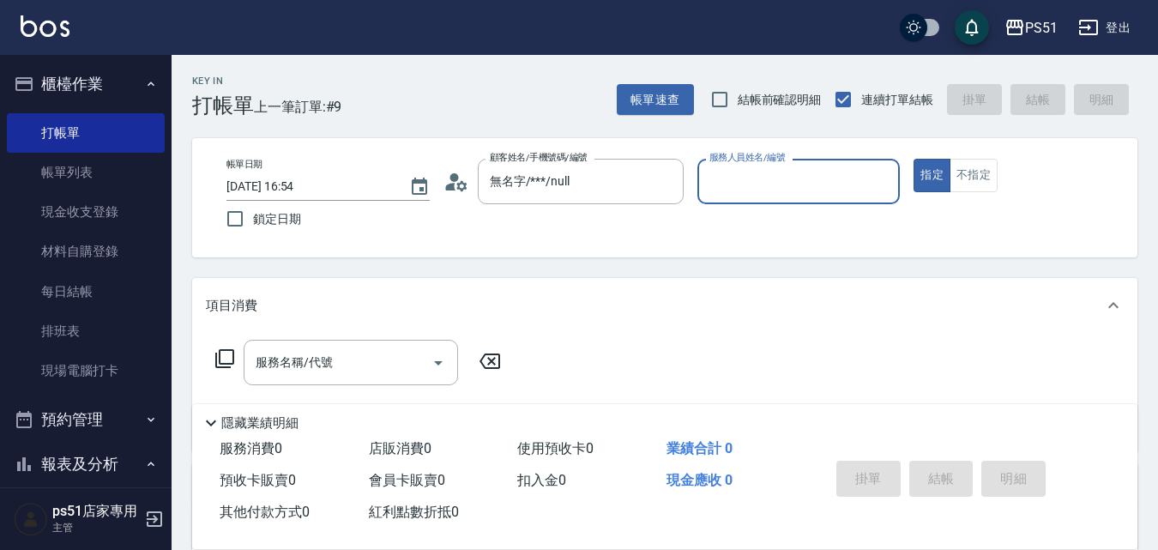
click at [740, 186] on input "服務人員姓名/編號" at bounding box center [799, 181] width 188 height 30
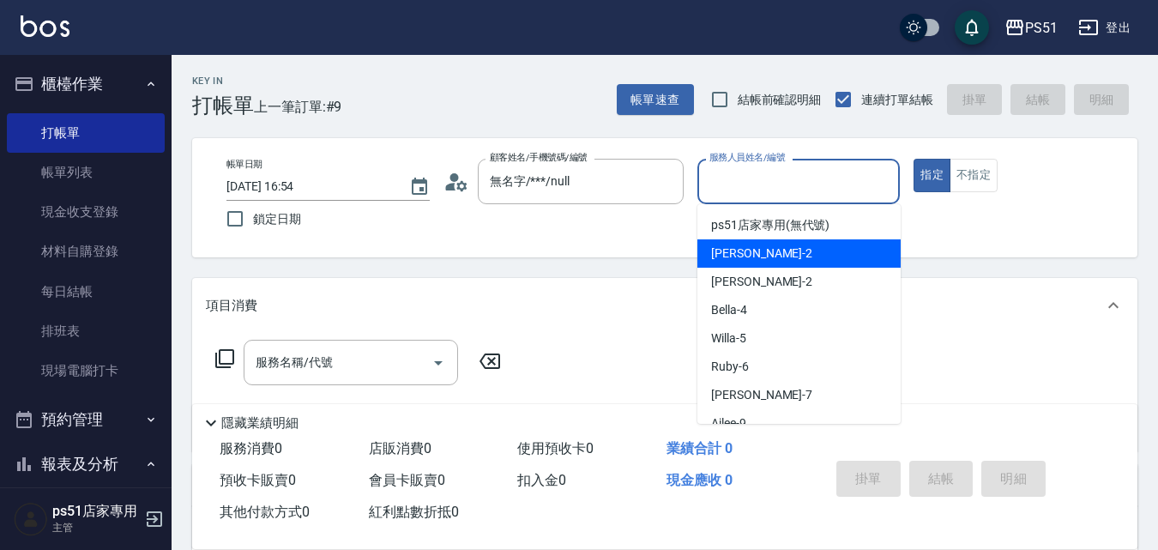
click at [754, 252] on div "[PERSON_NAME] -2" at bounding box center [799, 253] width 203 height 28
type input "[PERSON_NAME]-2"
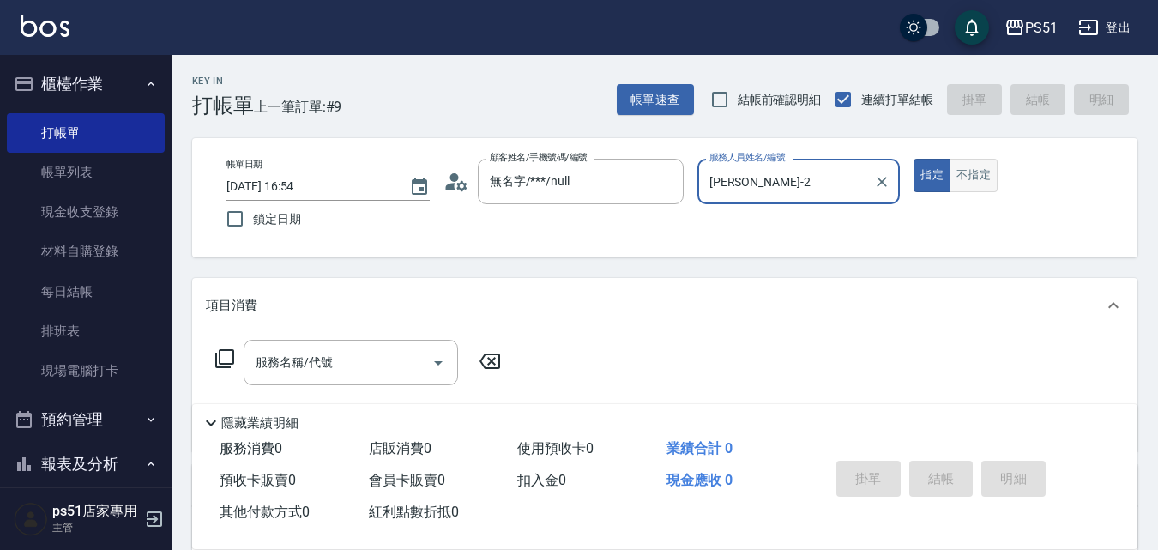
click at [975, 182] on button "不指定" at bounding box center [974, 175] width 48 height 33
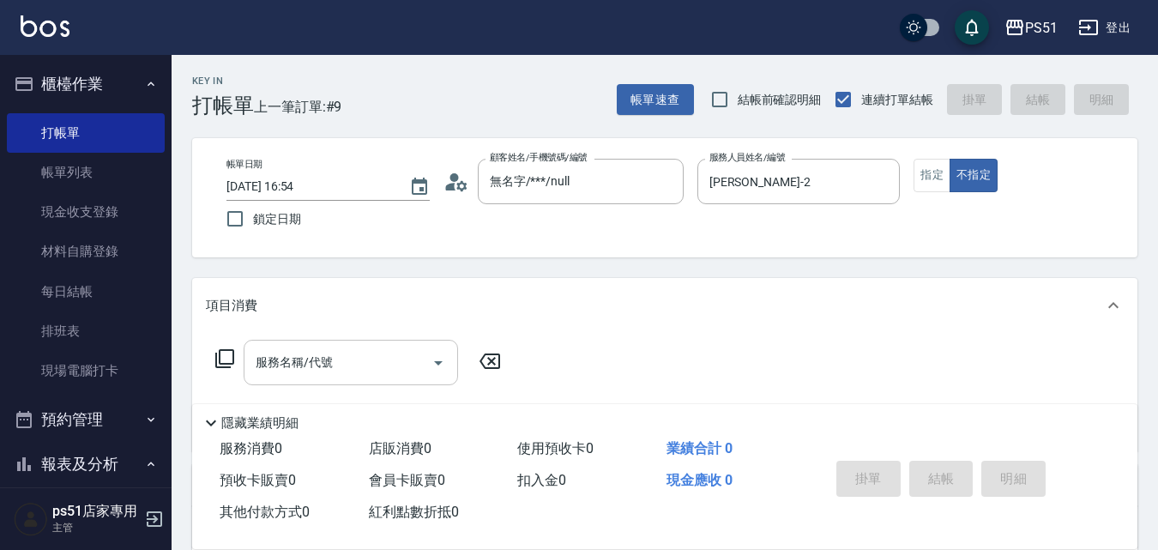
click at [398, 358] on input "服務名稱/代號" at bounding box center [337, 363] width 173 height 30
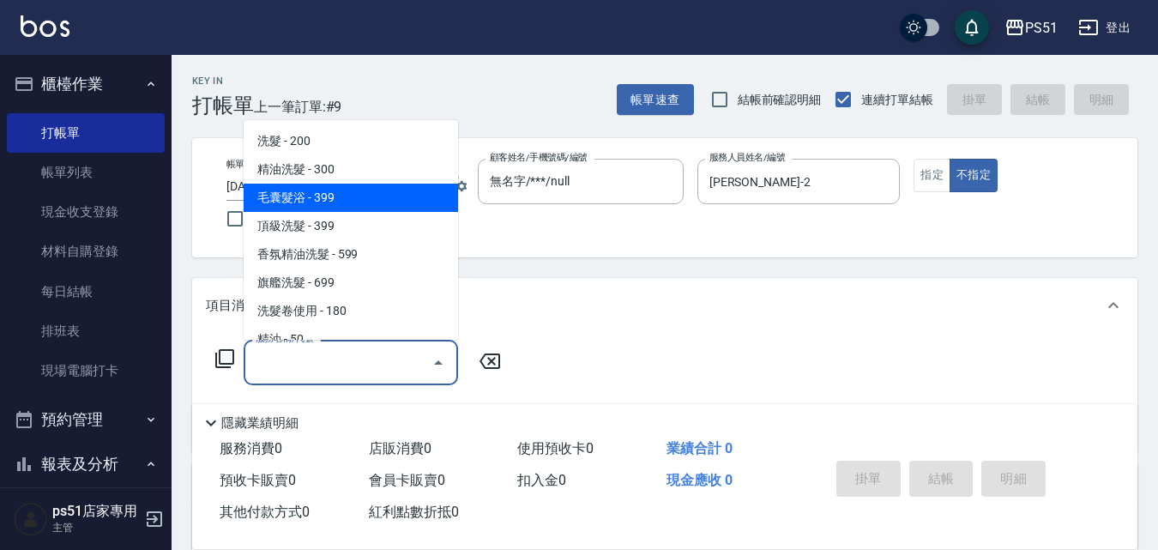
scroll to position [401, 0]
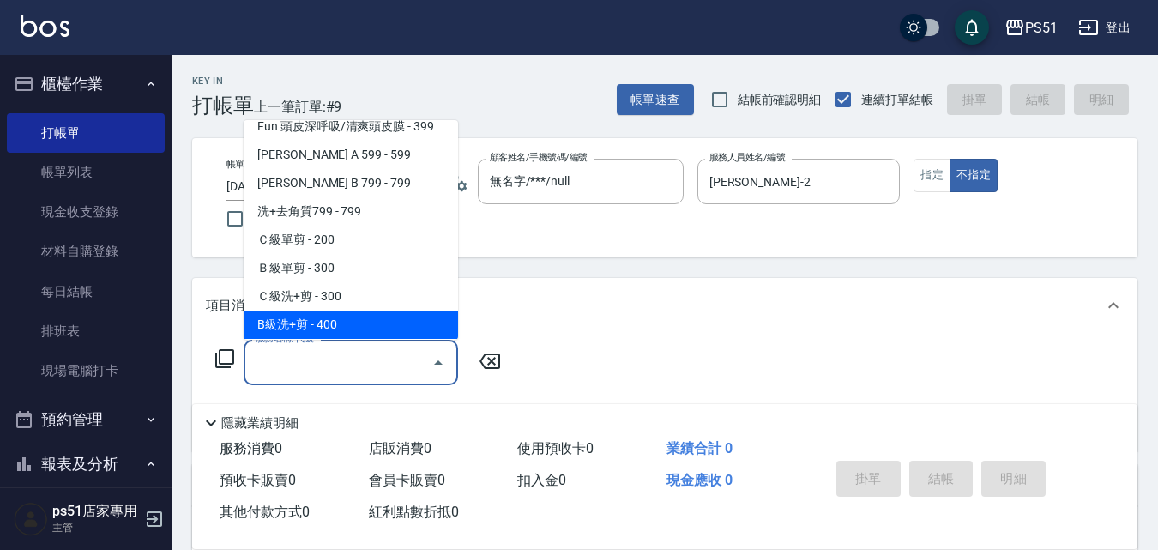
click at [374, 313] on span "B級洗+剪 - 400" at bounding box center [351, 325] width 215 height 28
type input "B級洗+剪(204)"
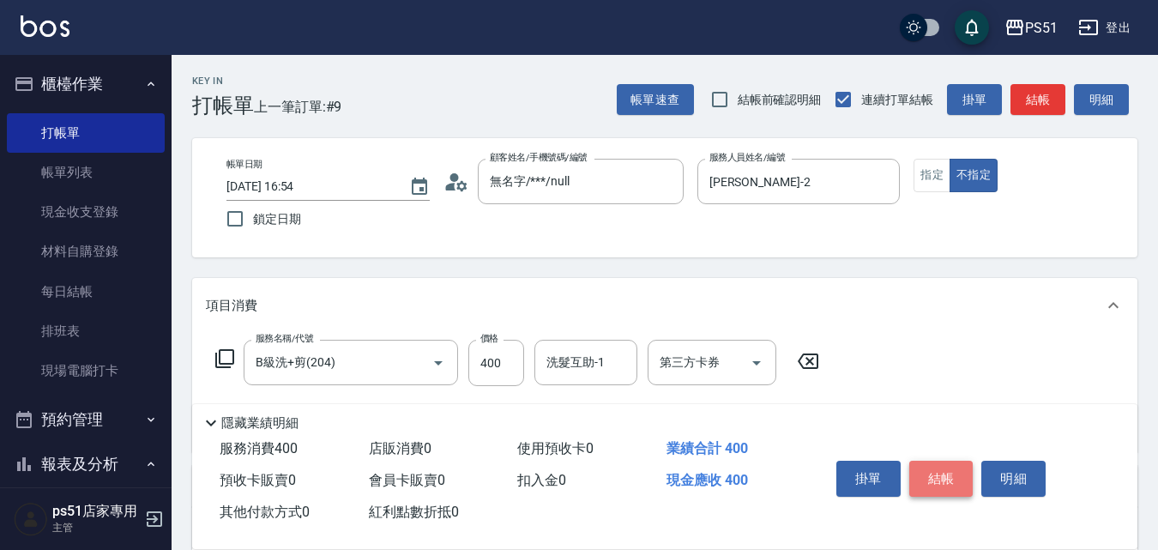
click at [958, 466] on button "結帳" at bounding box center [942, 479] width 64 height 36
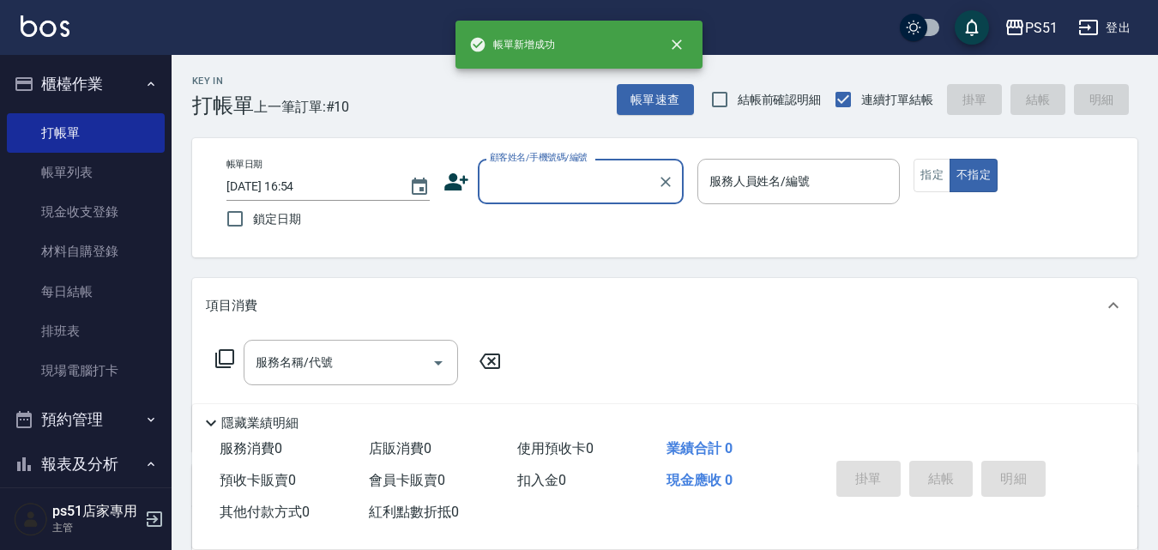
click at [549, 184] on input "顧客姓名/手機號碼/編號" at bounding box center [568, 181] width 165 height 30
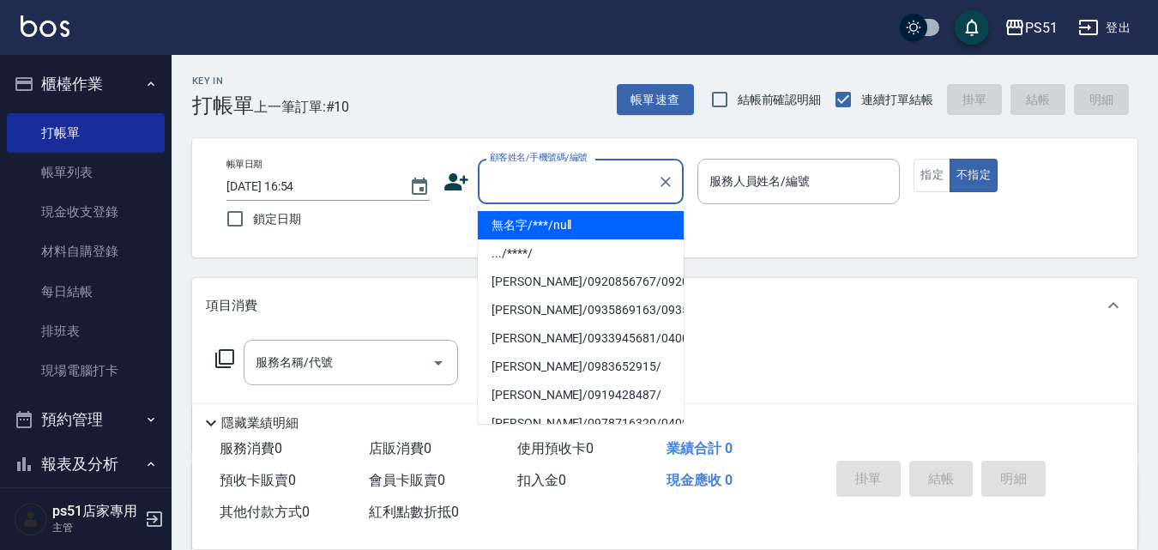
click at [550, 233] on li "無名字/***/null" at bounding box center [581, 225] width 206 height 28
type input "無名字/***/null"
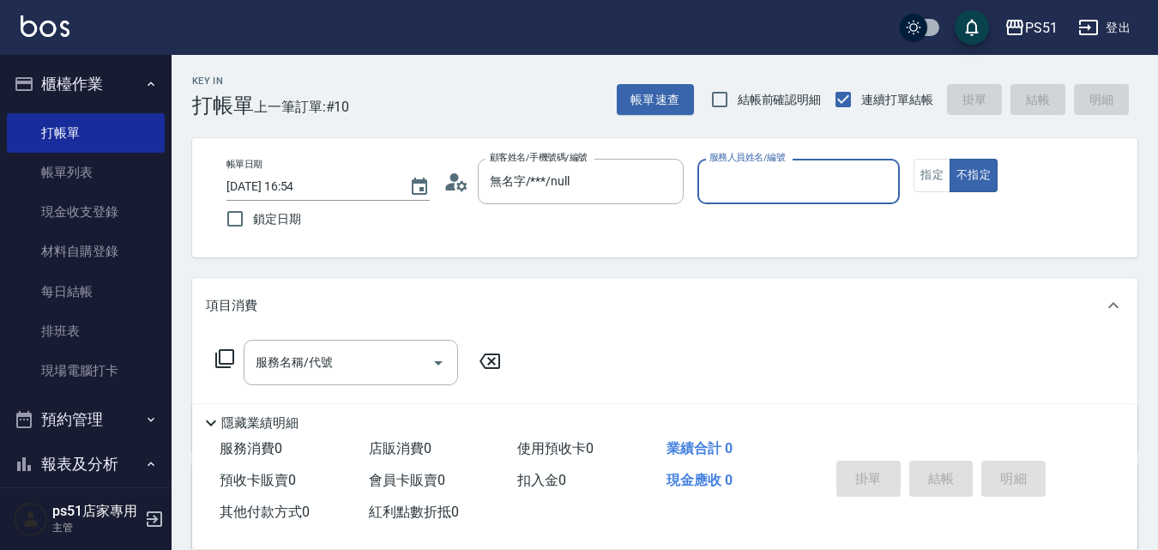
click at [718, 193] on input "服務人員姓名/編號" at bounding box center [799, 181] width 188 height 30
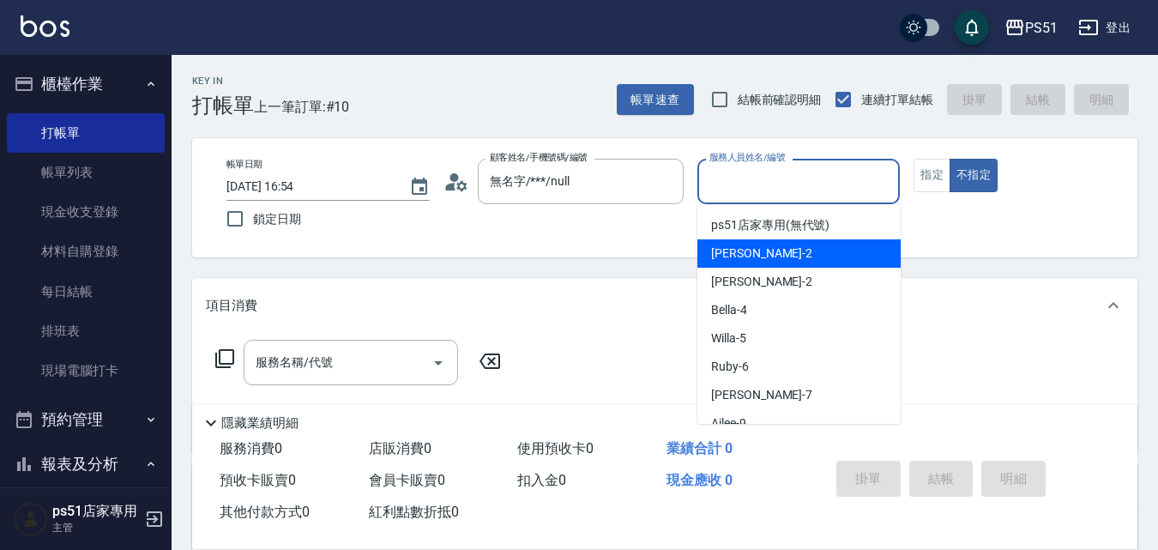
click at [734, 259] on span "[PERSON_NAME] -2" at bounding box center [761, 254] width 101 height 18
type input "[PERSON_NAME]-2"
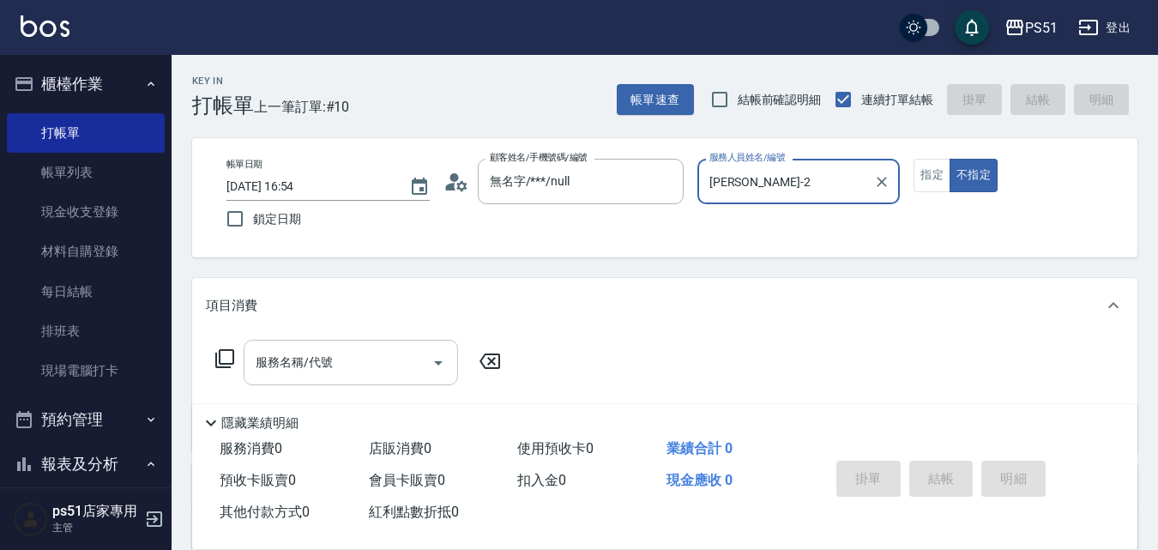
drag, startPoint x: 369, startPoint y: 352, endPoint x: 375, endPoint y: 341, distance: 12.7
click at [369, 353] on input "服務名稱/代號" at bounding box center [337, 363] width 173 height 30
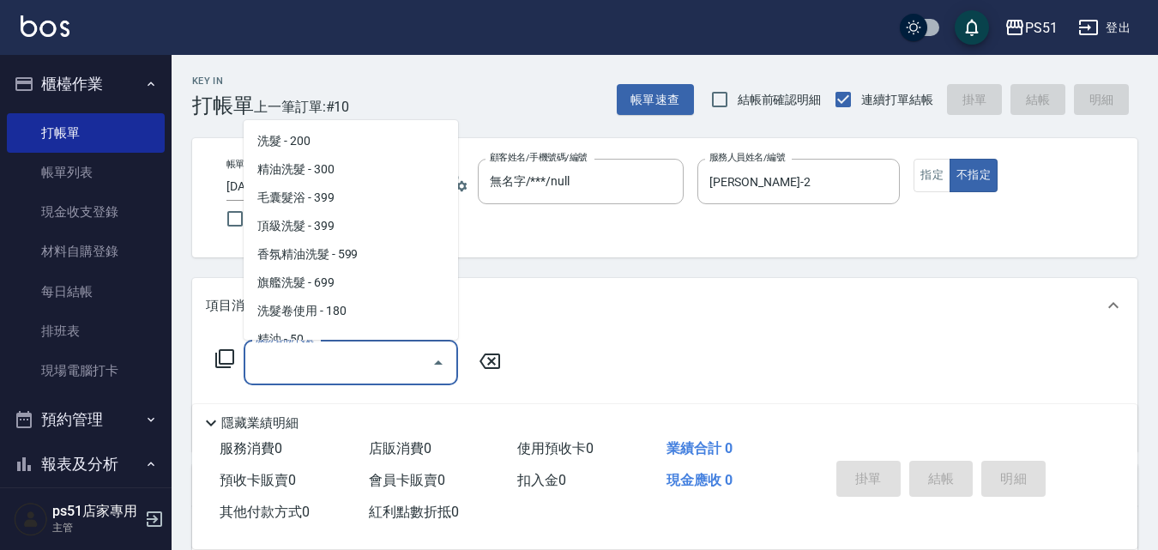
scroll to position [200, 0]
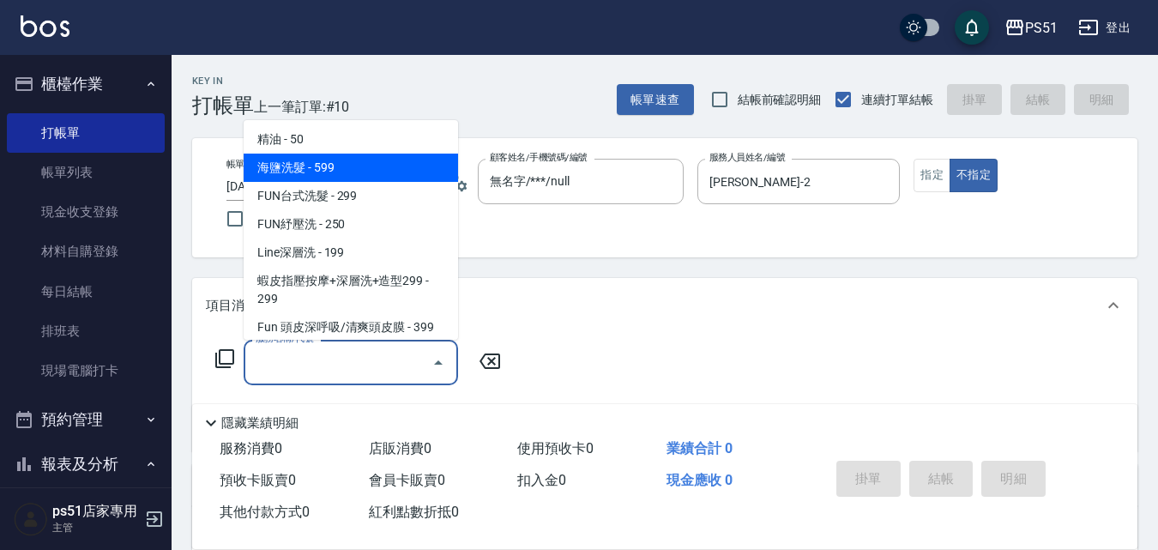
click at [372, 154] on span "海鹽洗髮 - 599" at bounding box center [351, 168] width 215 height 28
type input "海鹽洗髮(110)"
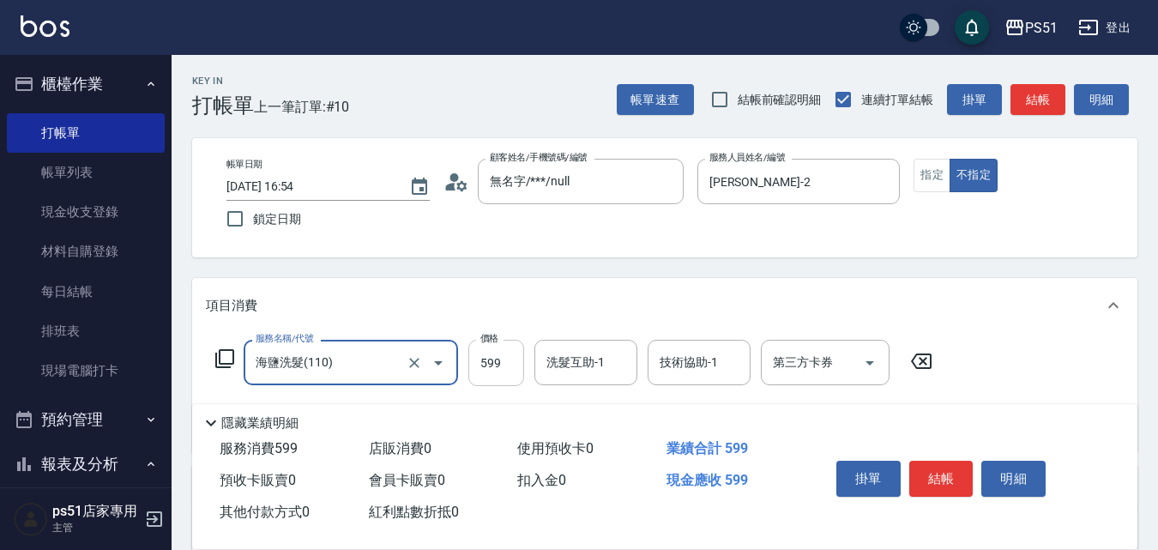
click at [498, 354] on input "599" at bounding box center [496, 363] width 56 height 46
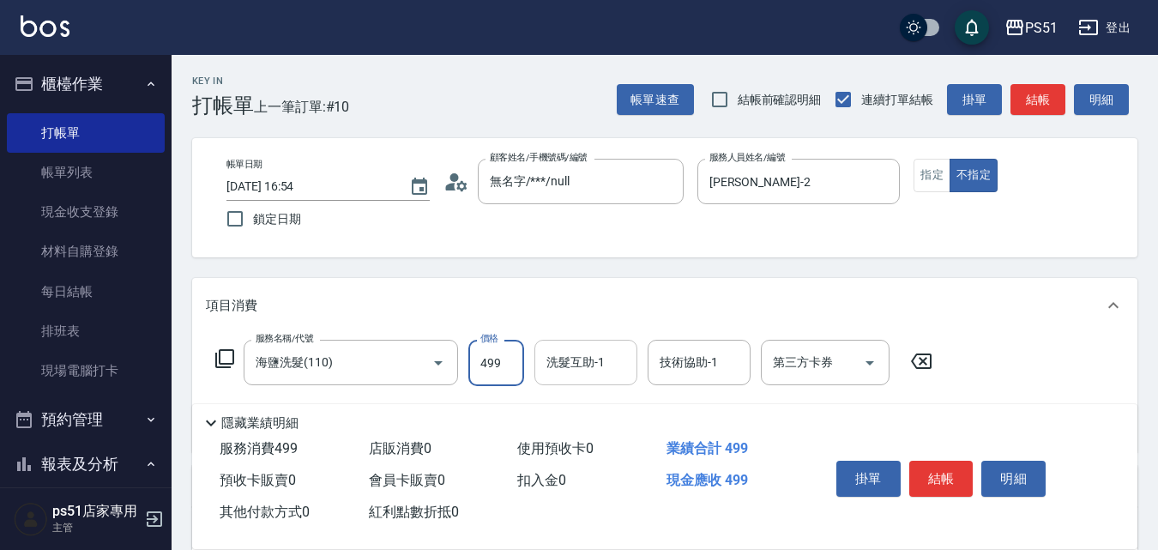
type input "499"
click at [582, 372] on input "洗髮互助-1" at bounding box center [586, 363] width 88 height 30
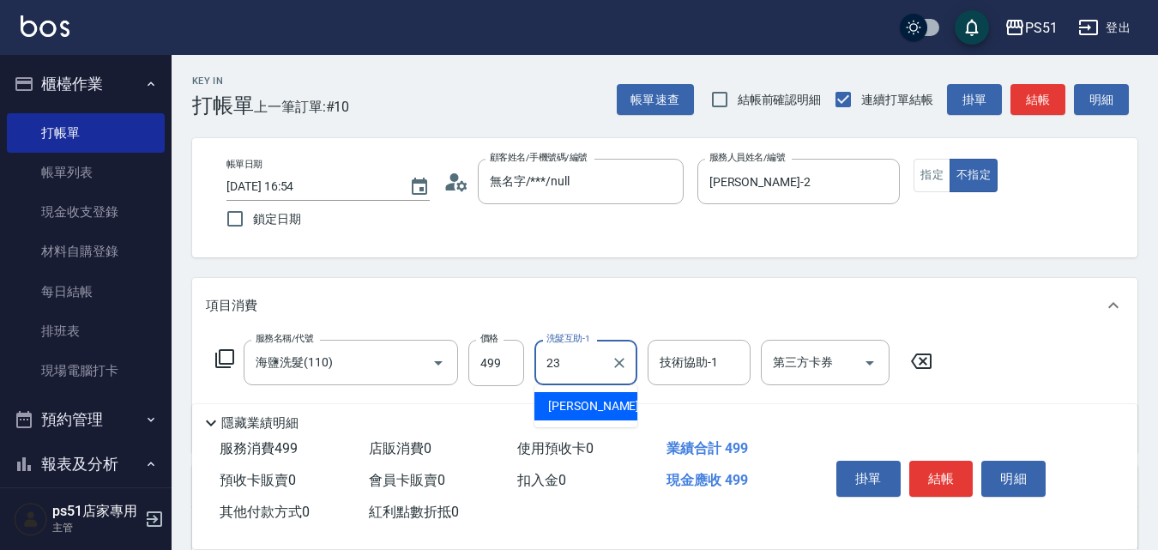
click at [597, 408] on div "[PERSON_NAME] -23" at bounding box center [586, 406] width 103 height 28
type input "孝恩-23"
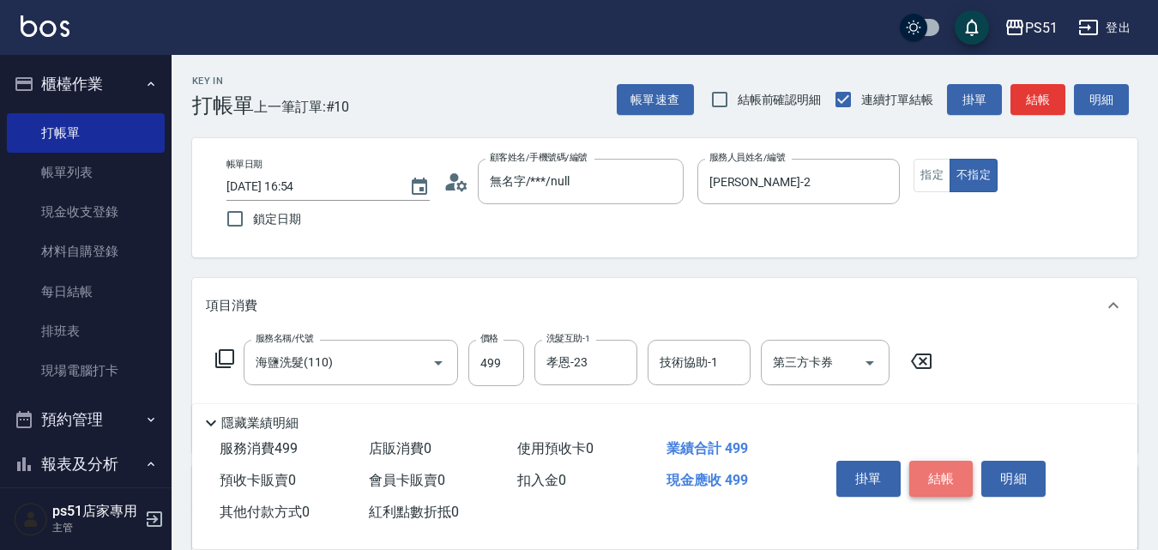
click at [937, 465] on button "結帳" at bounding box center [942, 479] width 64 height 36
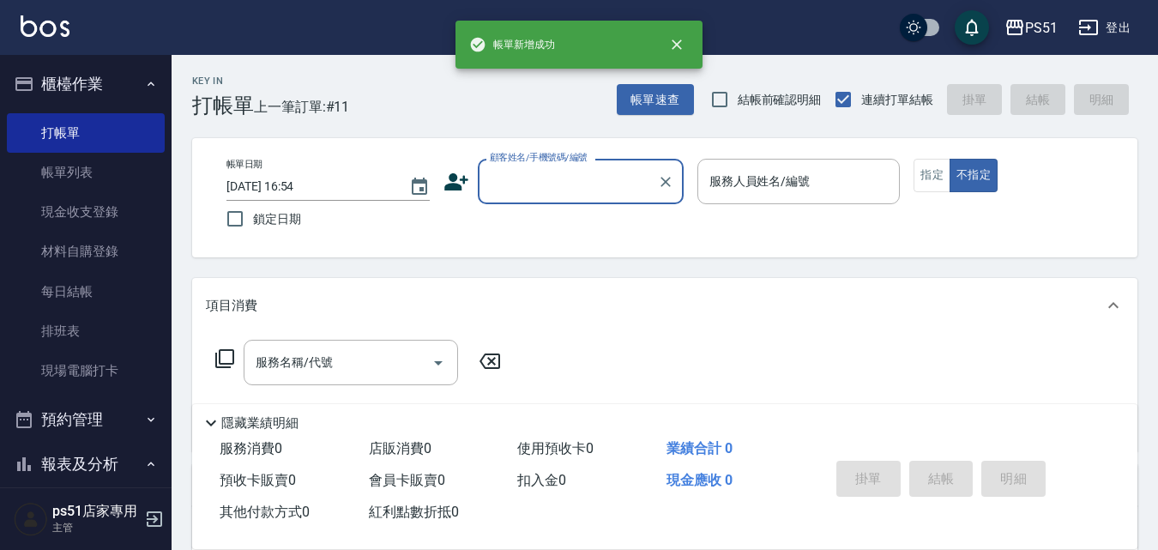
click at [591, 182] on input "顧客姓名/手機號碼/編號" at bounding box center [568, 181] width 165 height 30
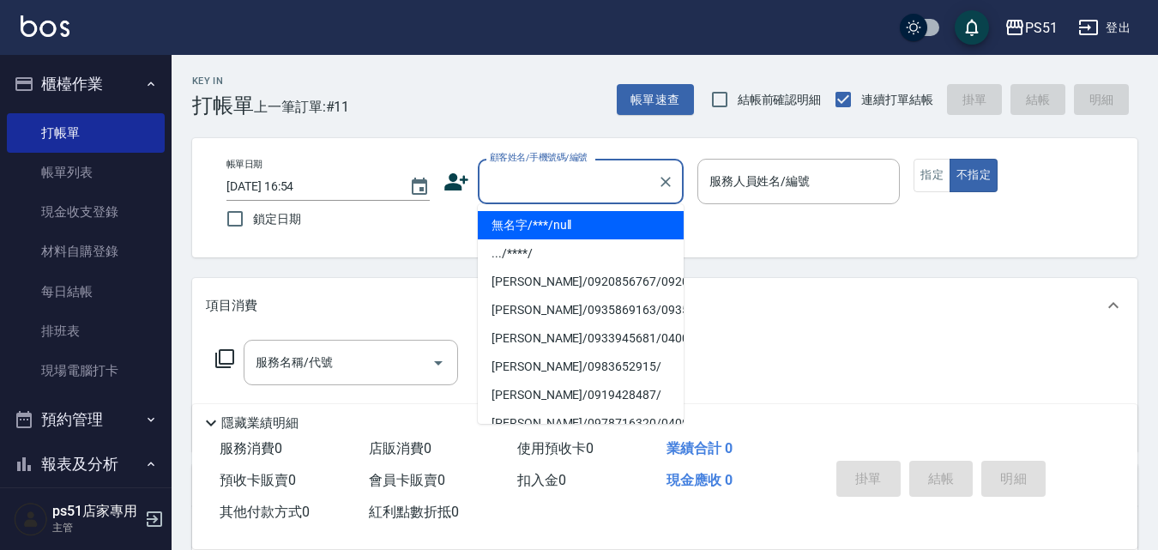
click at [588, 216] on li "無名字/***/null" at bounding box center [581, 225] width 206 height 28
type input "無名字/***/null"
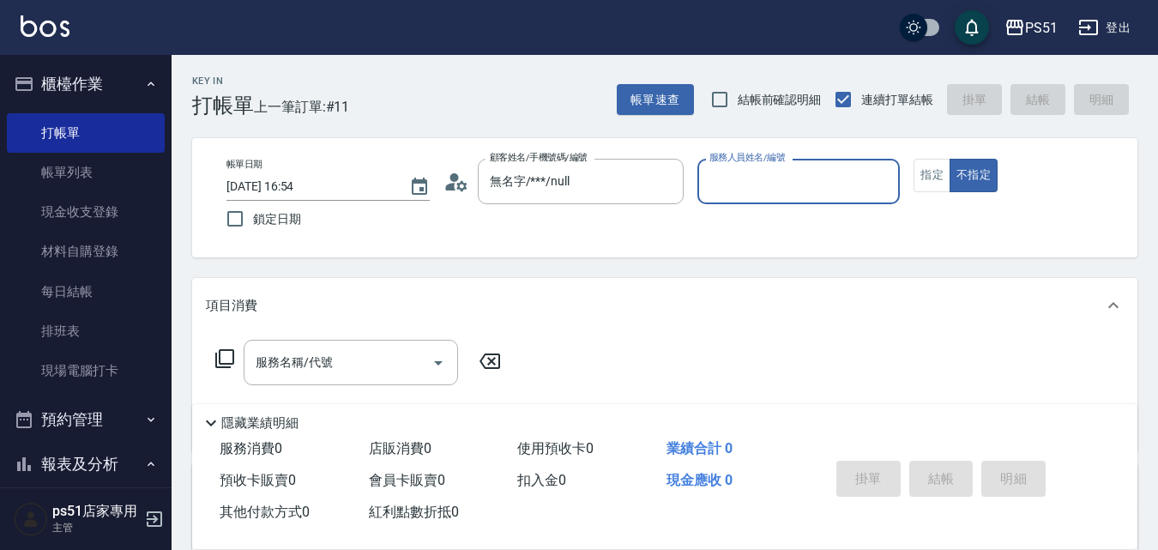
click at [813, 181] on input "服務人員姓名/編號" at bounding box center [799, 181] width 188 height 30
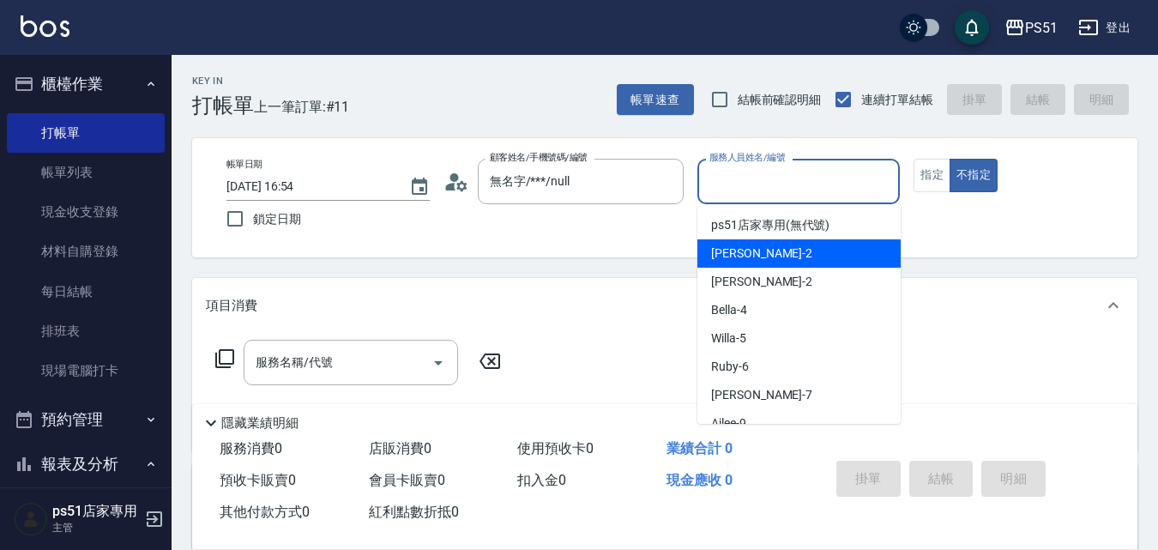
click at [786, 256] on div "[PERSON_NAME] -2" at bounding box center [799, 253] width 203 height 28
type input "[PERSON_NAME]-2"
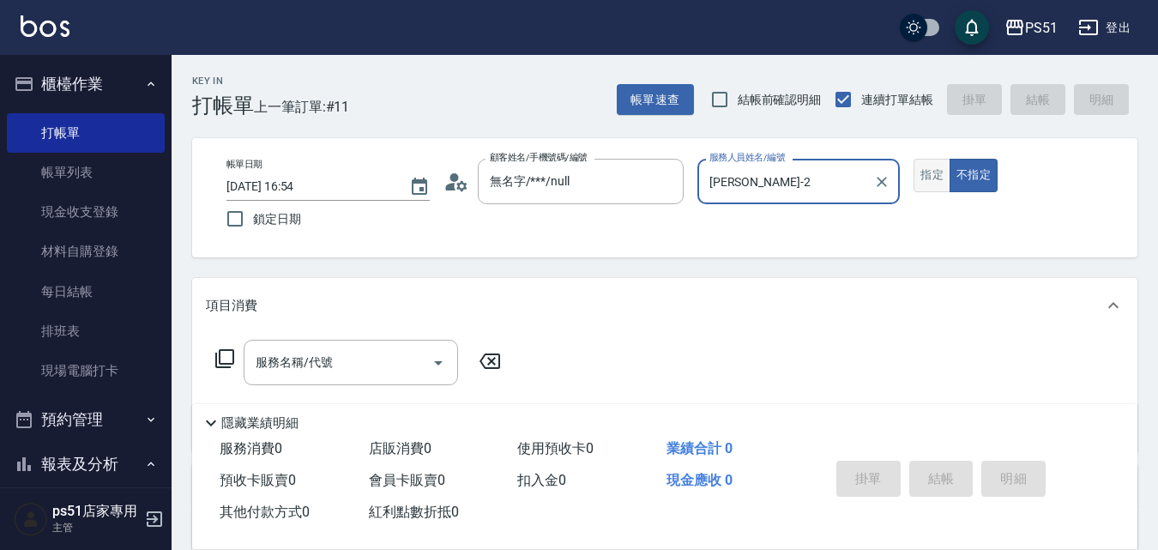
click at [934, 182] on button "指定" at bounding box center [932, 175] width 37 height 33
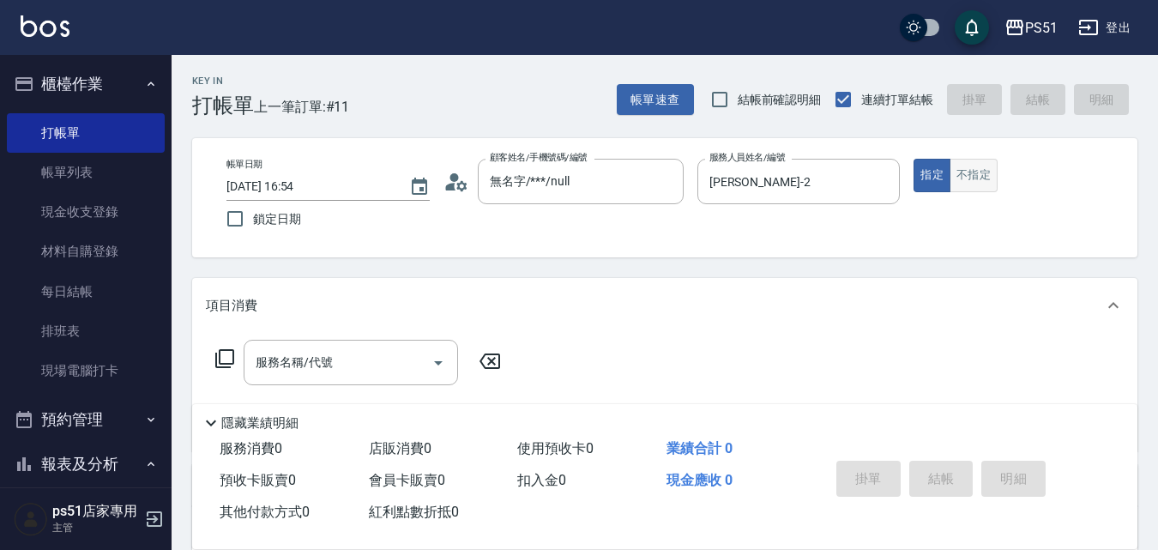
click at [980, 179] on button "不指定" at bounding box center [974, 175] width 48 height 33
click at [407, 364] on input "服務名稱/代號" at bounding box center [337, 363] width 173 height 30
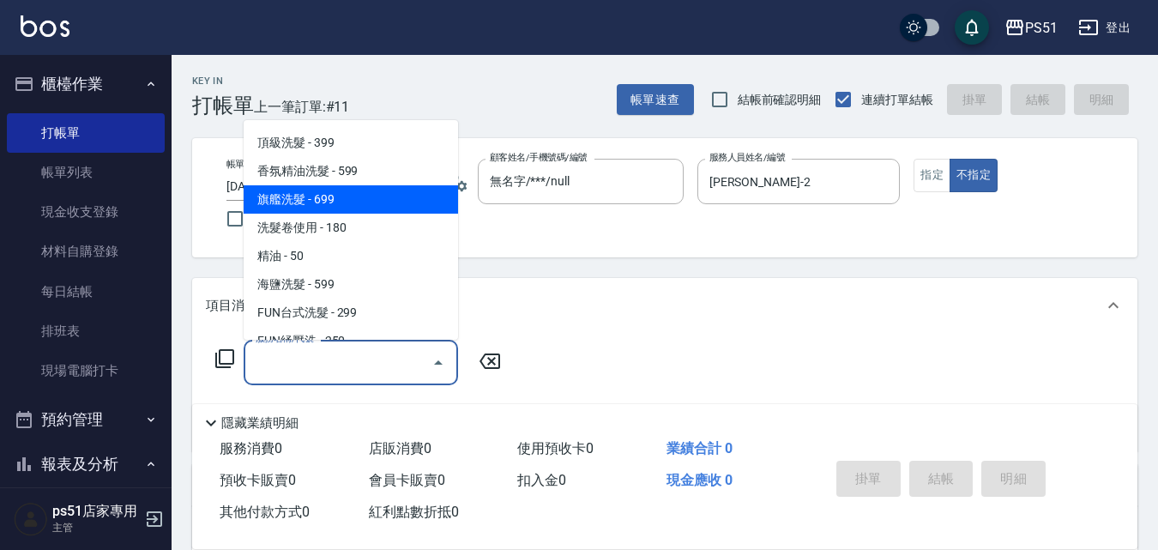
scroll to position [401, 0]
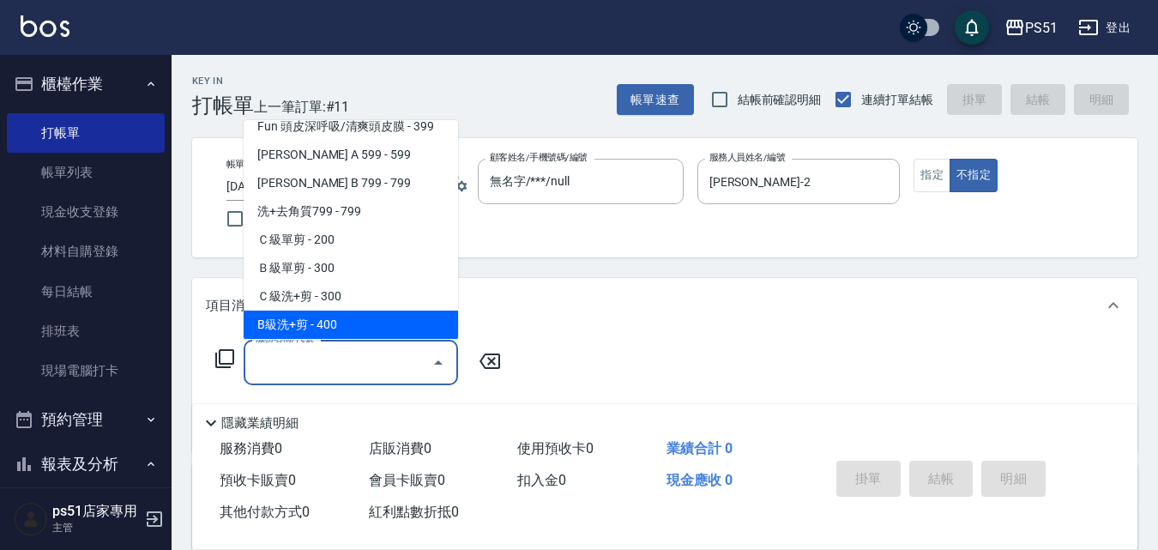
click at [340, 319] on span "B級洗+剪 - 400" at bounding box center [351, 325] width 215 height 28
type input "B級洗+剪(204)"
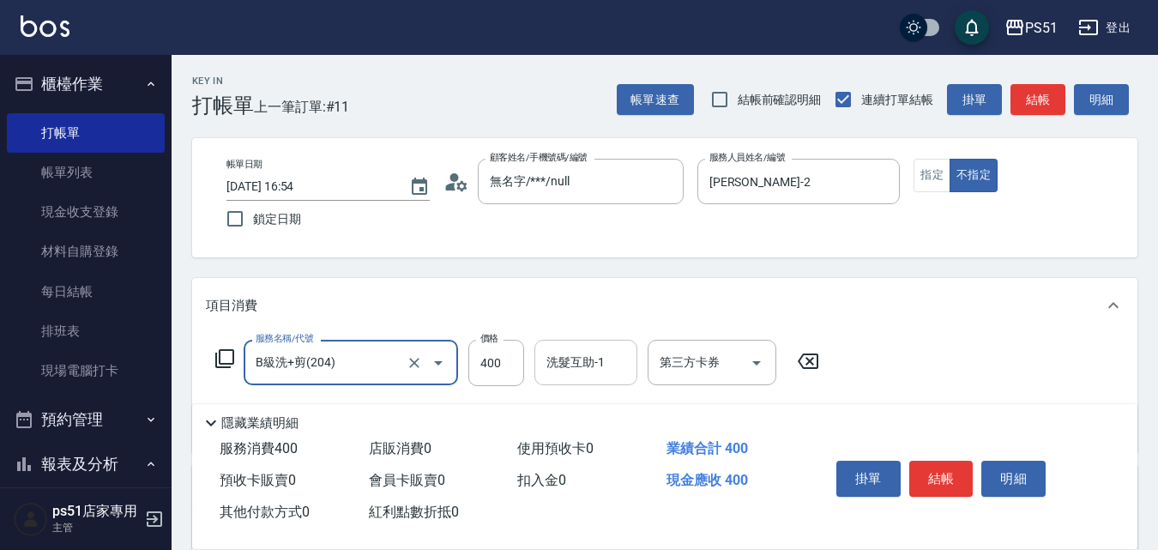
click at [550, 360] on div "洗髮互助-1 洗髮互助-1" at bounding box center [586, 362] width 103 height 45
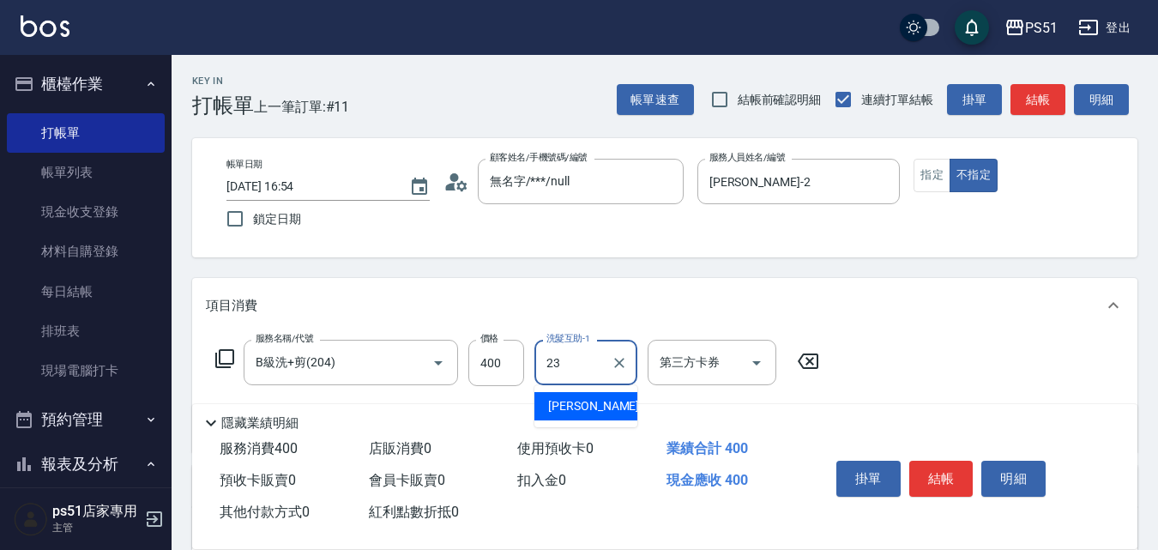
click at [596, 401] on div "[PERSON_NAME] -23" at bounding box center [586, 406] width 103 height 28
type input "孝恩-23"
click at [933, 461] on button "結帳" at bounding box center [942, 479] width 64 height 36
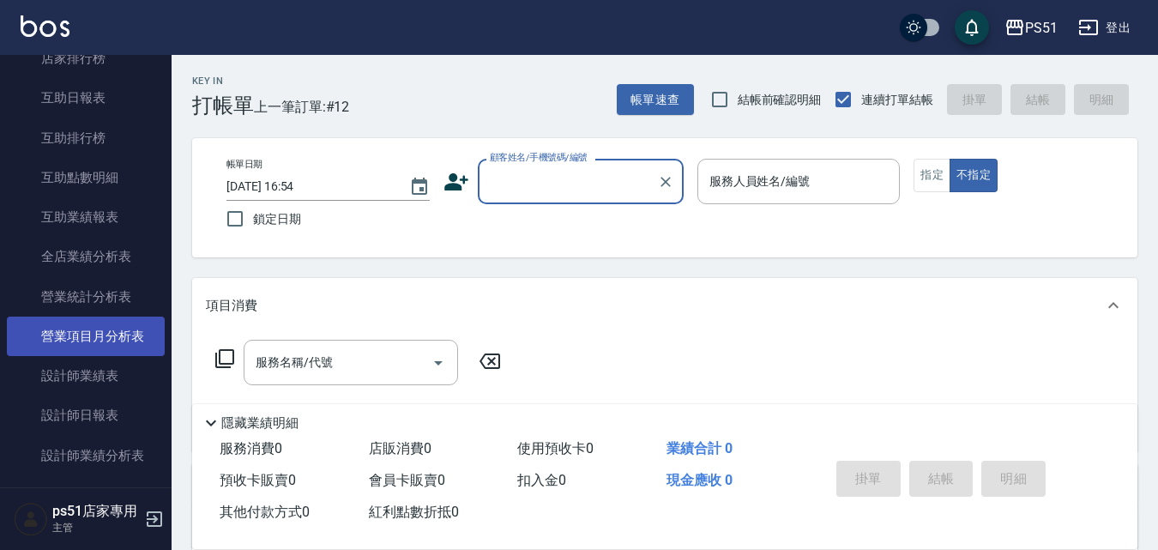
scroll to position [601, 0]
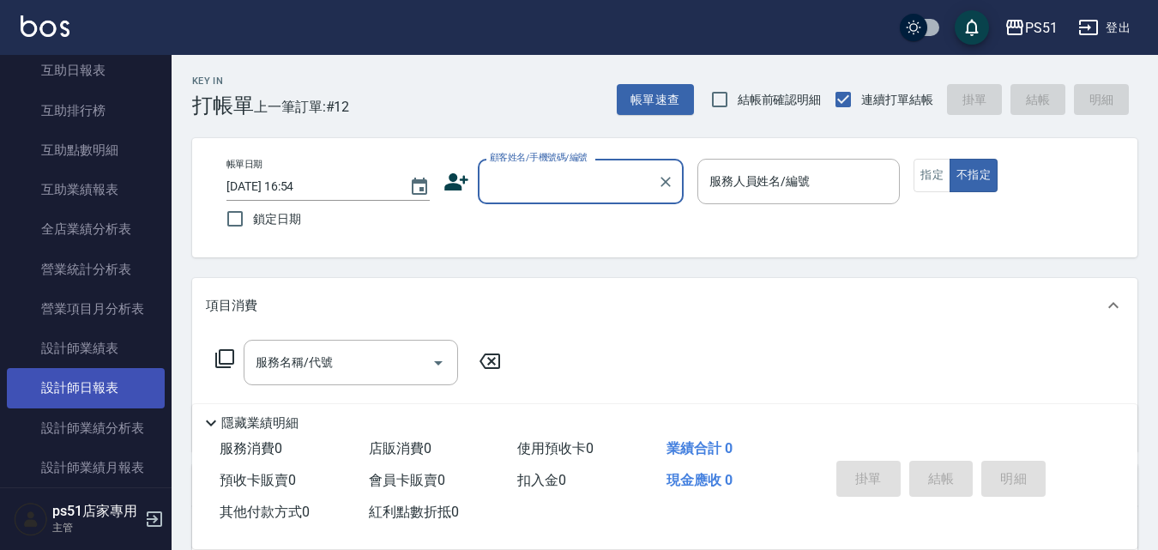
click at [131, 381] on link "設計師日報表" at bounding box center [86, 387] width 158 height 39
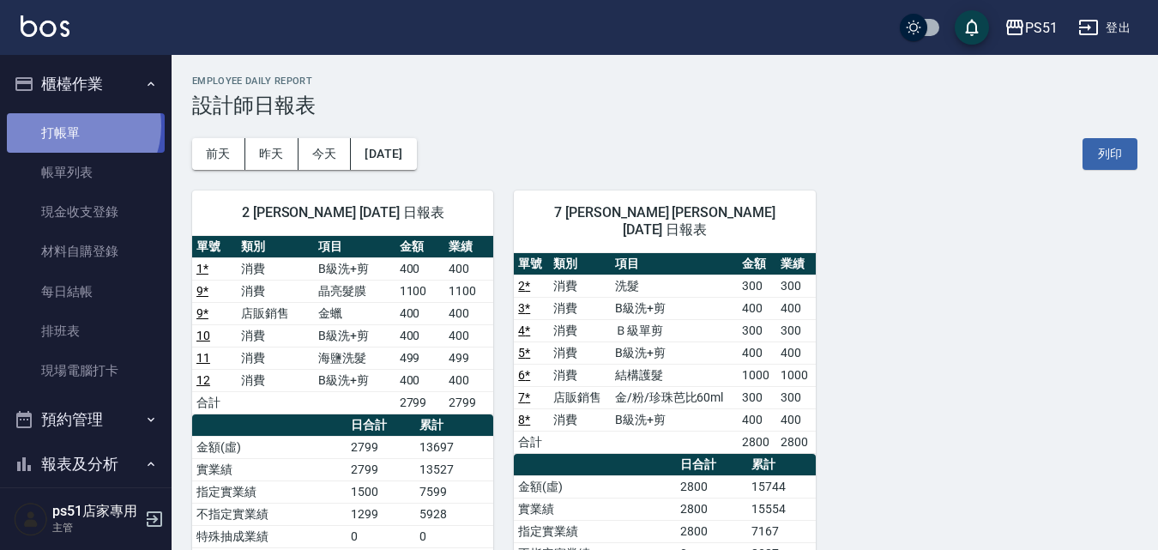
click at [70, 125] on link "打帳單" at bounding box center [86, 132] width 158 height 39
